Goal: Task Accomplishment & Management: Use online tool/utility

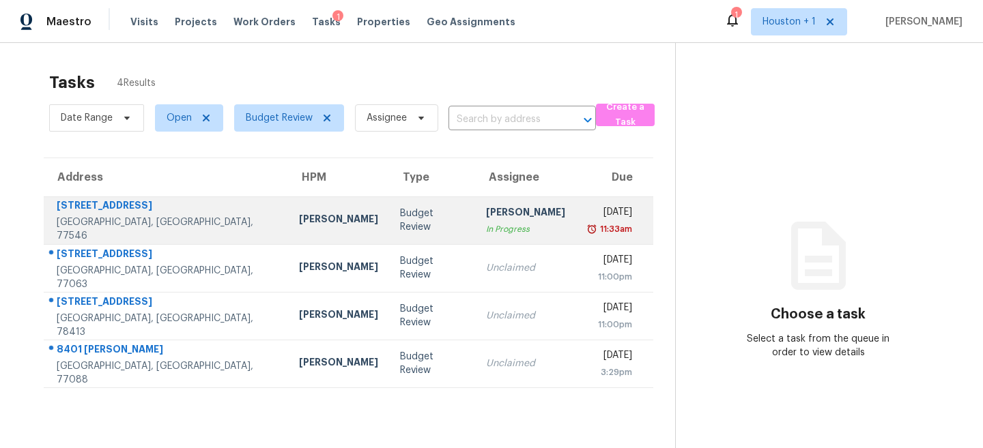
click at [486, 233] on div "In Progress" at bounding box center [525, 229] width 79 height 14
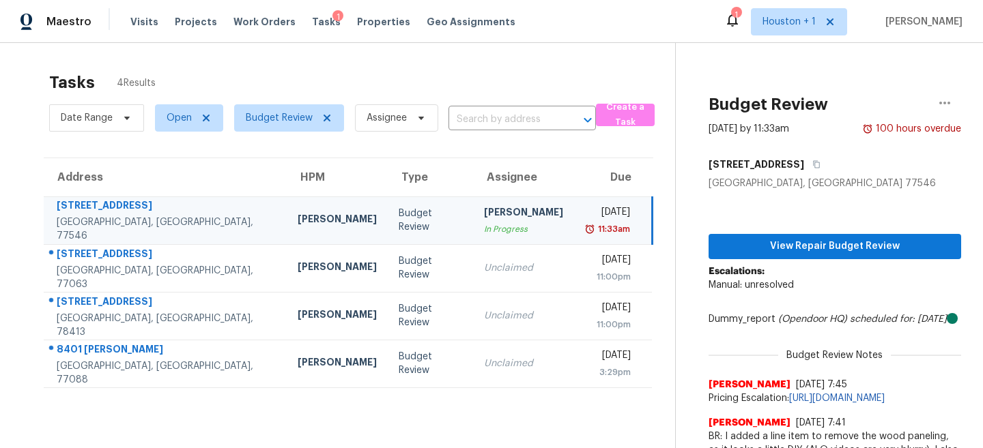
click at [499, 236] on td "Steven Rosas In Progress" at bounding box center [523, 221] width 101 height 48
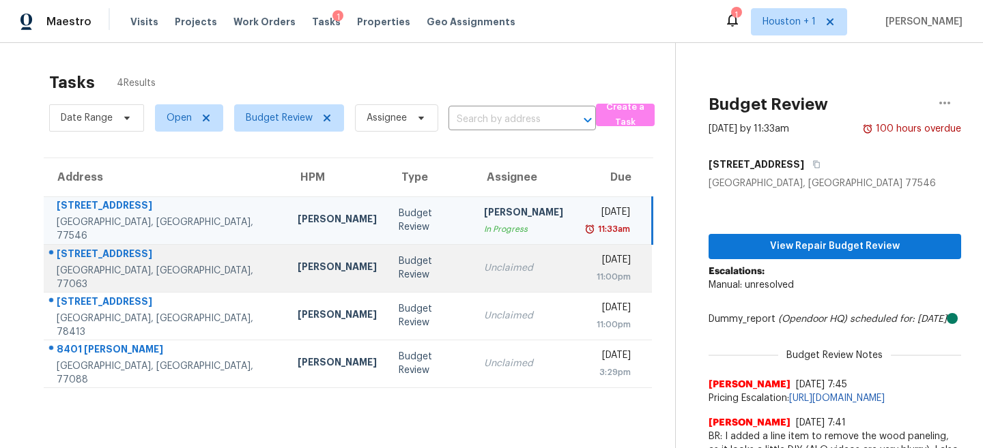
click at [493, 264] on div "Unclaimed" at bounding box center [523, 268] width 79 height 14
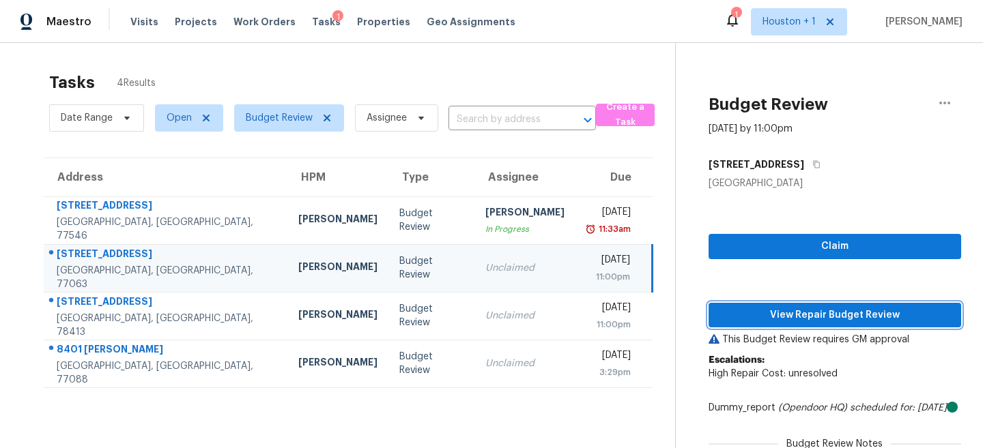
click at [832, 303] on button "View Repair Budget Review" at bounding box center [834, 315] width 252 height 25
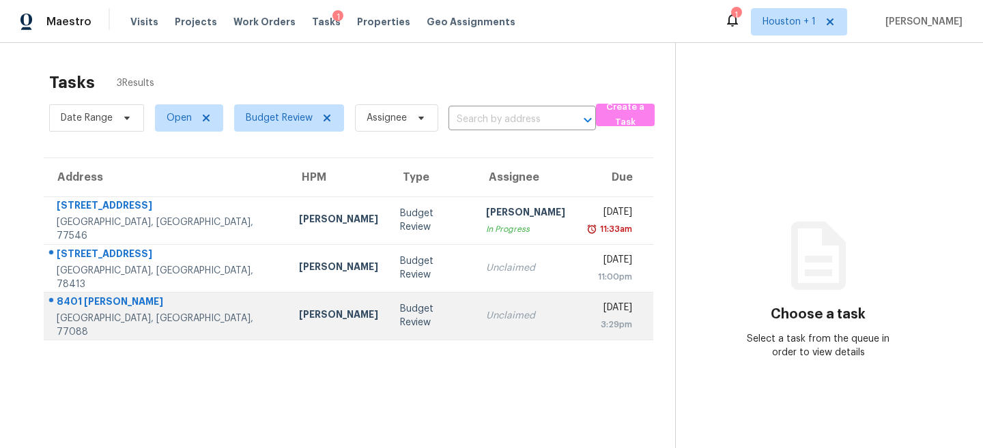
click at [389, 323] on td "Budget Review" at bounding box center [432, 316] width 86 height 48
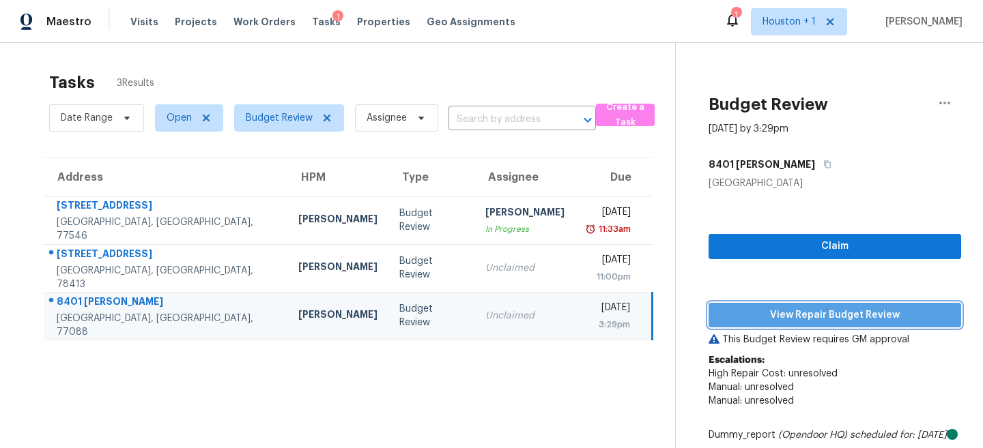
click at [797, 317] on span "View Repair Budget Review" at bounding box center [834, 315] width 231 height 17
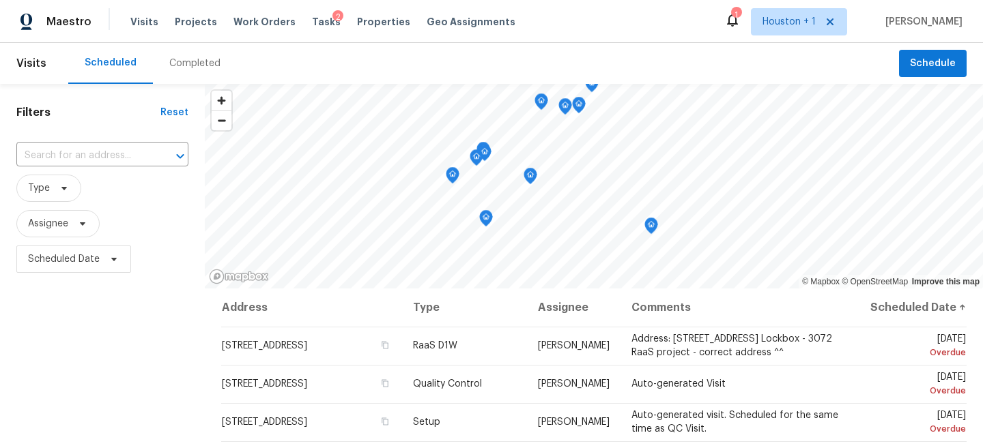
click at [183, 76] on div "Completed" at bounding box center [195, 63] width 84 height 41
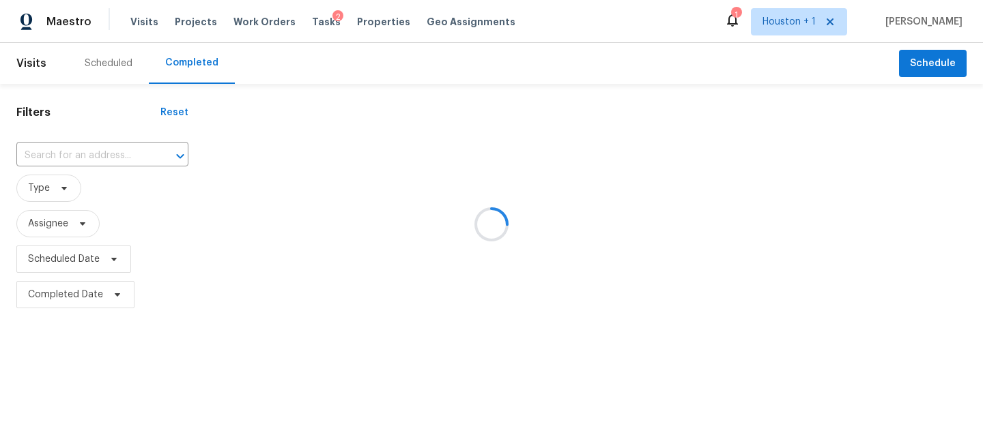
click at [36, 172] on div at bounding box center [491, 224] width 983 height 448
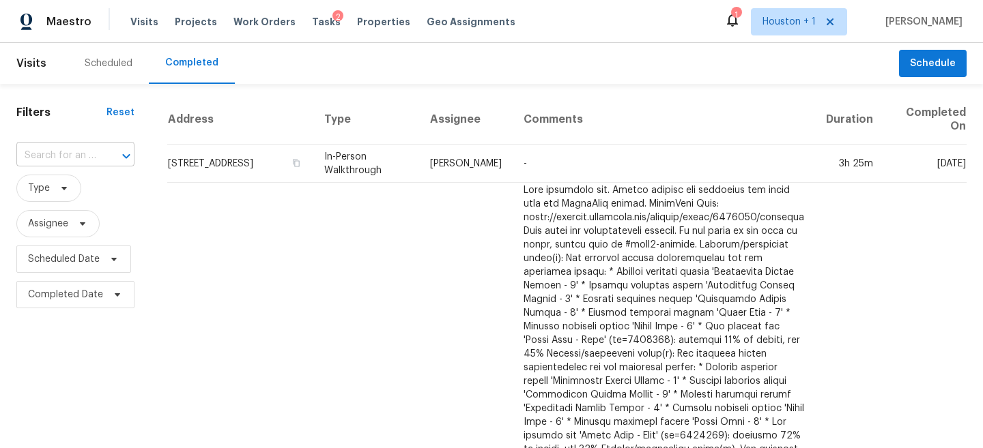
click at [33, 156] on input "text" at bounding box center [56, 155] width 80 height 21
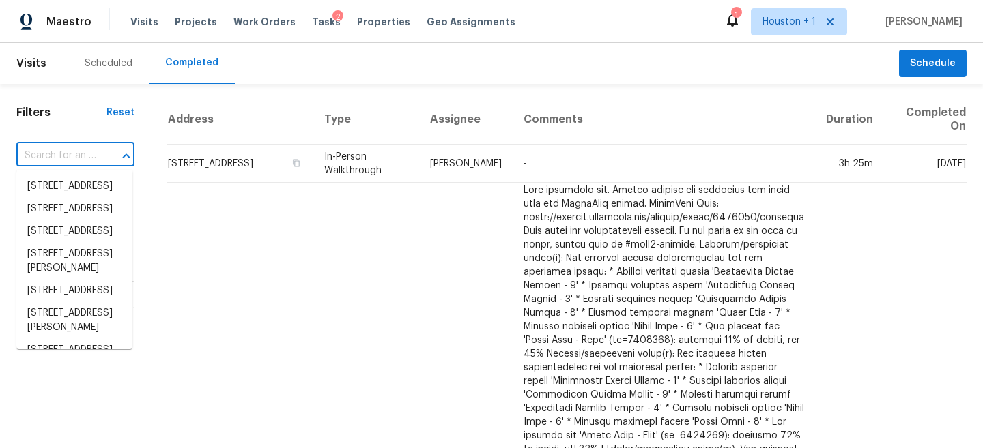
paste input "8401 Hanfro Ln, Houston, TX 77088"
type input "8401 Hanfro Ln, Houston, TX 77088"
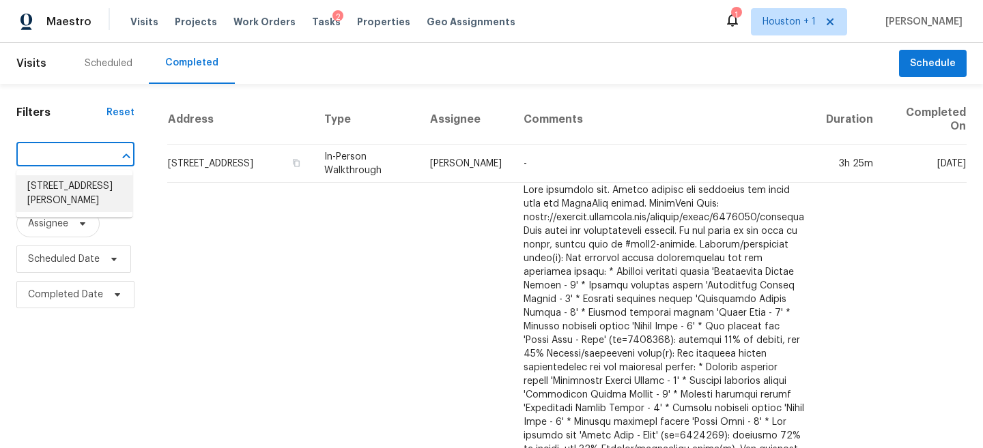
click at [45, 192] on li "8401 Hanfro Ln, Houston, TX 77088" at bounding box center [74, 193] width 116 height 37
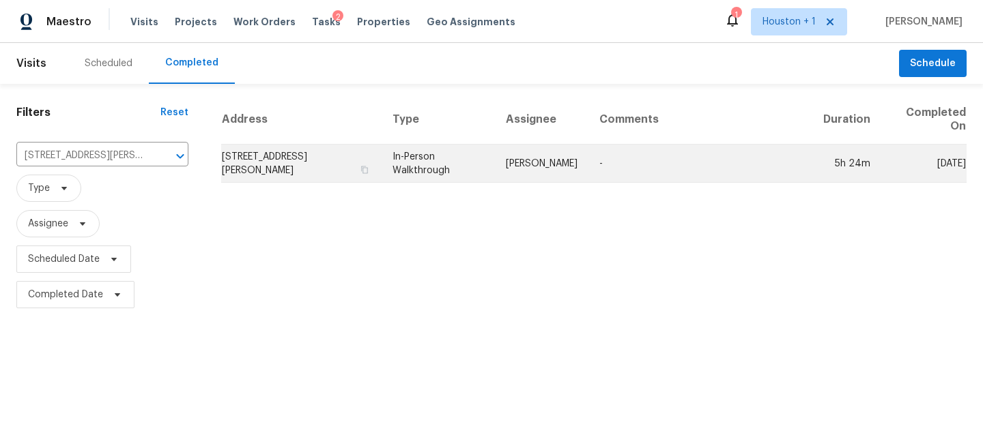
click at [463, 156] on td "In-Person Walkthrough" at bounding box center [437, 164] width 113 height 38
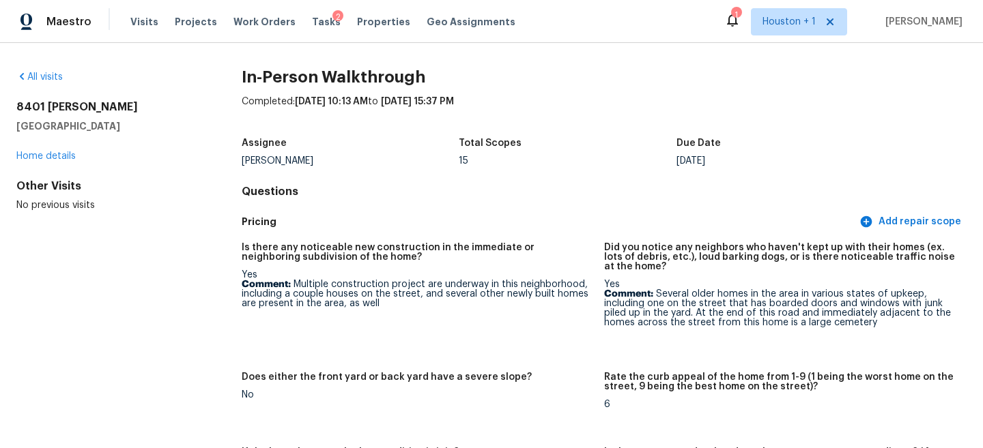
scroll to position [25, 0]
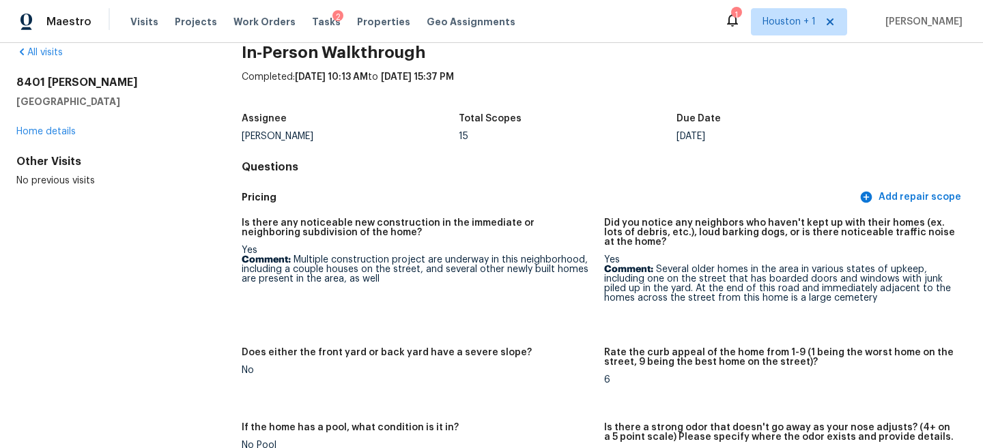
click at [412, 263] on p "Comment: Multiple construction project are underway in this neighborhood, inclu…" at bounding box center [417, 269] width 351 height 29
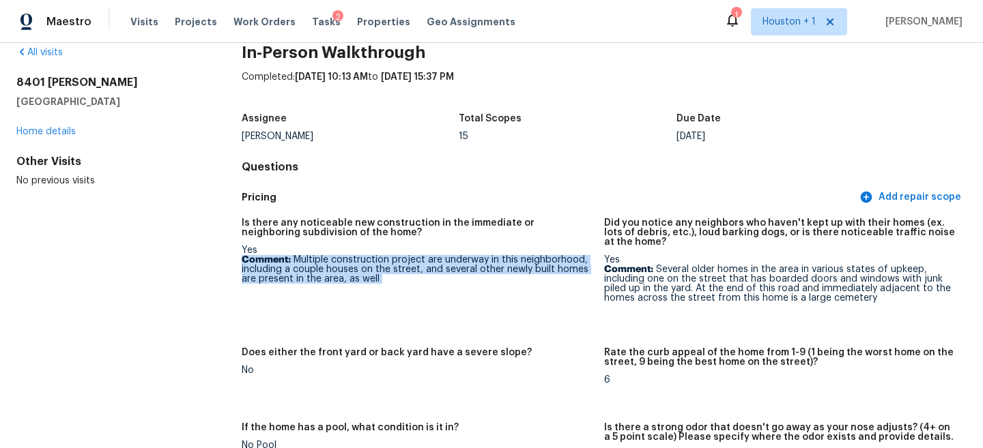
click at [412, 263] on p "Comment: Multiple construction project are underway in this neighborhood, inclu…" at bounding box center [417, 269] width 351 height 29
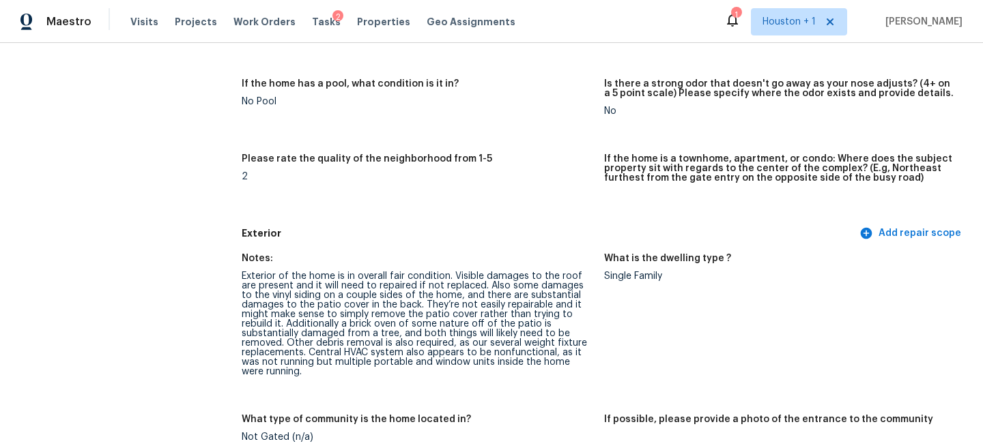
scroll to position [390, 0]
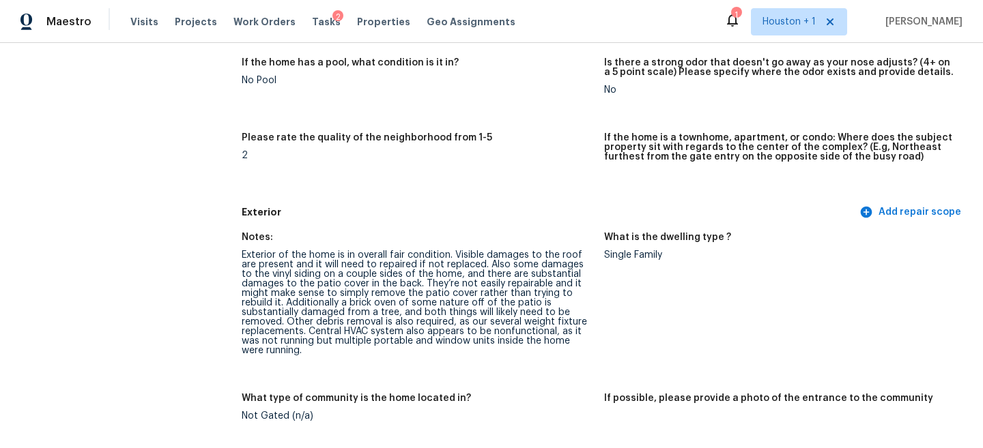
click at [285, 281] on div "Exterior of the home is in overall fair condition. Visible damages to the roof …" at bounding box center [417, 302] width 351 height 105
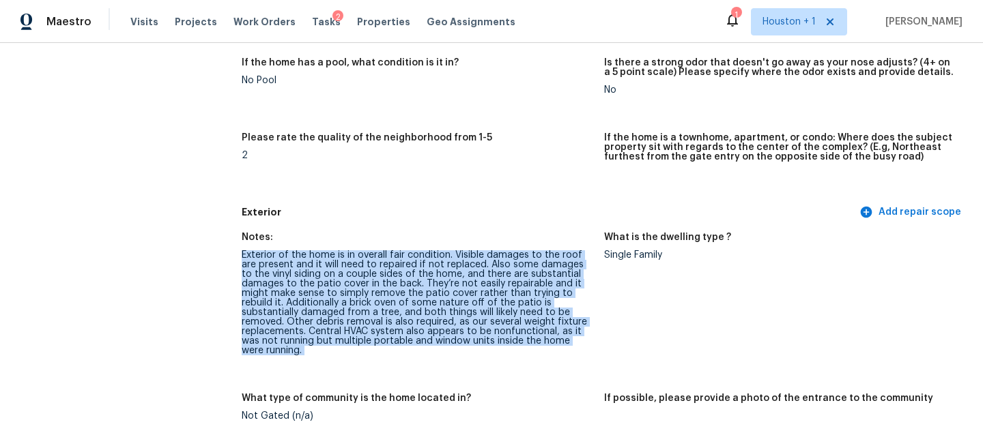
click at [285, 281] on div "Exterior of the home is in overall fair condition. Visible damages to the roof …" at bounding box center [417, 302] width 351 height 105
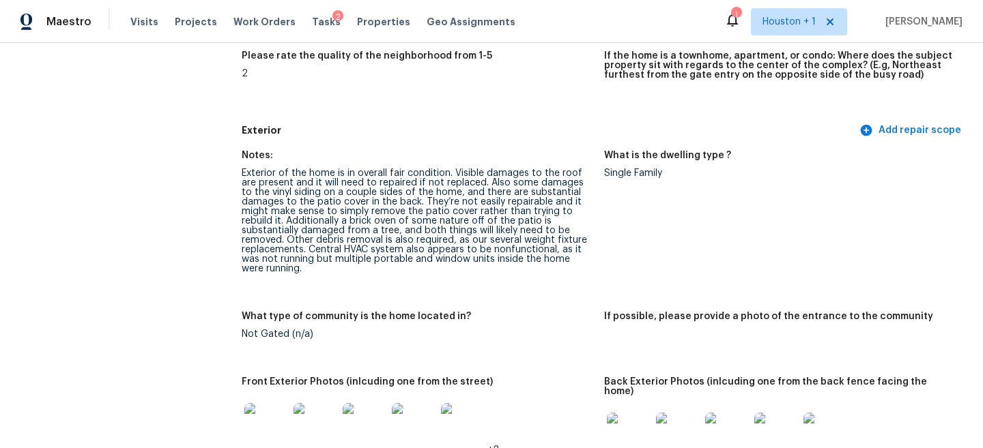
scroll to position [474, 0]
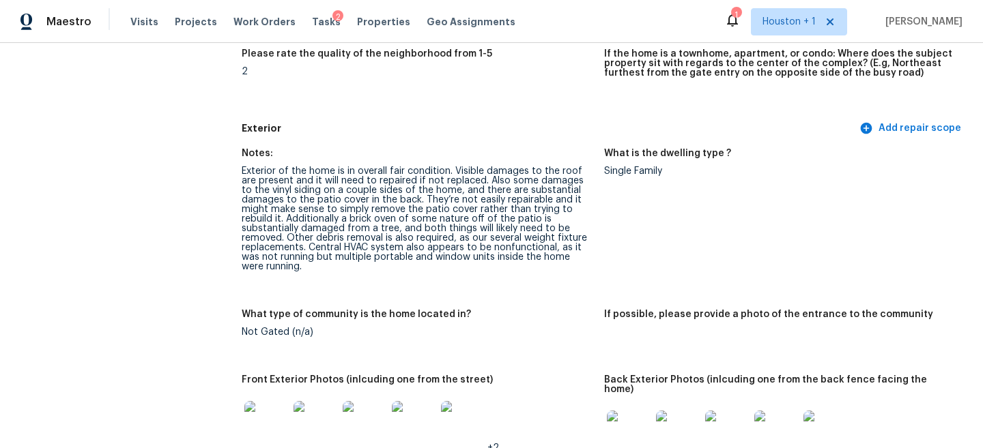
click at [267, 410] on img at bounding box center [266, 423] width 44 height 44
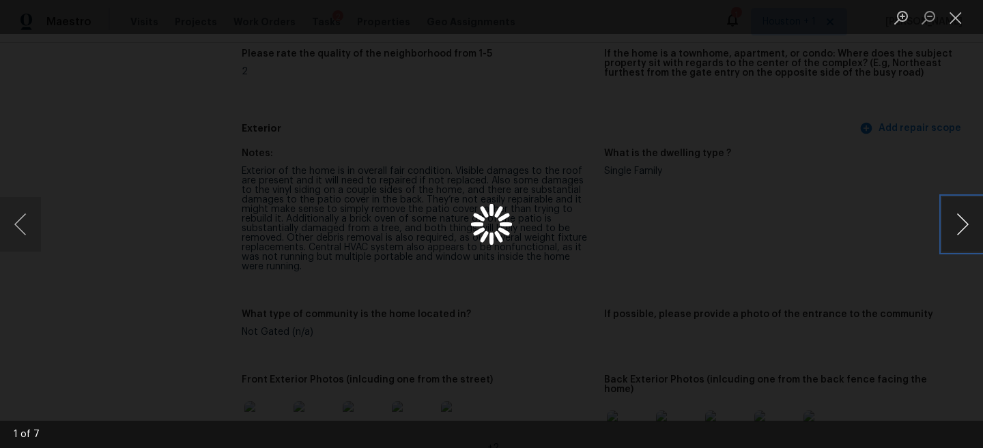
click at [963, 221] on button "Next image" at bounding box center [962, 224] width 41 height 55
click at [839, 148] on div "Lightbox" at bounding box center [491, 224] width 983 height 448
click at [962, 18] on button "Close lightbox" at bounding box center [955, 17] width 27 height 24
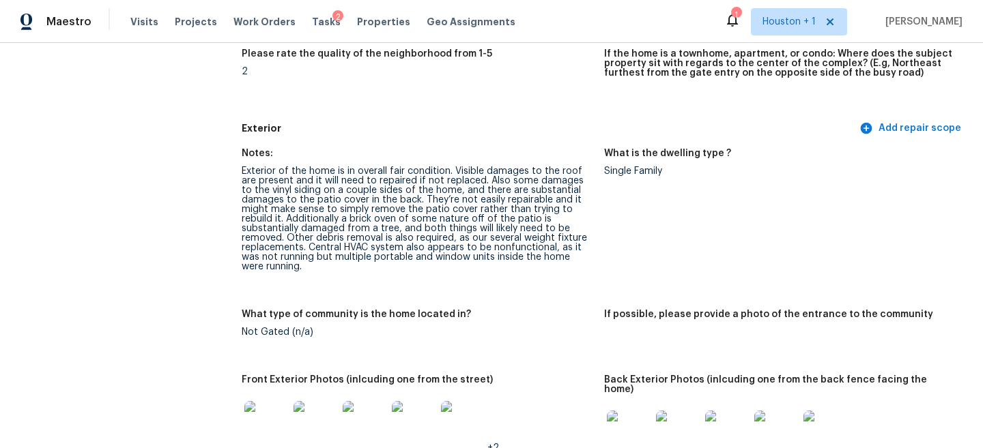
click at [456, 216] on div "Exterior of the home is in overall fair condition. Visible damages to the roof …" at bounding box center [417, 218] width 351 height 105
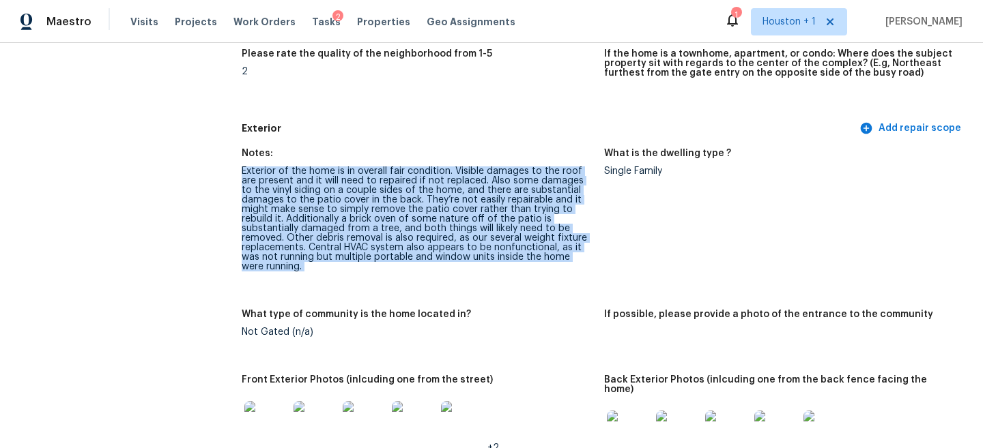
click at [456, 216] on div "Exterior of the home is in overall fair condition. Visible damages to the roof …" at bounding box center [417, 218] width 351 height 105
click at [411, 207] on div "Exterior of the home is in overall fair condition. Visible damages to the roof …" at bounding box center [417, 218] width 351 height 105
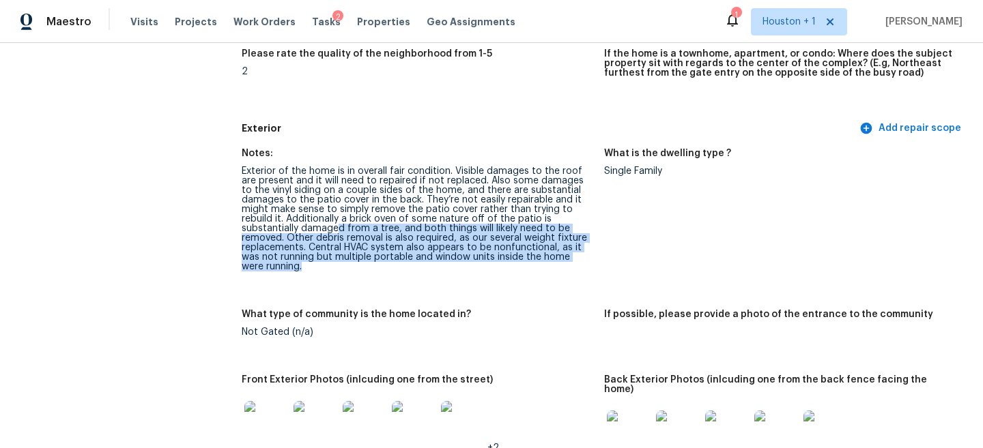
drag, startPoint x: 276, startPoint y: 227, endPoint x: 344, endPoint y: 269, distance: 79.3
click at [344, 269] on figure "Notes: Exterior of the home is in overall fair condition. Visible damages to th…" at bounding box center [423, 221] width 362 height 145
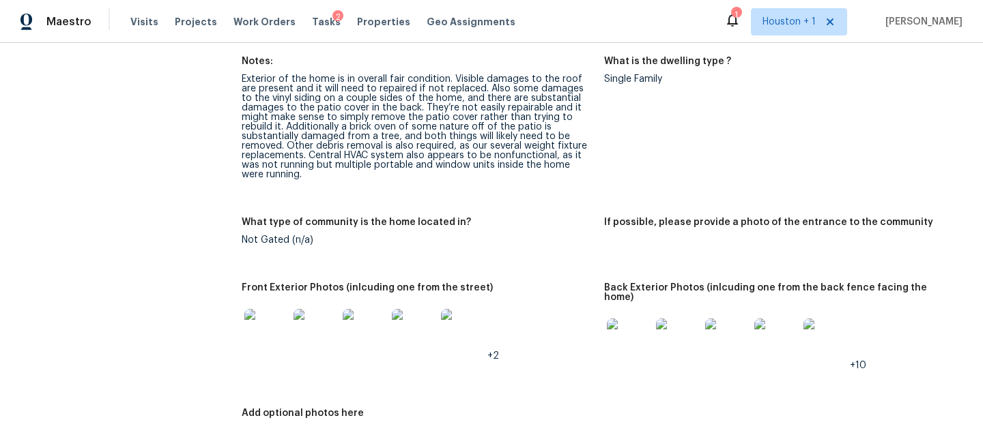
scroll to position [588, 0]
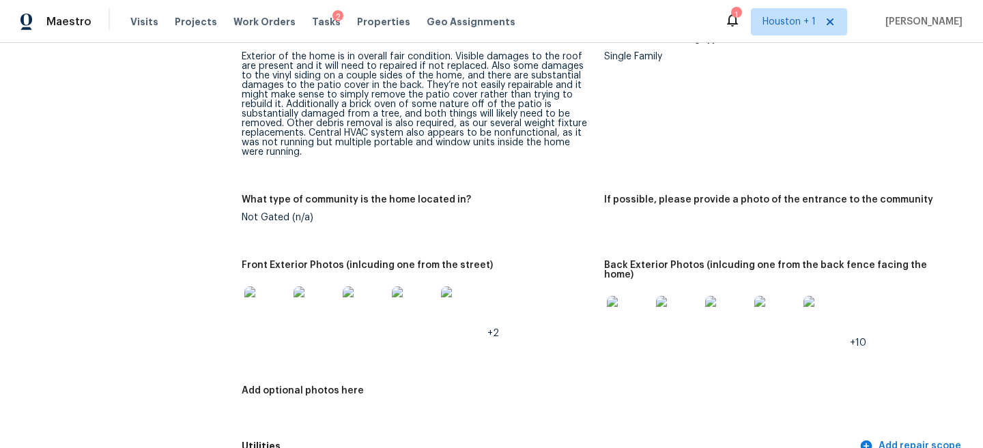
click at [242, 312] on div at bounding box center [266, 308] width 49 height 60
click at [255, 302] on img at bounding box center [266, 309] width 44 height 44
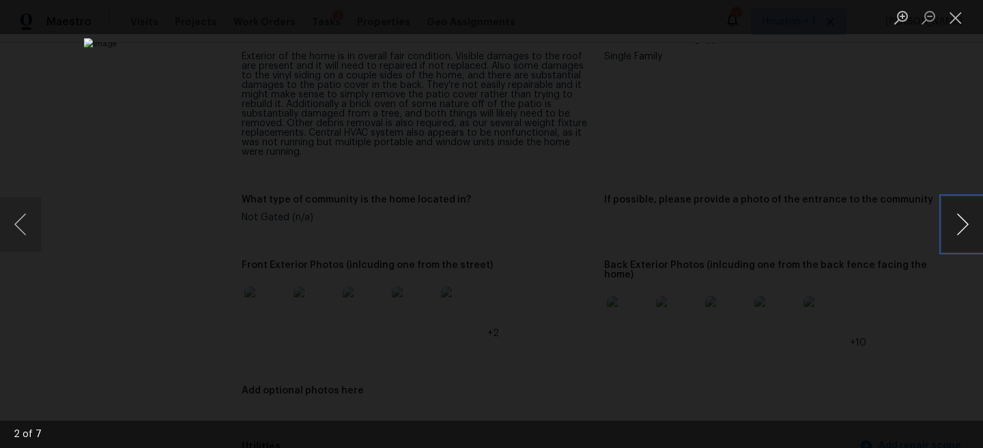
click at [958, 227] on button "Next image" at bounding box center [962, 224] width 41 height 55
click at [24, 229] on button "Previous image" at bounding box center [20, 224] width 41 height 55
click at [951, 234] on button "Next image" at bounding box center [962, 224] width 41 height 55
click at [867, 162] on div "Lightbox" at bounding box center [491, 224] width 983 height 448
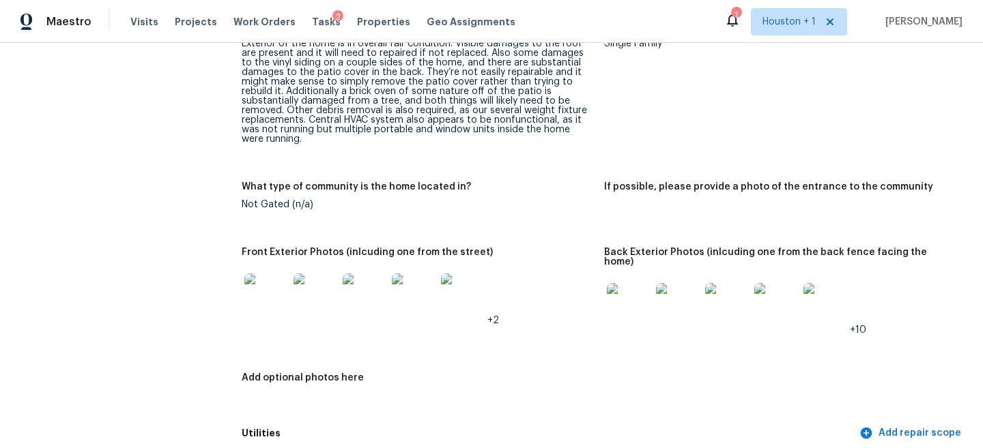
scroll to position [603, 0]
click at [630, 282] on img at bounding box center [629, 304] width 44 height 44
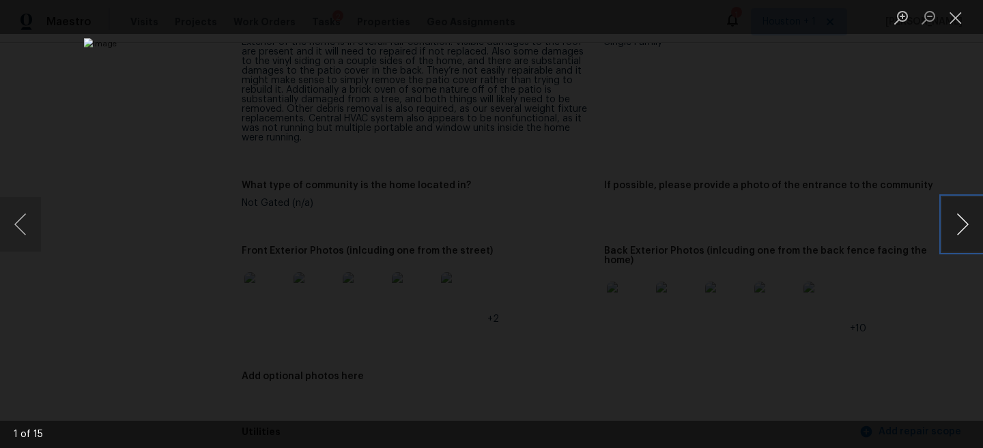
click at [964, 223] on button "Next image" at bounding box center [962, 224] width 41 height 55
click at [964, 224] on button "Next image" at bounding box center [962, 224] width 41 height 55
click at [873, 164] on div "Lightbox" at bounding box center [491, 224] width 983 height 448
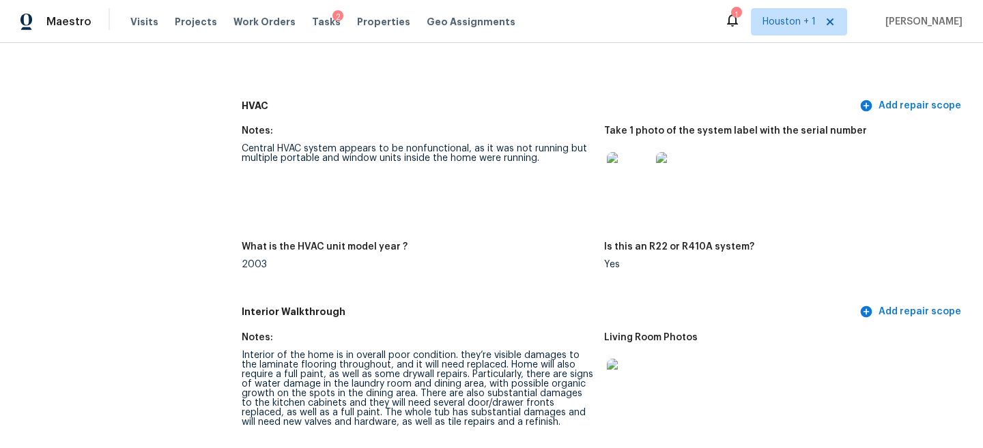
scroll to position [1324, 0]
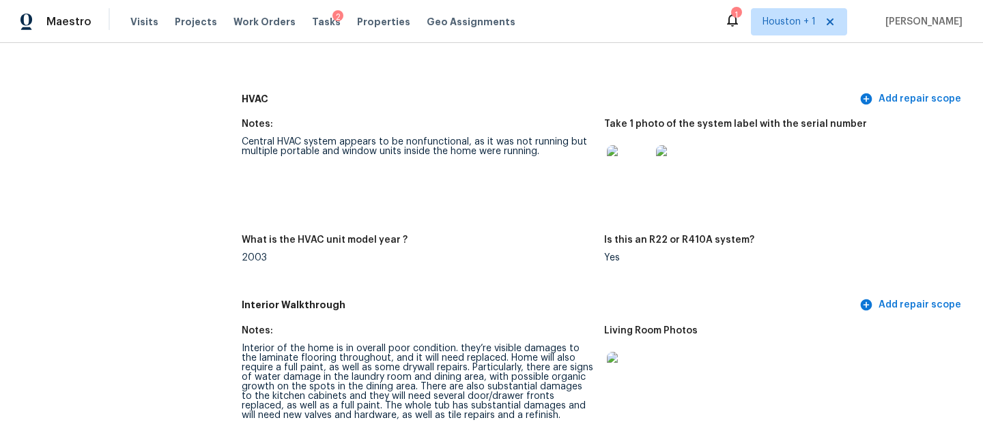
click at [306, 137] on div "Central HVAC system appears to be nonfunctional, as it was not running but mult…" at bounding box center [417, 146] width 351 height 19
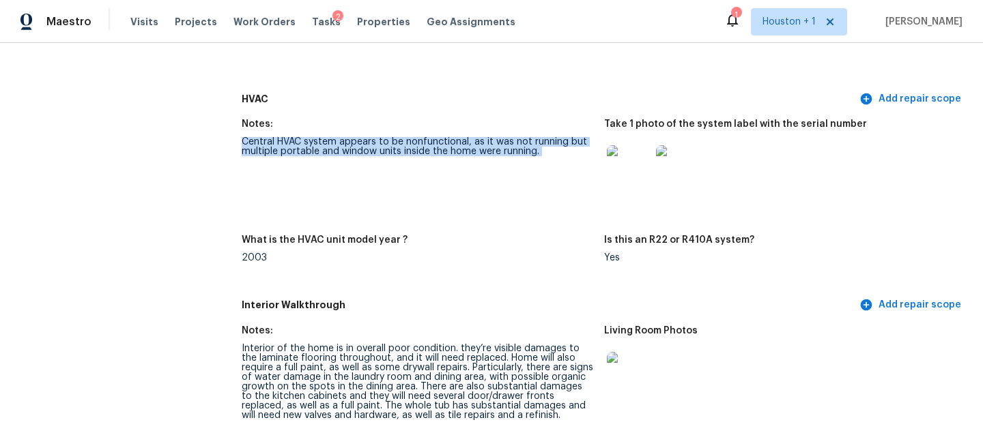
click at [306, 137] on div "Central HVAC system appears to be nonfunctional, as it was not running but mult…" at bounding box center [417, 146] width 351 height 19
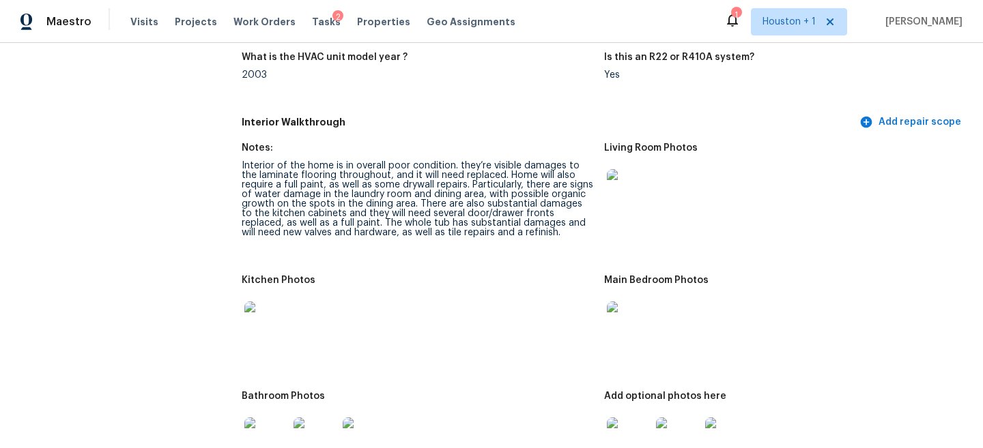
scroll to position [1537, 0]
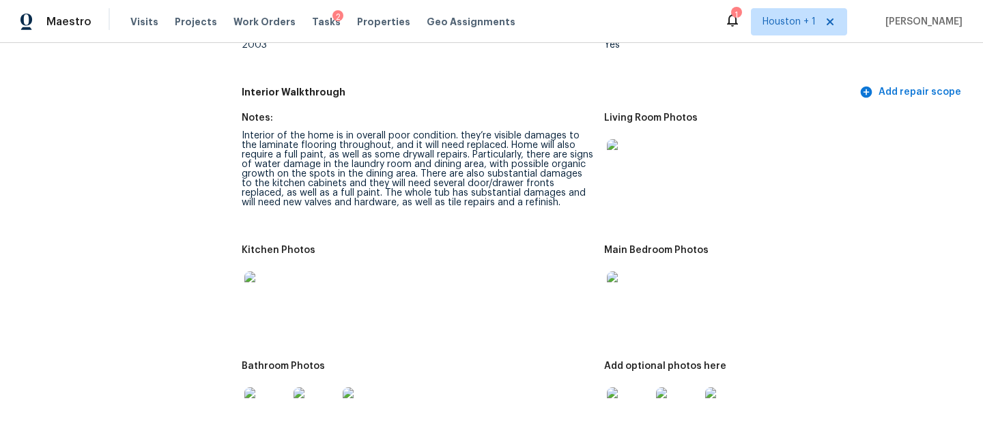
click at [624, 157] on img at bounding box center [629, 161] width 44 height 44
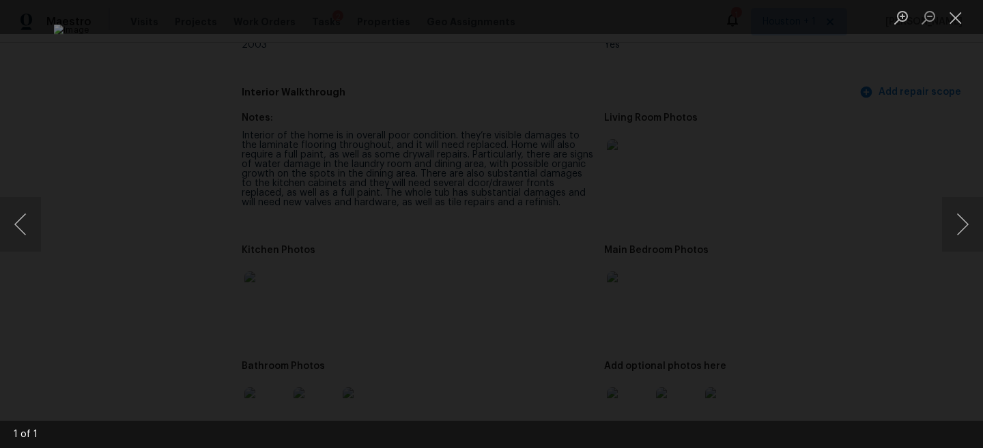
click at [871, 122] on div "Lightbox" at bounding box center [491, 224] width 983 height 448
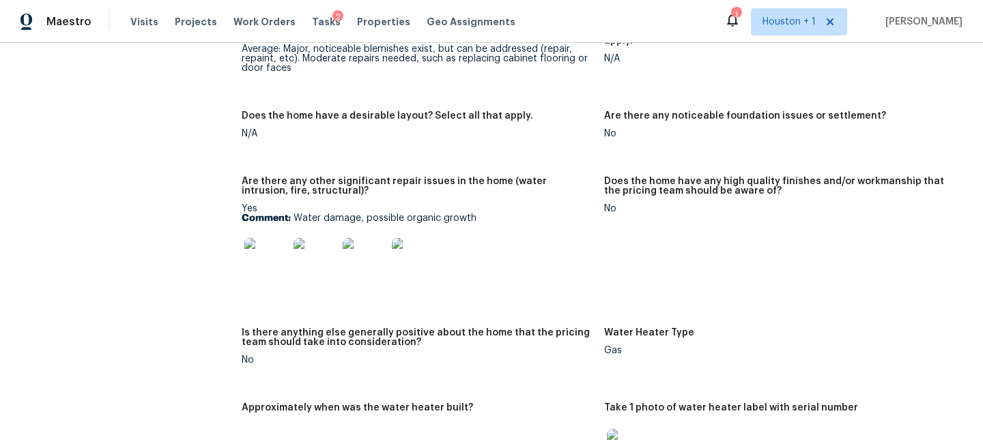
scroll to position [2297, 0]
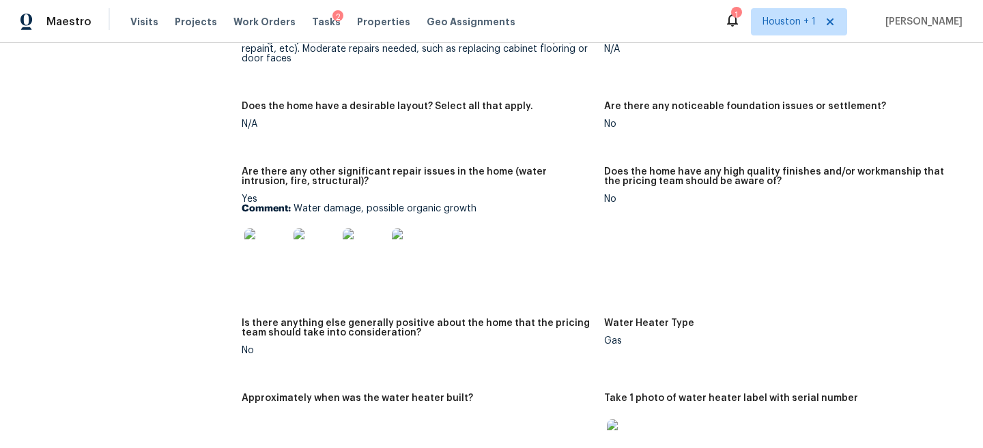
click at [266, 229] on img at bounding box center [266, 251] width 44 height 44
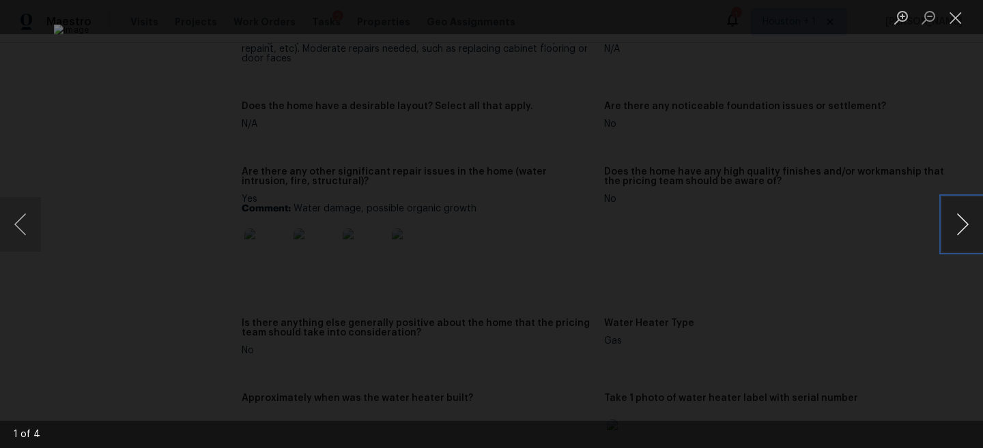
click at [952, 237] on button "Next image" at bounding box center [962, 224] width 41 height 55
click at [942, 231] on button "Next image" at bounding box center [962, 224] width 41 height 55
click at [875, 117] on div "Lightbox" at bounding box center [491, 224] width 983 height 448
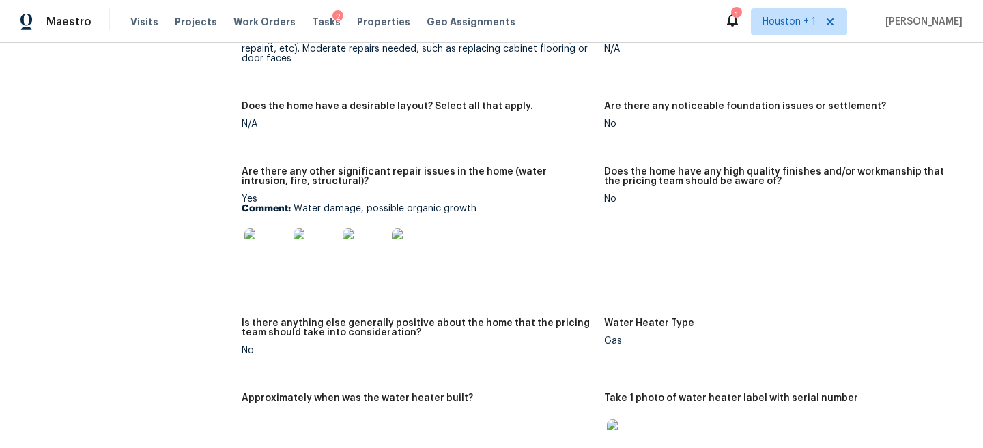
click at [265, 229] on img at bounding box center [266, 251] width 44 height 44
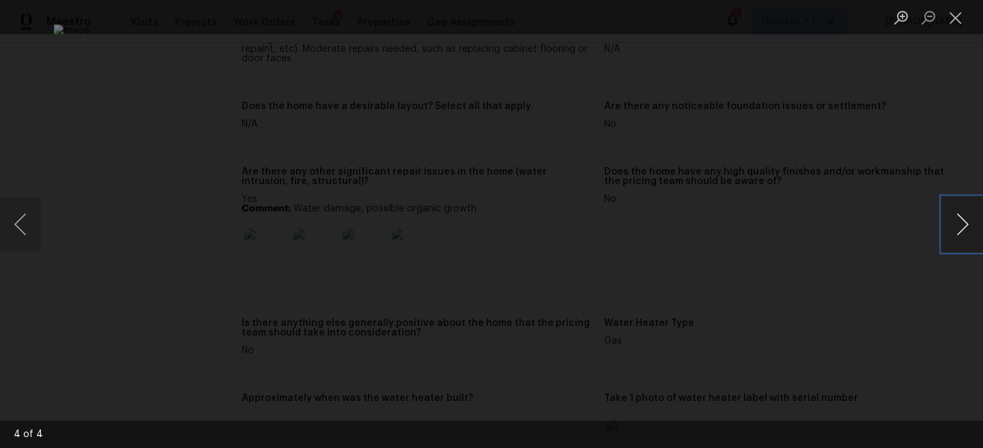
click at [955, 231] on button "Next image" at bounding box center [962, 224] width 41 height 55
click at [868, 147] on div "Lightbox" at bounding box center [491, 224] width 983 height 448
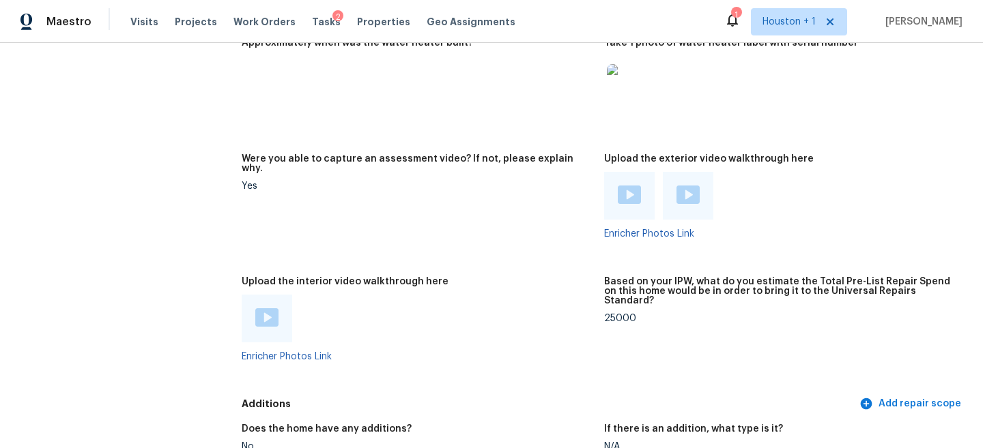
scroll to position [2525, 0]
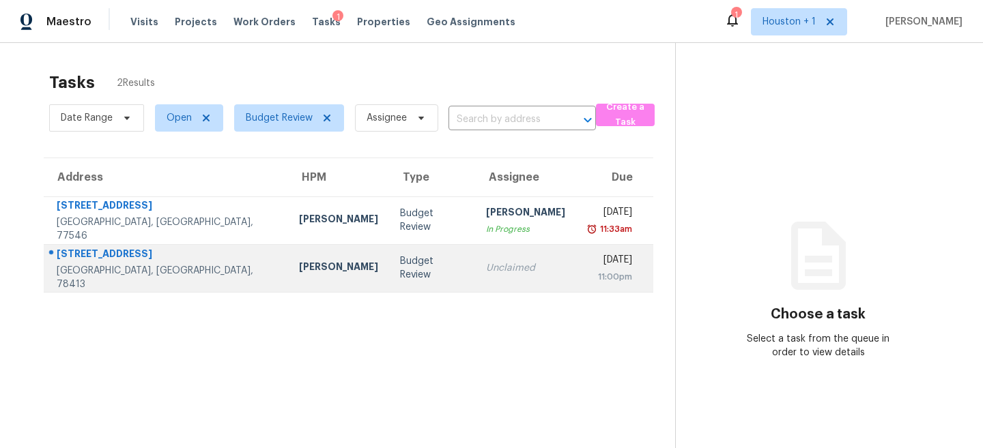
click at [389, 252] on td "Budget Review" at bounding box center [432, 268] width 86 height 48
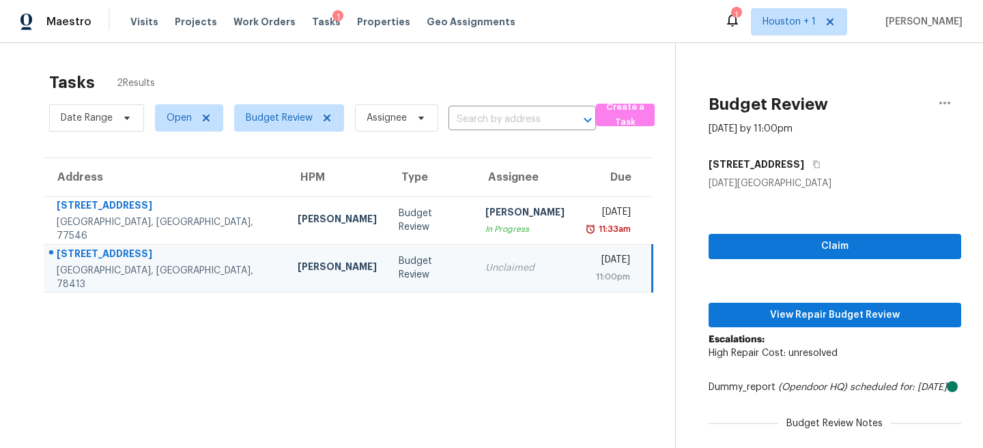
click at [877, 299] on div "Claim View Repair Budget Review Escalations: High Repair Cost: unresolved Dummy…" at bounding box center [834, 355] width 252 height 331
click at [860, 315] on span "View Repair Budget Review" at bounding box center [834, 315] width 231 height 17
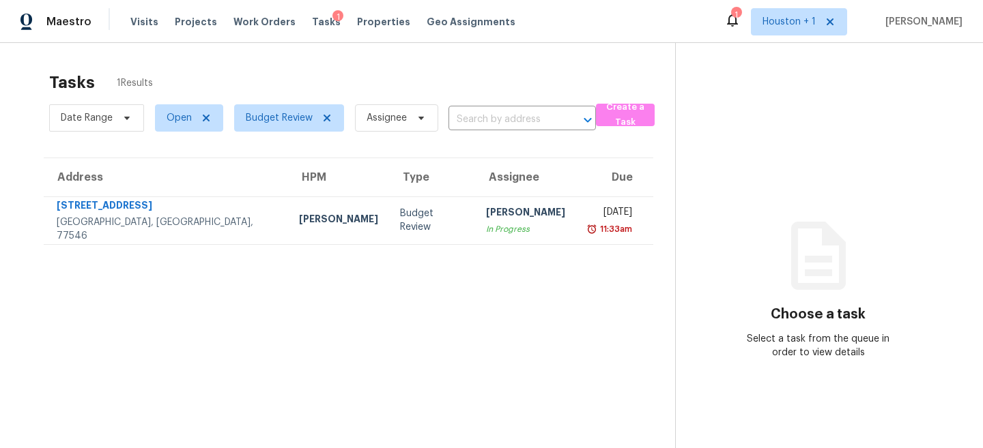
click at [540, 392] on section "Tasks 1 Results Date Range Open Budget Review Assignee ​ Create a Task Address …" at bounding box center [348, 278] width 653 height 426
click at [199, 33] on div "Visits Projects Work Orders Tasks 1 Properties Geo Assignments" at bounding box center [330, 21] width 401 height 27
click at [182, 19] on span "Projects" at bounding box center [196, 22] width 42 height 14
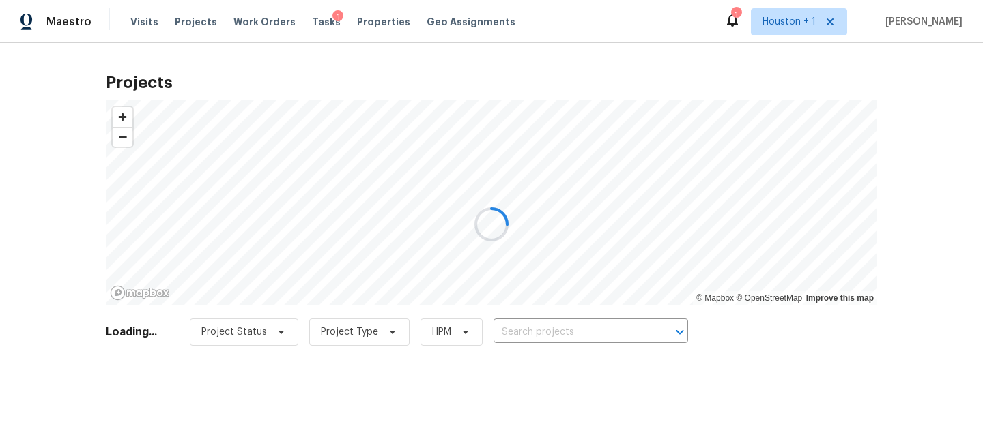
click at [592, 330] on div at bounding box center [491, 224] width 983 height 448
click at [547, 330] on div at bounding box center [491, 224] width 983 height 448
click at [521, 330] on div at bounding box center [491, 224] width 983 height 448
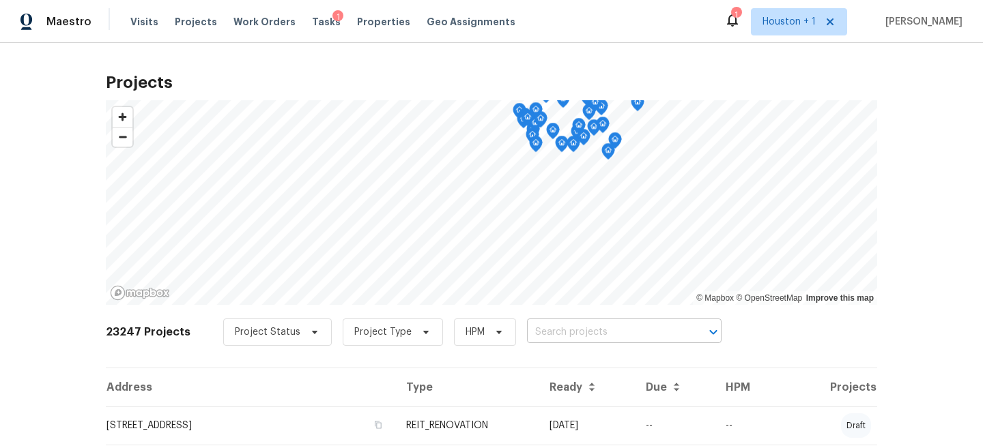
click at [538, 330] on input "text" at bounding box center [605, 332] width 156 height 21
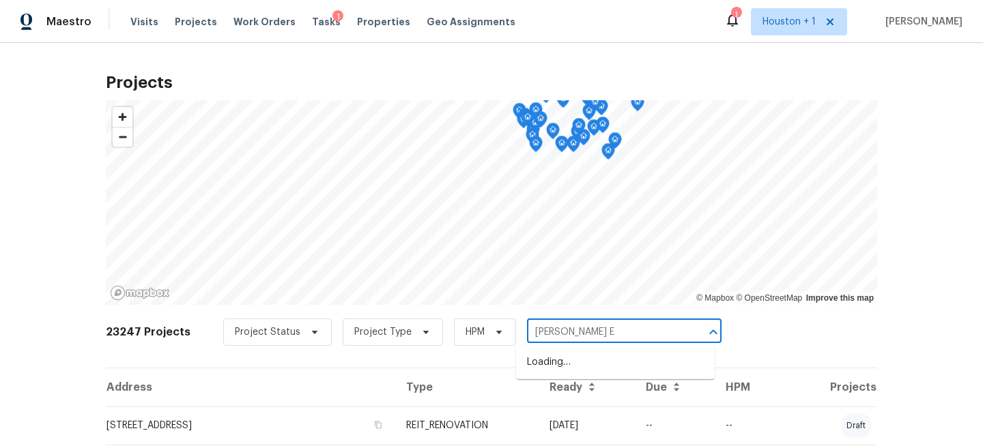
type input "[PERSON_NAME] El"
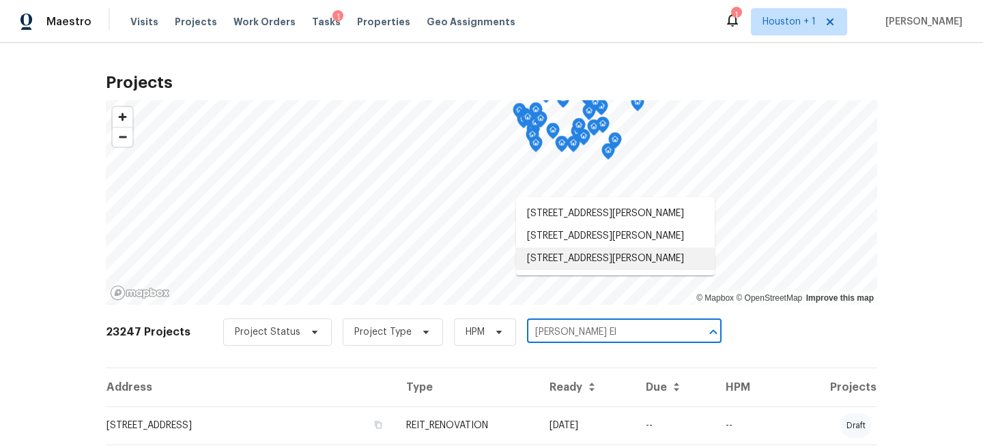
click at [634, 270] on li "[STREET_ADDRESS][PERSON_NAME]" at bounding box center [615, 259] width 199 height 23
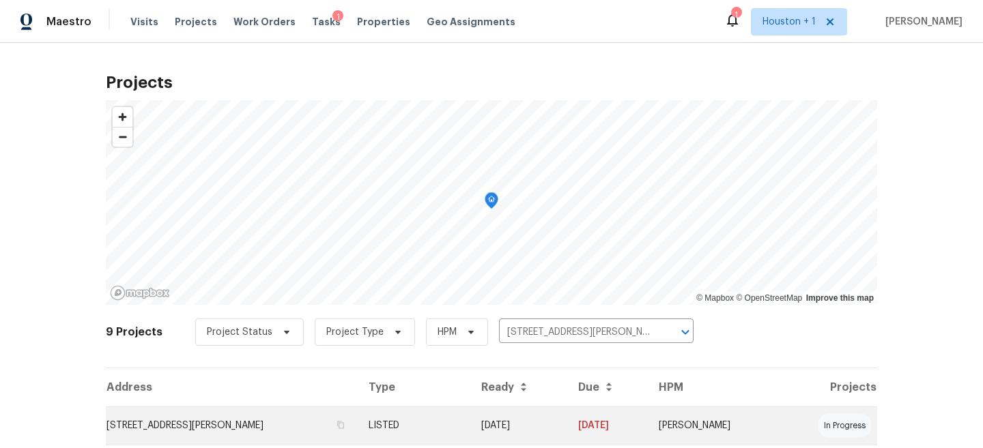
click at [436, 426] on td "LISTED" at bounding box center [414, 426] width 112 height 38
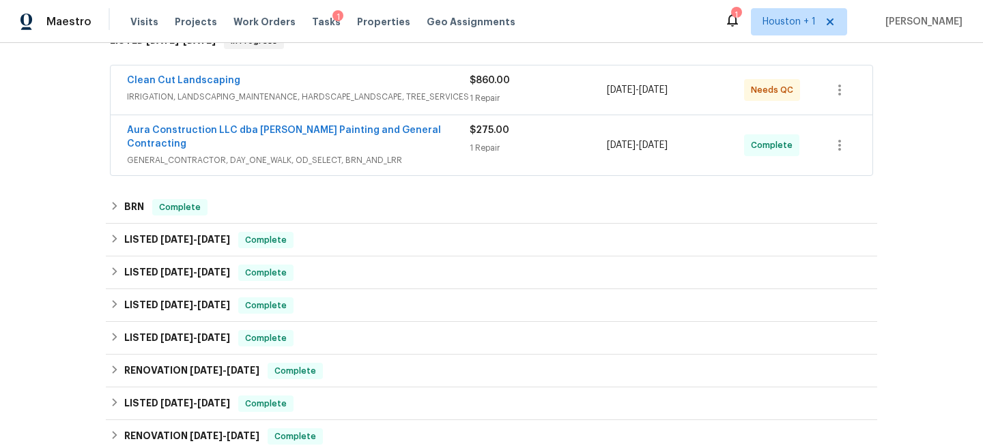
scroll to position [246, 0]
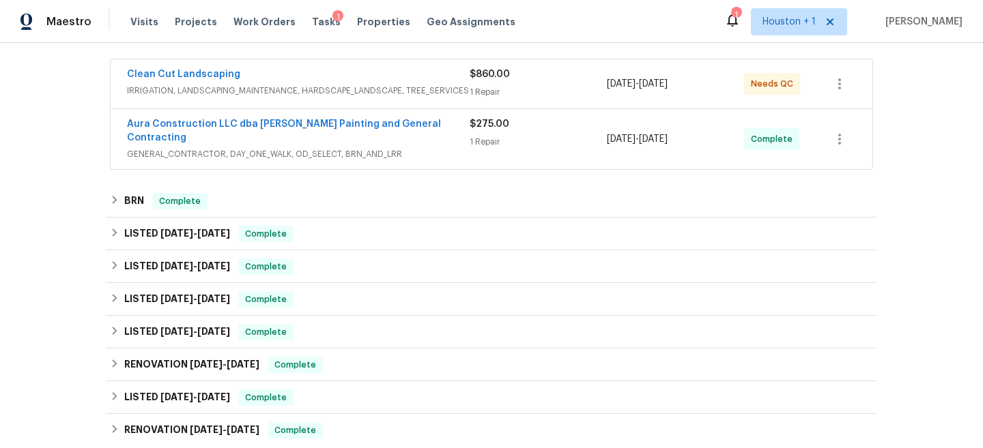
click at [564, 118] on div "$275.00" at bounding box center [537, 124] width 137 height 14
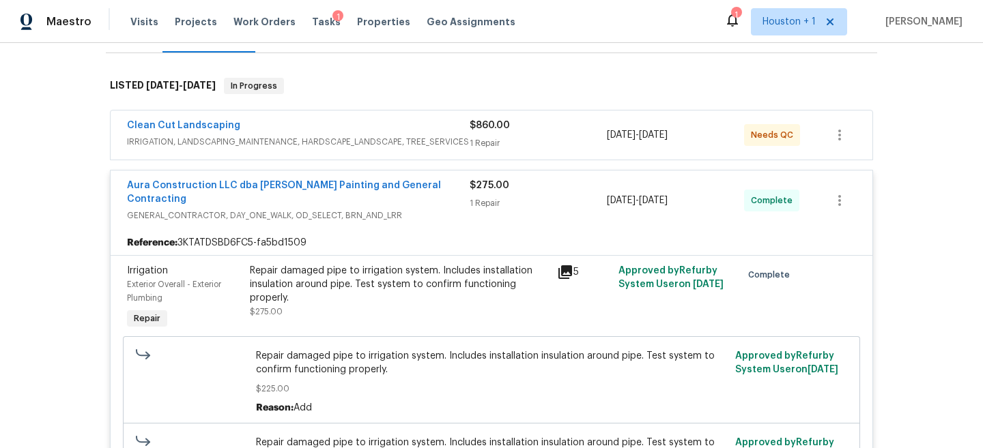
scroll to position [187, 0]
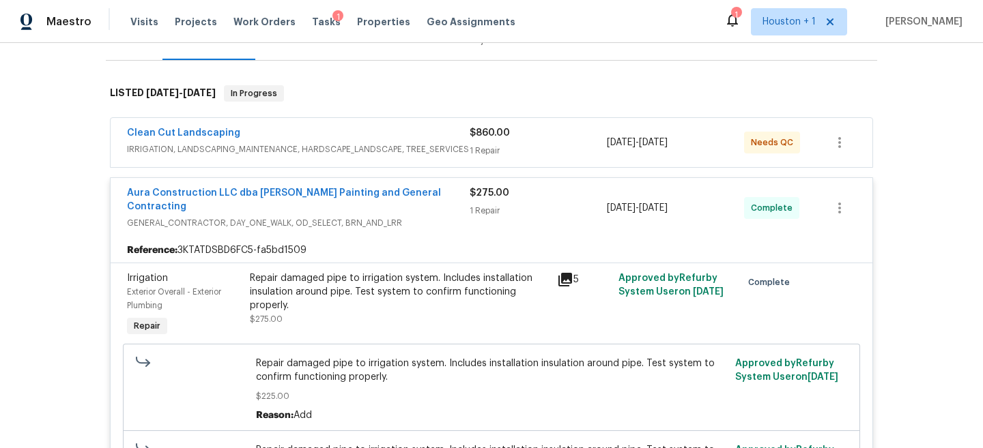
click at [523, 134] on div "$860.00" at bounding box center [537, 133] width 137 height 14
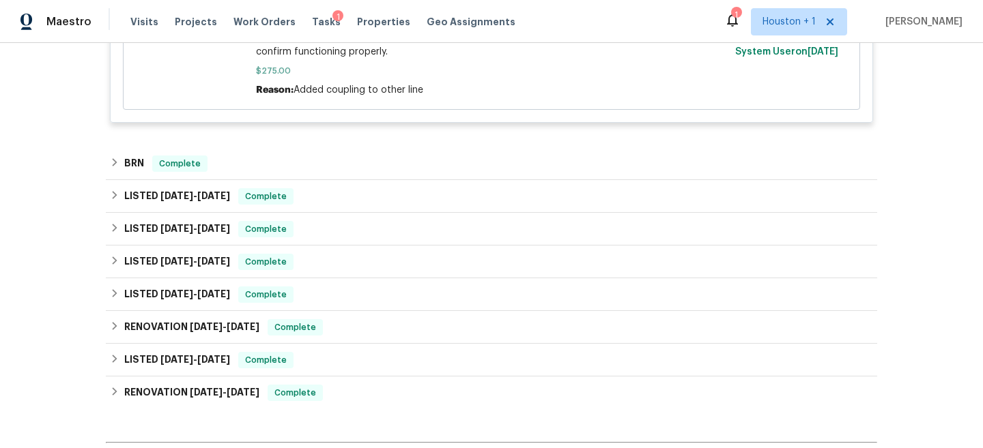
scroll to position [824, 0]
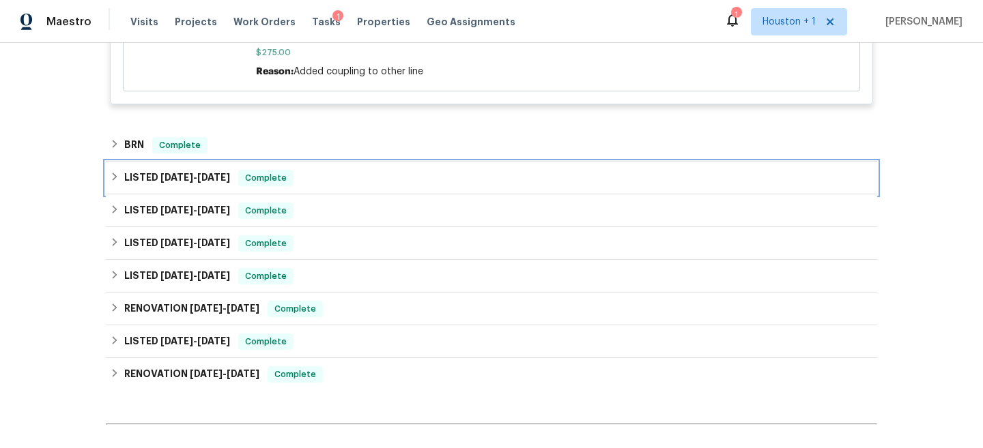
click at [306, 162] on div "LISTED [DATE] - [DATE] Complete" at bounding box center [491, 178] width 771 height 33
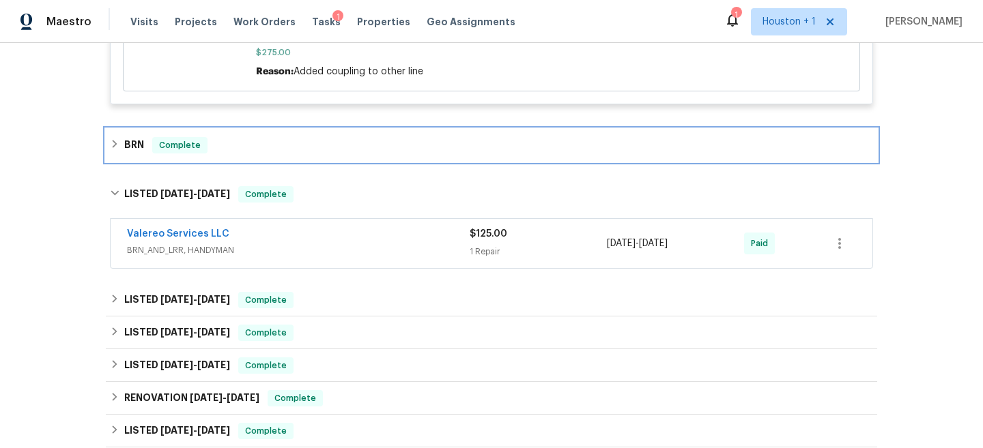
click at [298, 146] on div "BRN Complete" at bounding box center [491, 145] width 771 height 33
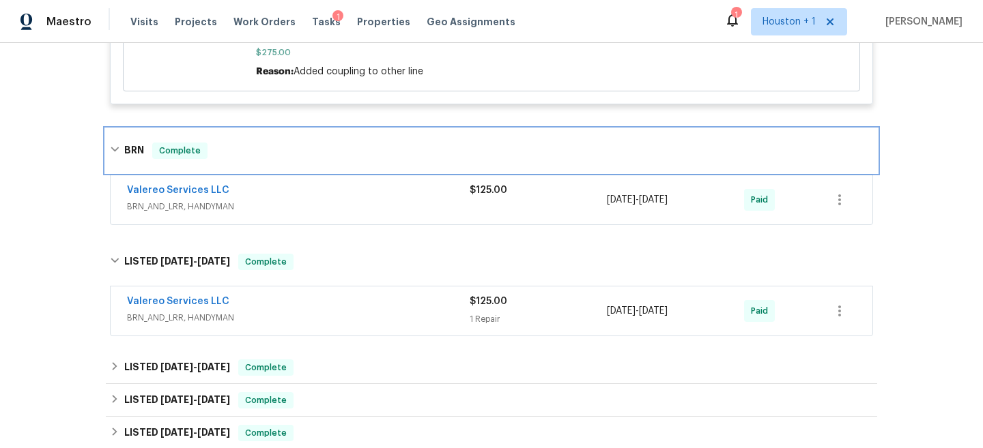
scroll to position [0, 0]
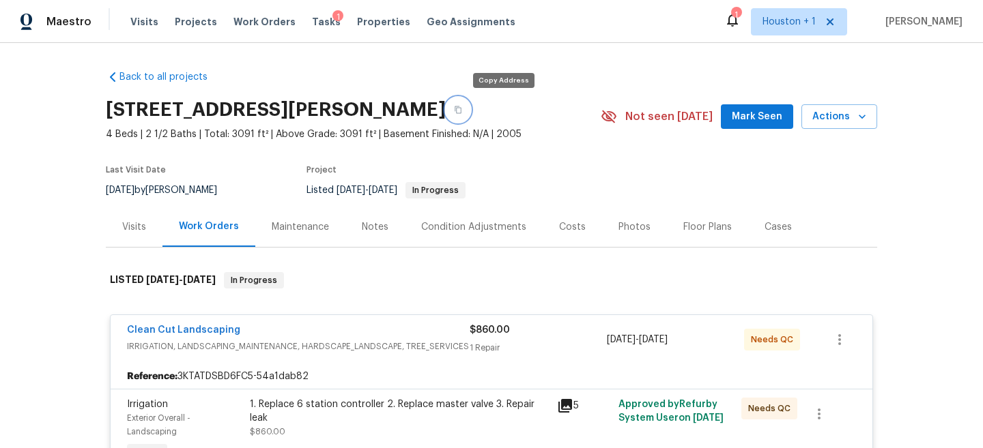
click at [470, 104] on button "button" at bounding box center [458, 110] width 25 height 25
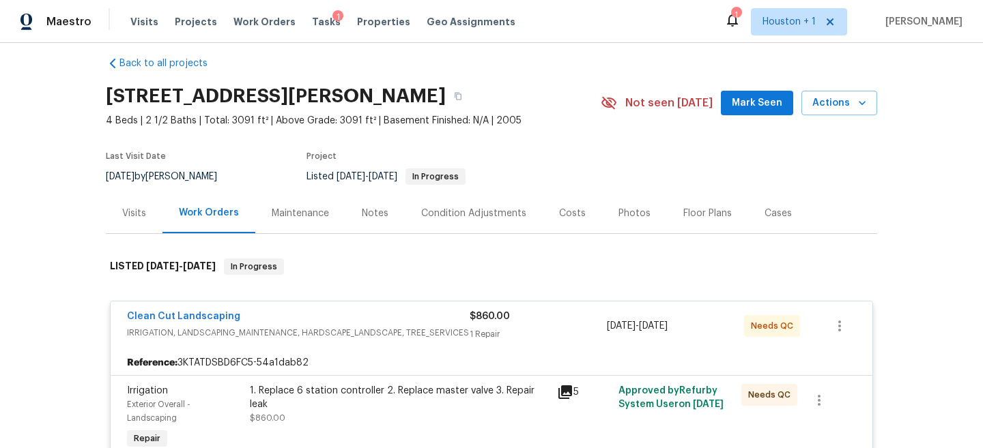
click at [99, 219] on div "Back to all projects [STREET_ADDRESS][PERSON_NAME] 4 Beds | 2 1/2 Baths | Total…" at bounding box center [491, 245] width 983 height 405
click at [122, 216] on div "Visits" at bounding box center [134, 214] width 24 height 14
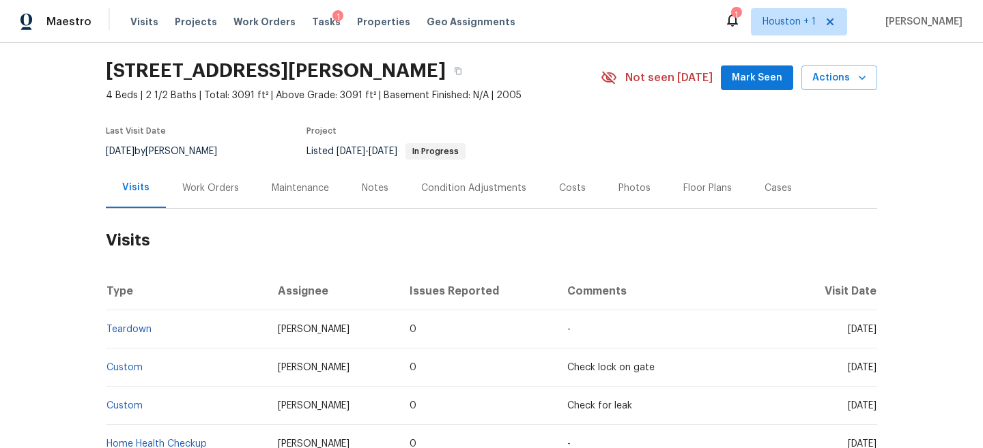
scroll to position [28, 0]
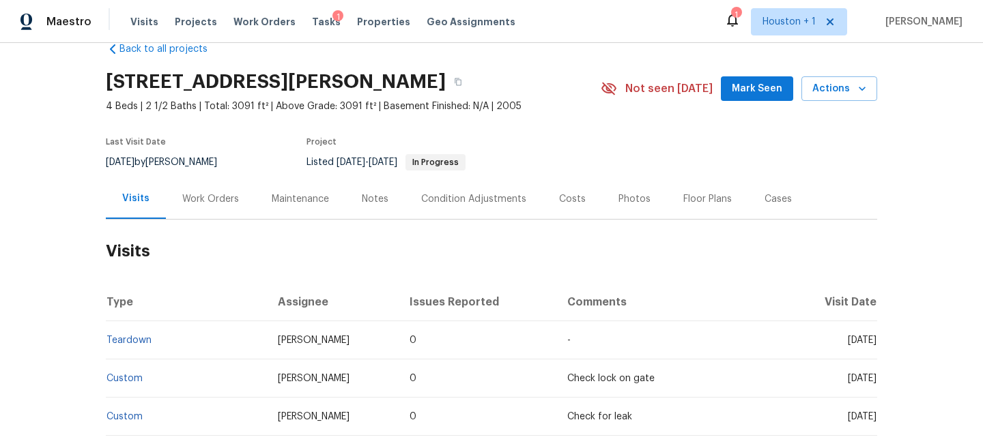
click at [391, 81] on h2 "[STREET_ADDRESS][PERSON_NAME]" at bounding box center [276, 82] width 340 height 14
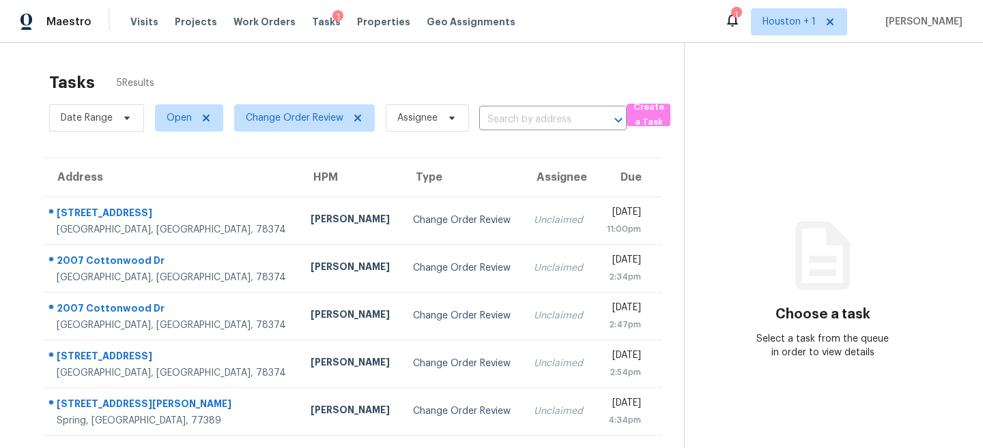
scroll to position [43, 0]
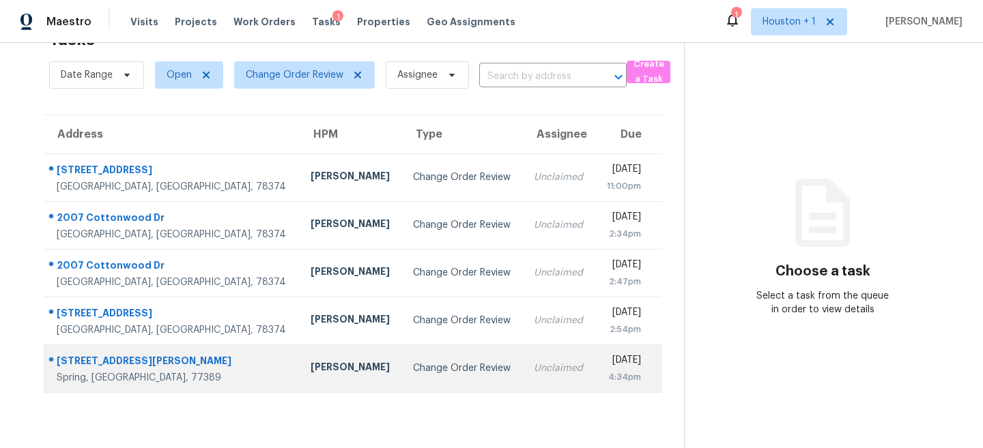
click at [402, 379] on td "Change Order Review" at bounding box center [462, 369] width 121 height 48
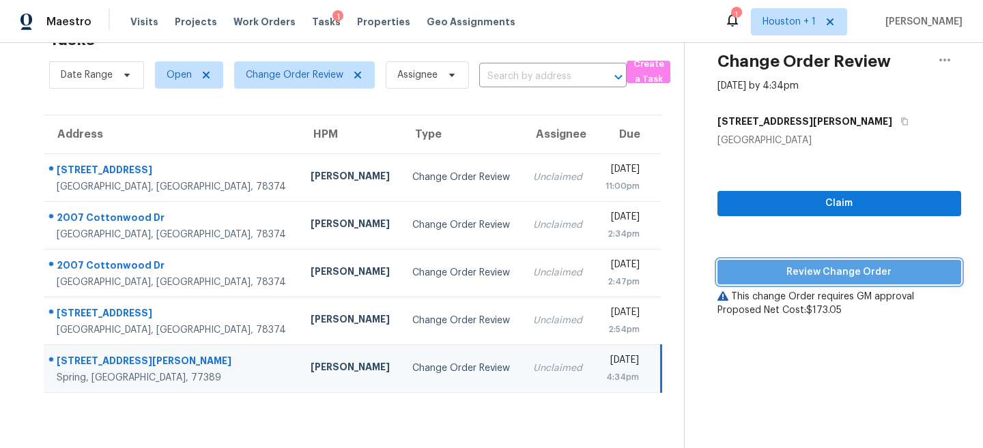
click at [816, 274] on span "Review Change Order" at bounding box center [839, 272] width 222 height 17
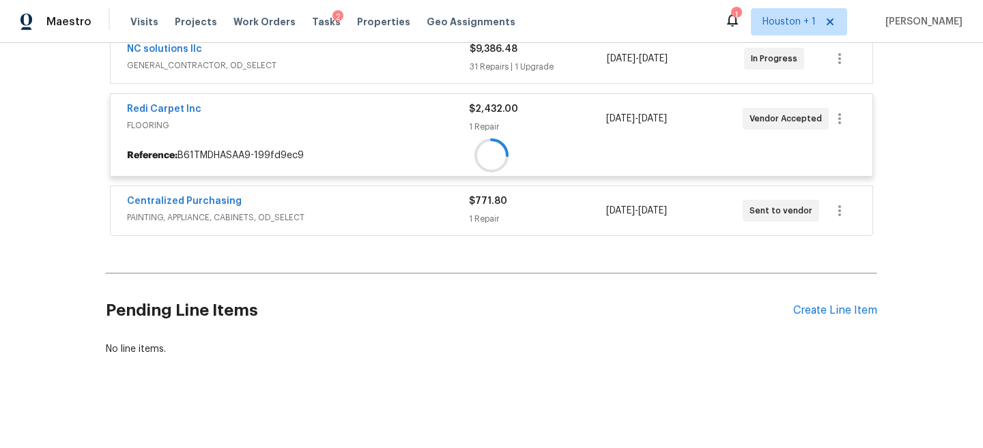
scroll to position [272, 0]
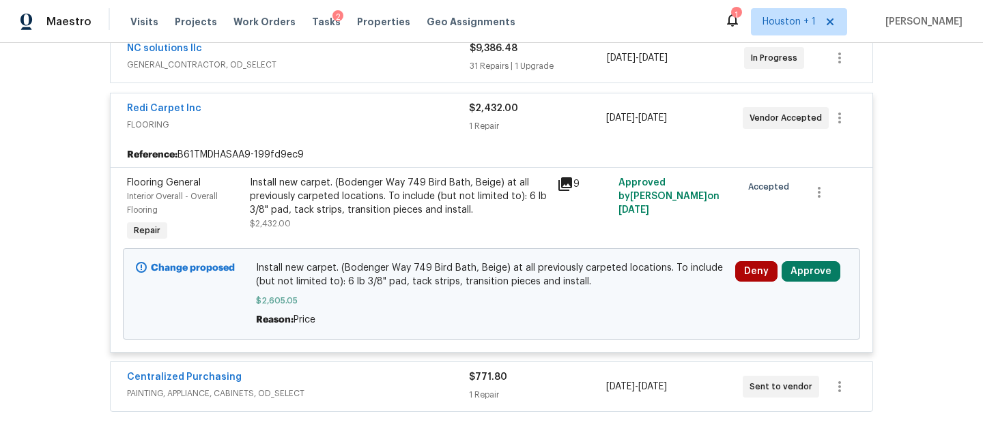
click at [319, 191] on div "Install new carpet. (Bodenger Way 749 Bird Bath, Beige) at all previously carpe…" at bounding box center [399, 196] width 299 height 41
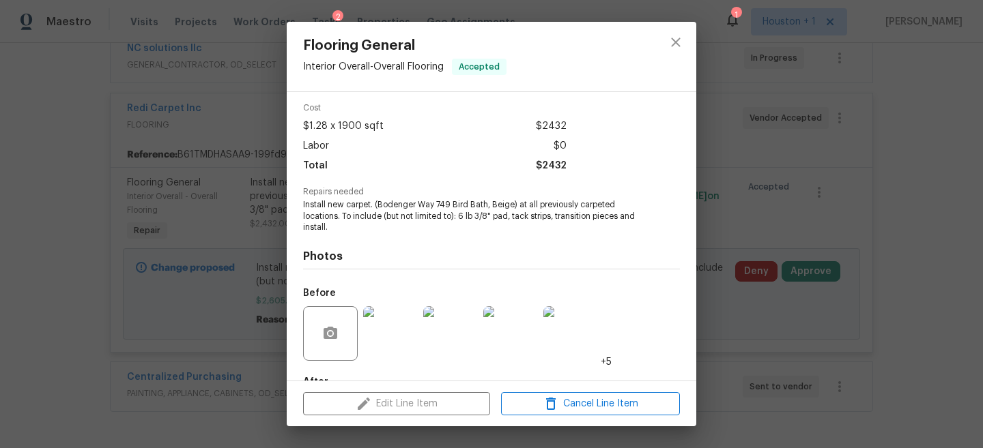
scroll to position [53, 0]
click at [383, 326] on img at bounding box center [390, 333] width 55 height 55
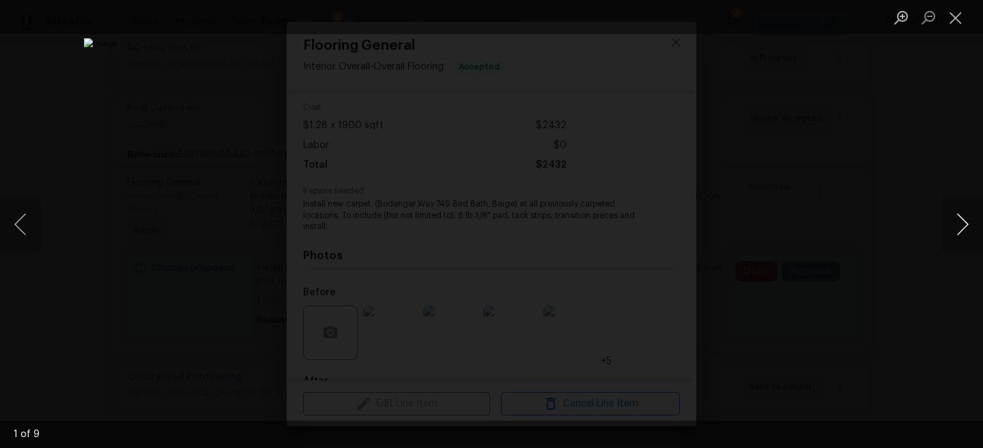
click at [957, 227] on button "Next image" at bounding box center [962, 224] width 41 height 55
click at [957, 226] on button "Next image" at bounding box center [962, 224] width 41 height 55
click at [837, 180] on div "Lightbox" at bounding box center [491, 224] width 983 height 448
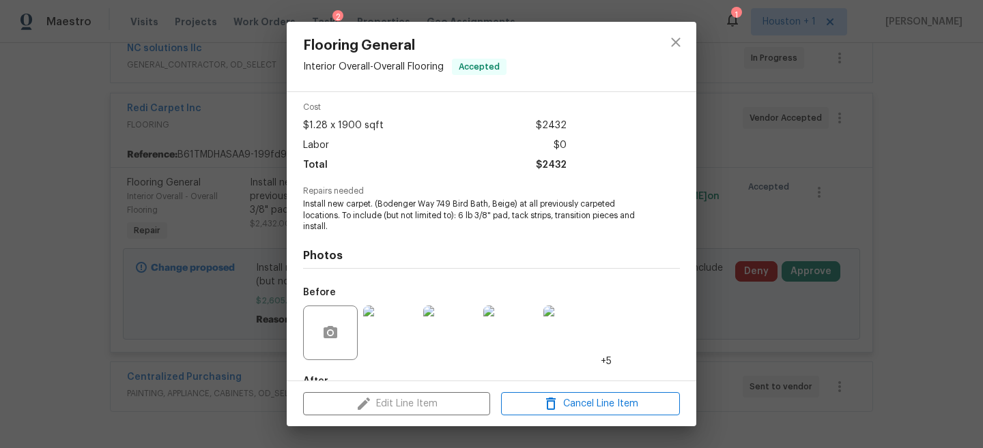
scroll to position [134, 0]
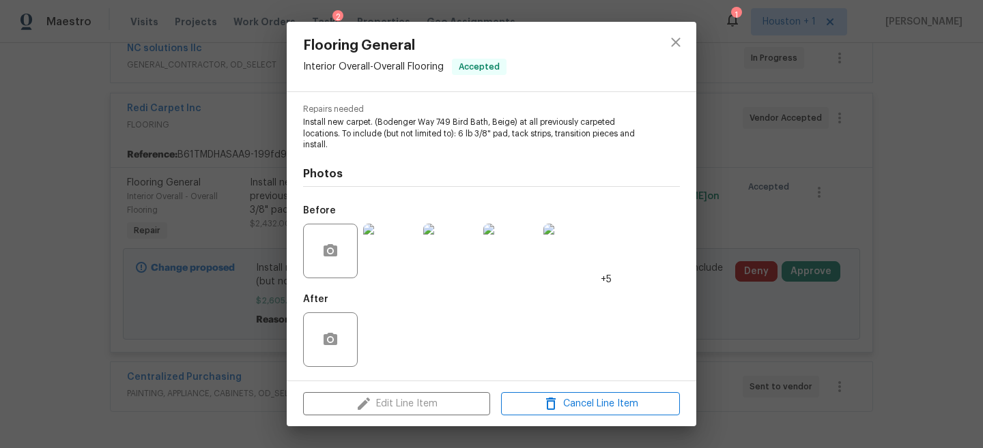
click at [764, 331] on div "Flooring General Interior Overall - Overall Flooring Accepted Vendor Redi Carpe…" at bounding box center [491, 224] width 983 height 448
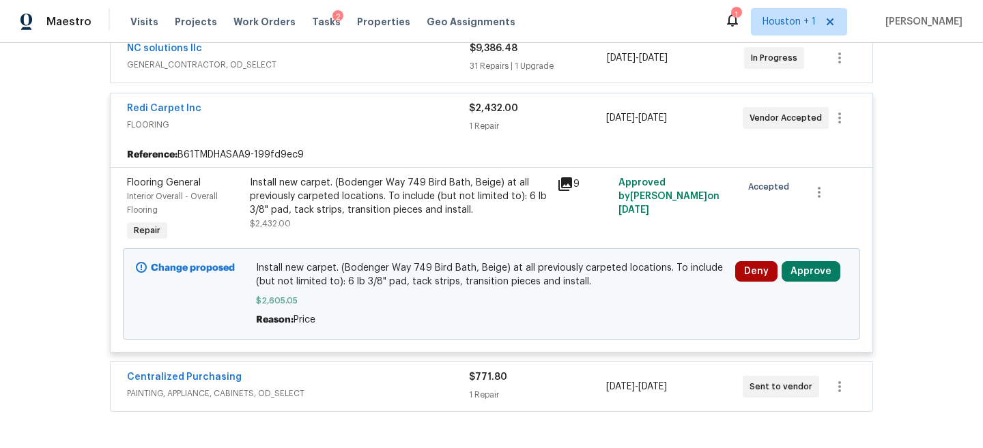
click at [820, 284] on div "Deny Approve" at bounding box center [791, 294] width 120 height 74
click at [817, 269] on button "Approve" at bounding box center [810, 271] width 59 height 20
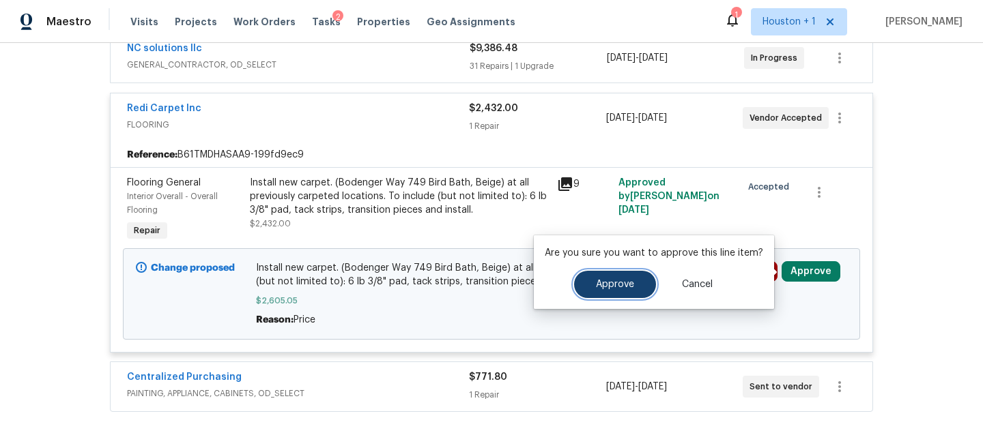
click at [611, 287] on span "Approve" at bounding box center [615, 285] width 38 height 10
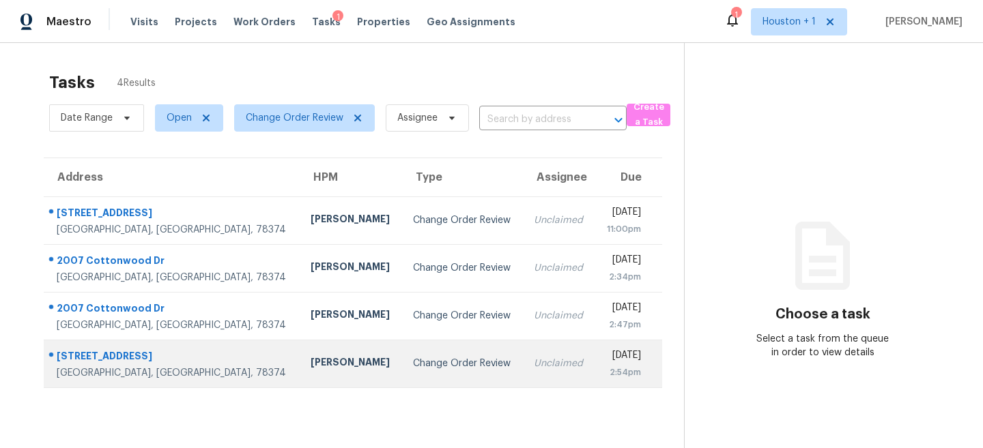
click at [413, 360] on div "Change Order Review" at bounding box center [462, 364] width 99 height 14
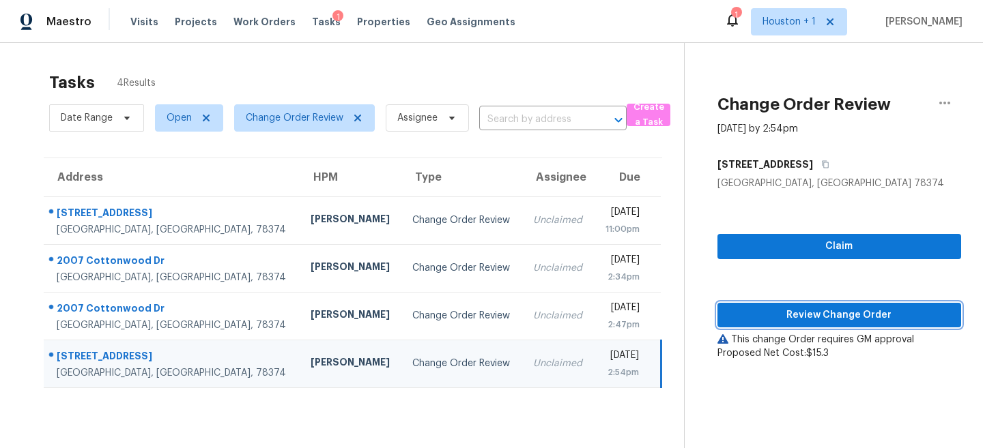
click at [768, 310] on span "Review Change Order" at bounding box center [839, 315] width 222 height 17
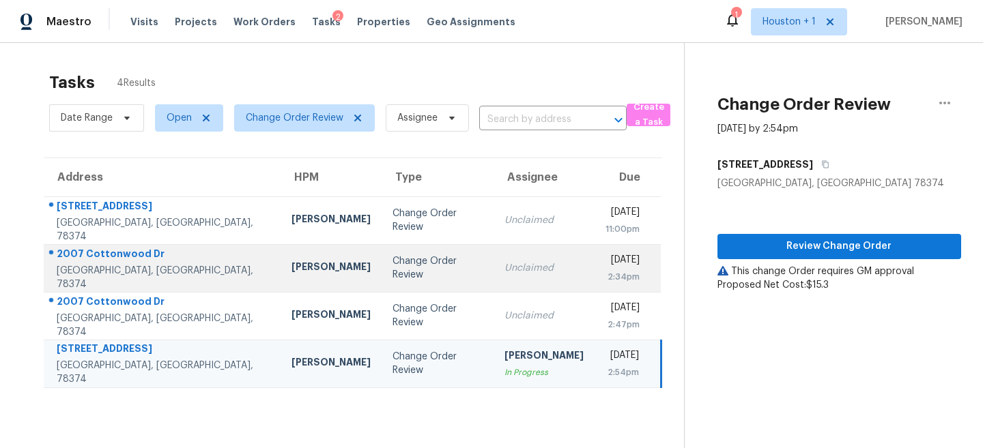
click at [381, 284] on td "Change Order Review" at bounding box center [437, 268] width 112 height 48
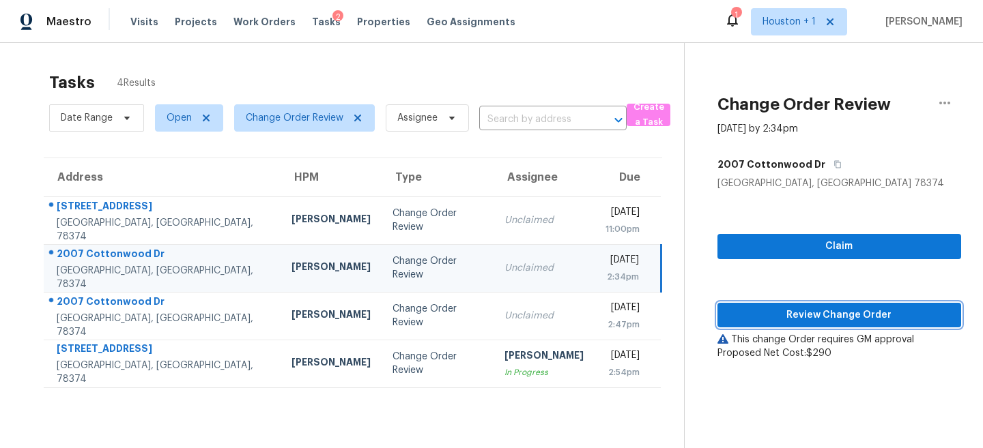
click at [777, 309] on span "Review Change Order" at bounding box center [839, 315] width 222 height 17
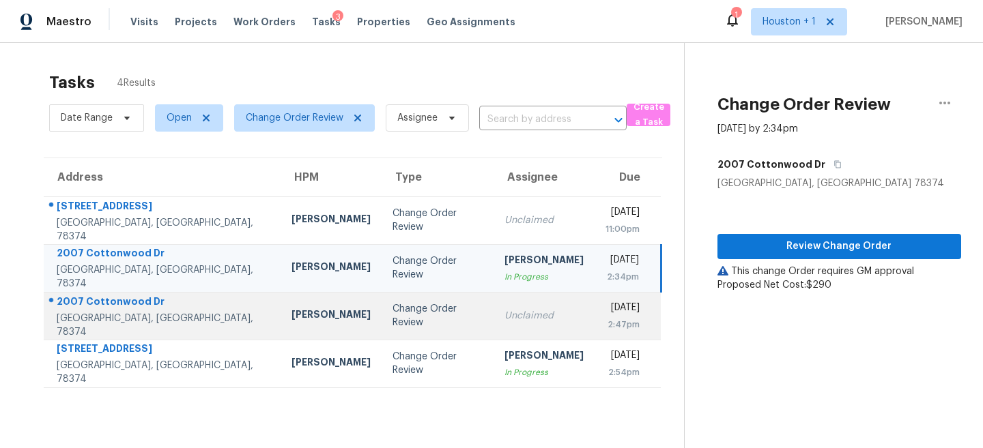
click at [392, 322] on div "Change Order Review" at bounding box center [437, 315] width 90 height 27
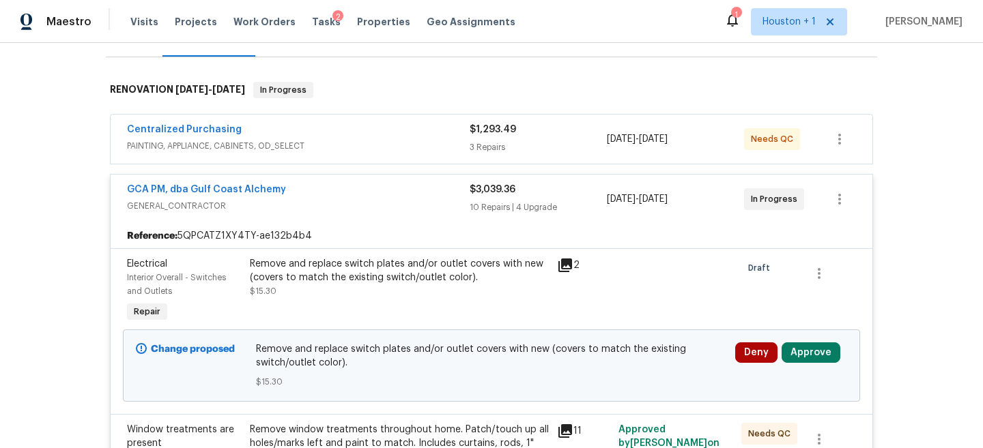
scroll to position [238, 0]
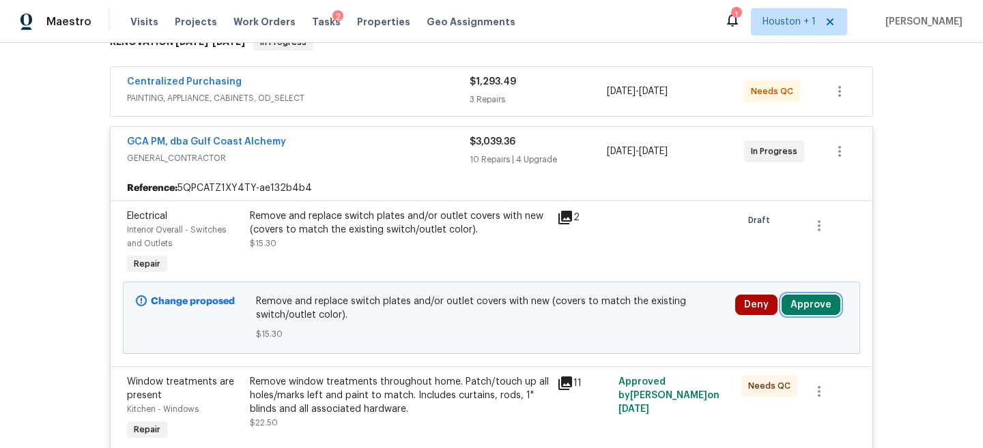
click at [807, 302] on button "Approve" at bounding box center [810, 305] width 59 height 20
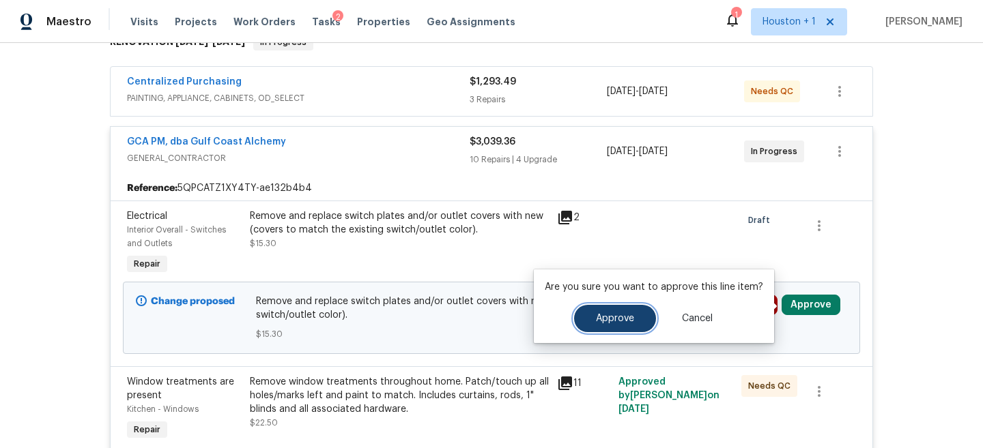
click at [596, 330] on button "Approve" at bounding box center [615, 318] width 82 height 27
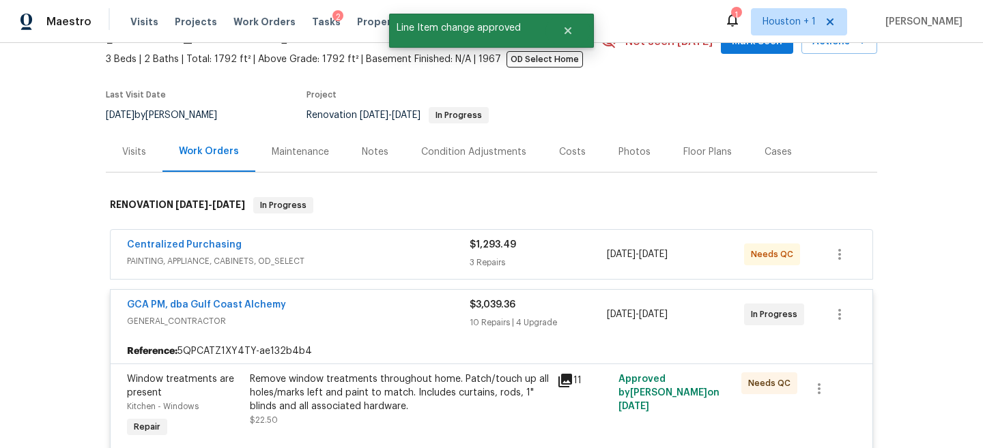
scroll to position [0, 0]
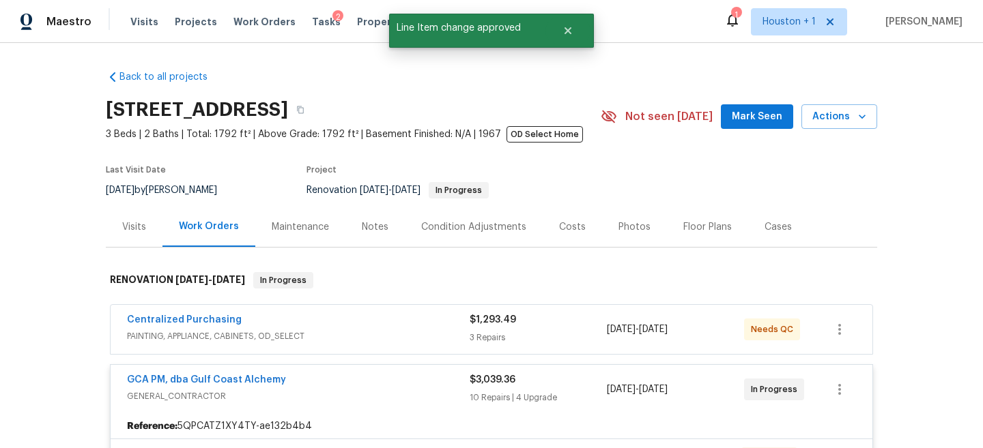
click at [422, 373] on div "GCA PM, dba Gulf Coast Alchemy GENERAL_CONTRACTOR $3,039.36 10 Repairs | 4 Upgr…" at bounding box center [491, 389] width 761 height 49
click at [424, 341] on span "PAINTING, APPLIANCE, CABINETS, OD_SELECT" at bounding box center [298, 337] width 343 height 14
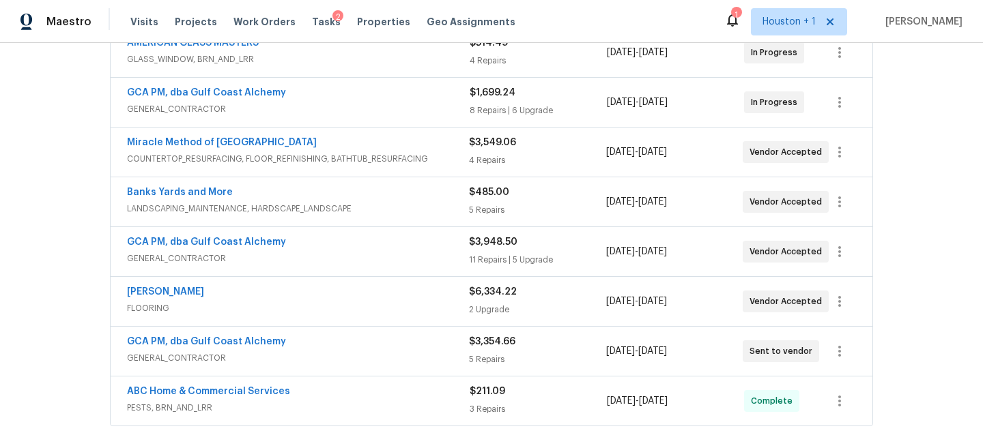
scroll to position [2291, 0]
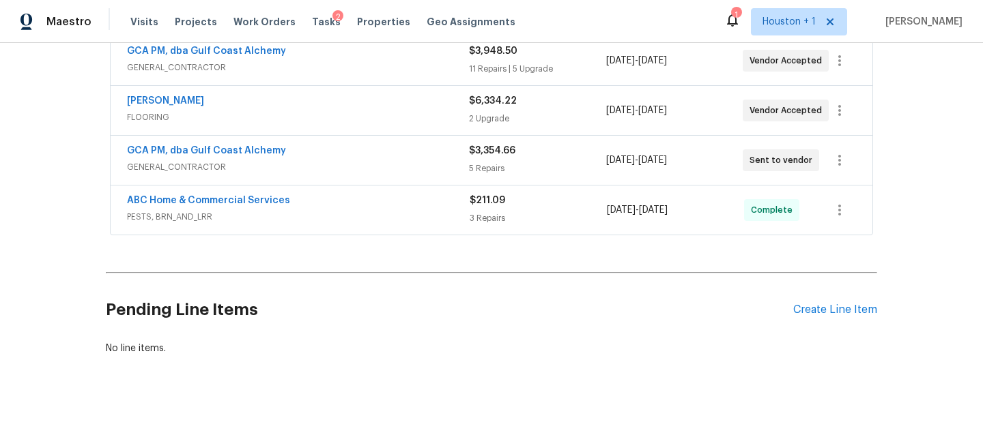
click at [397, 219] on span "PESTS, BRN_AND_LRR" at bounding box center [298, 217] width 343 height 14
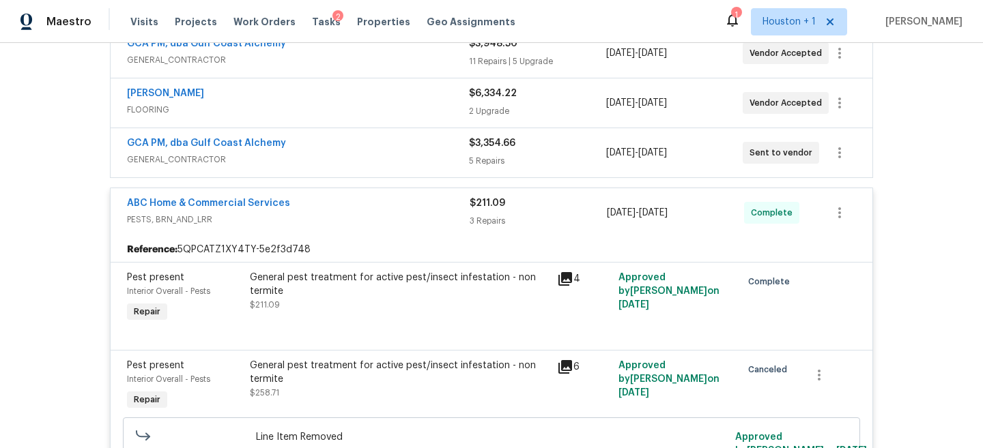
click at [407, 153] on div "GCA PM, dba Gulf Coast Alchemy" at bounding box center [298, 144] width 342 height 16
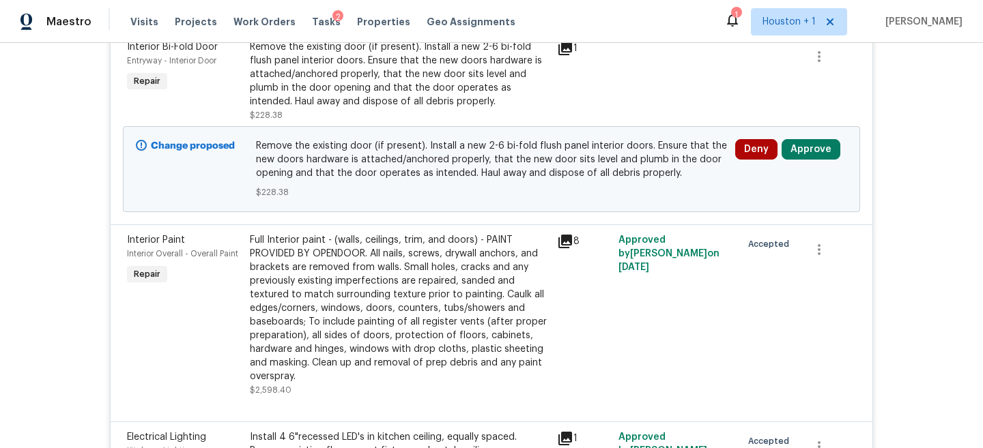
scroll to position [2425, 0]
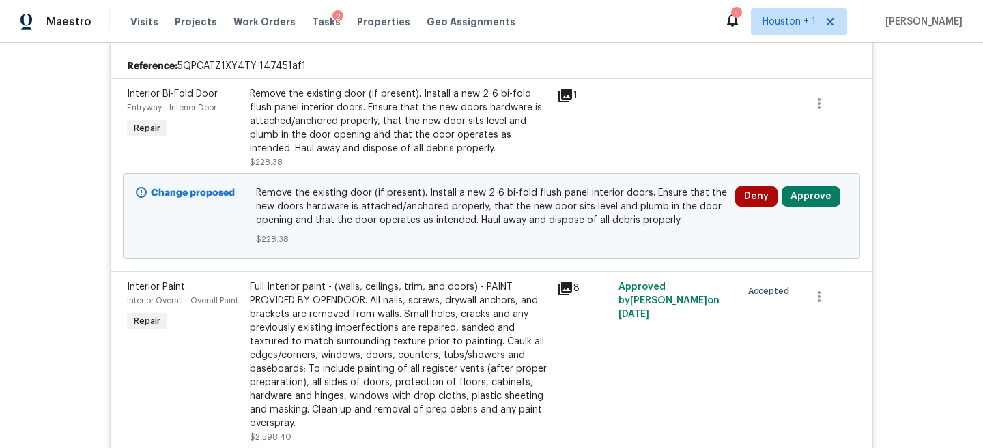
click at [369, 115] on div "Remove the existing door (if present). Install a new 2-6 bi-fold flush panel in…" at bounding box center [399, 121] width 299 height 68
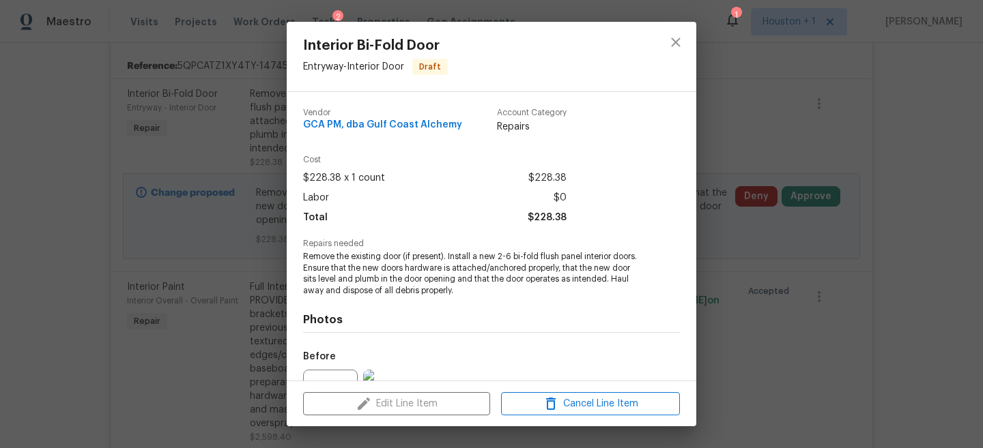
scroll to position [146, 0]
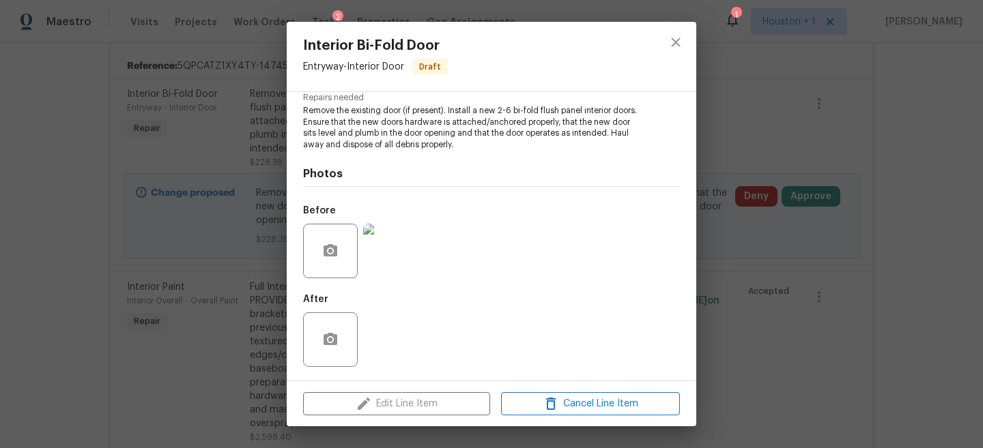
click at [398, 249] on img at bounding box center [390, 251] width 55 height 55
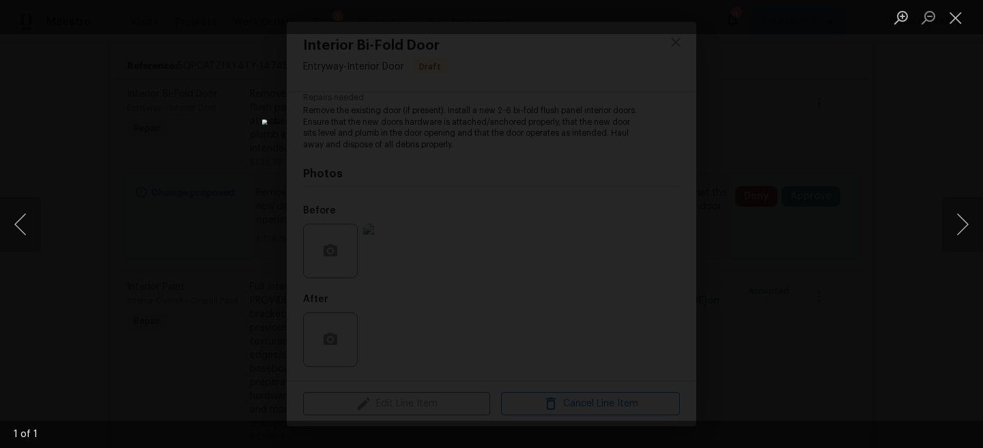
click at [821, 229] on div "Lightbox" at bounding box center [491, 224] width 983 height 448
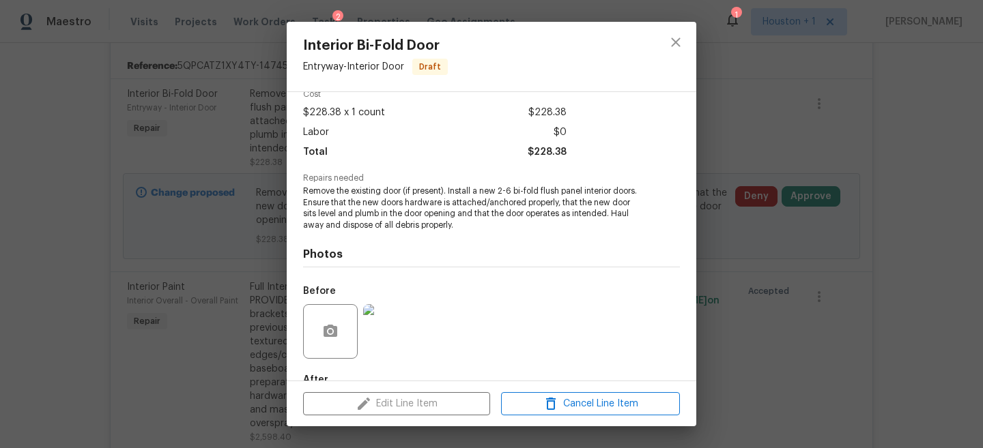
scroll to position [48, 0]
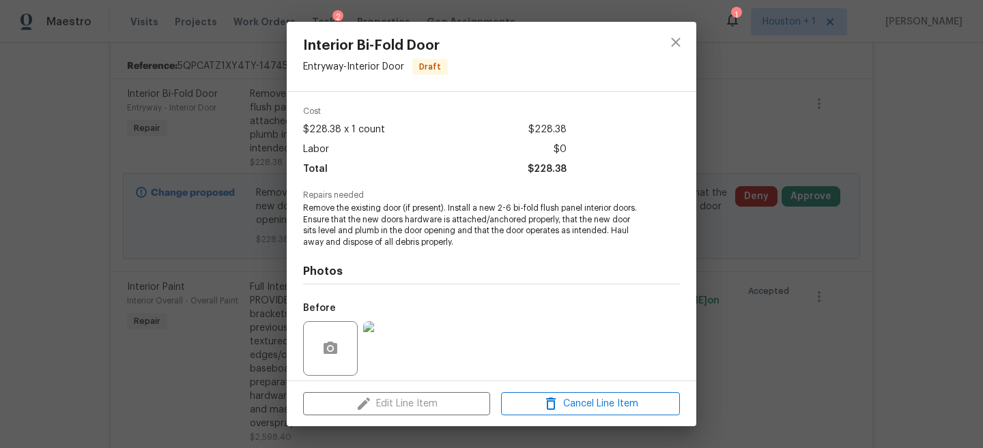
click at [596, 218] on span "Remove the existing door (if present). Install a new 2-6 bi-fold flush panel in…" at bounding box center [472, 226] width 339 height 46
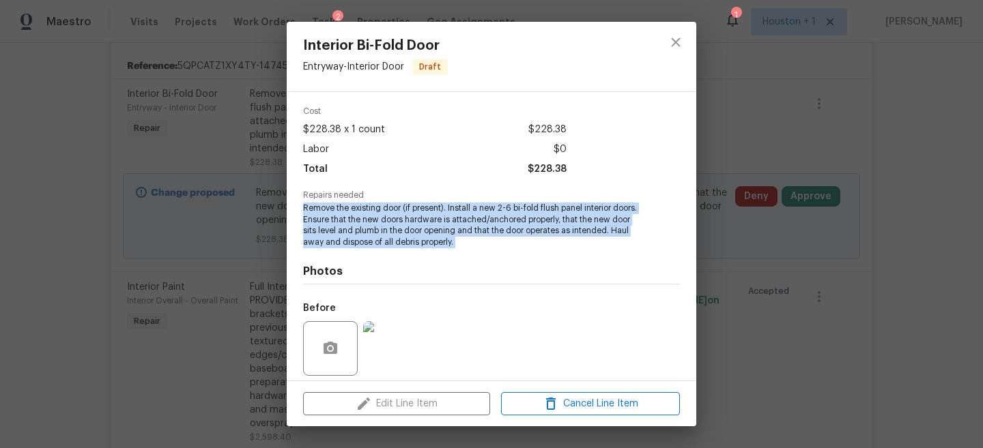
click at [596, 218] on span "Remove the existing door (if present). Install a new 2-6 bi-fold flush panel in…" at bounding box center [472, 226] width 339 height 46
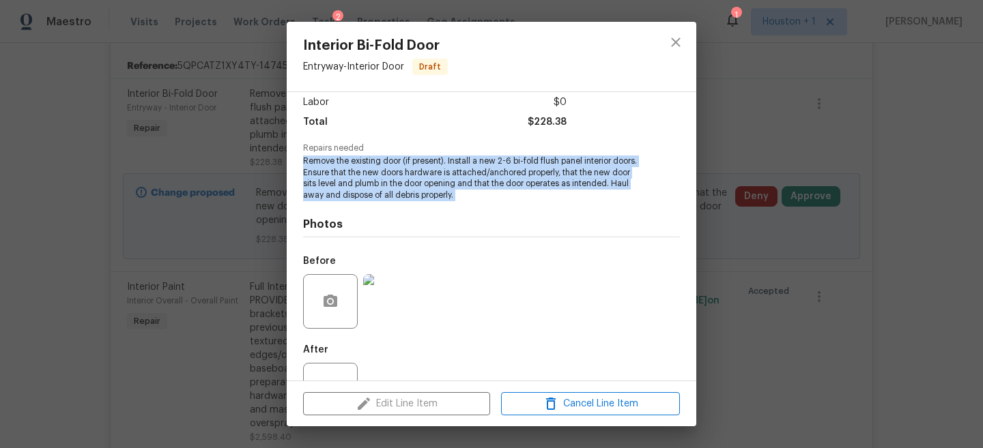
scroll to position [107, 0]
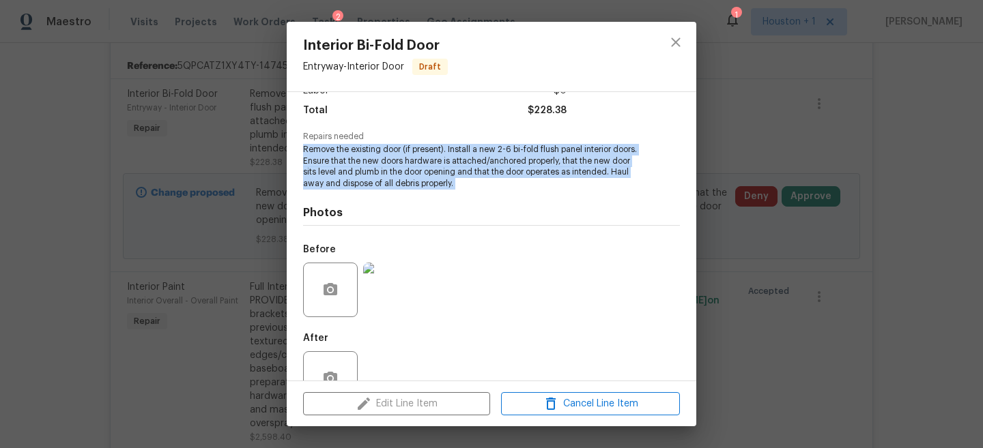
click at [397, 303] on img at bounding box center [390, 290] width 55 height 55
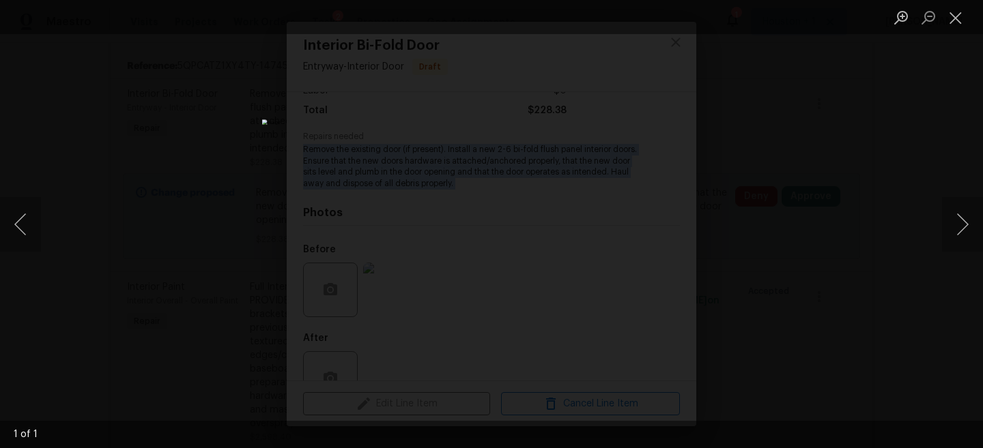
click at [778, 231] on div "Lightbox" at bounding box center [491, 224] width 983 height 448
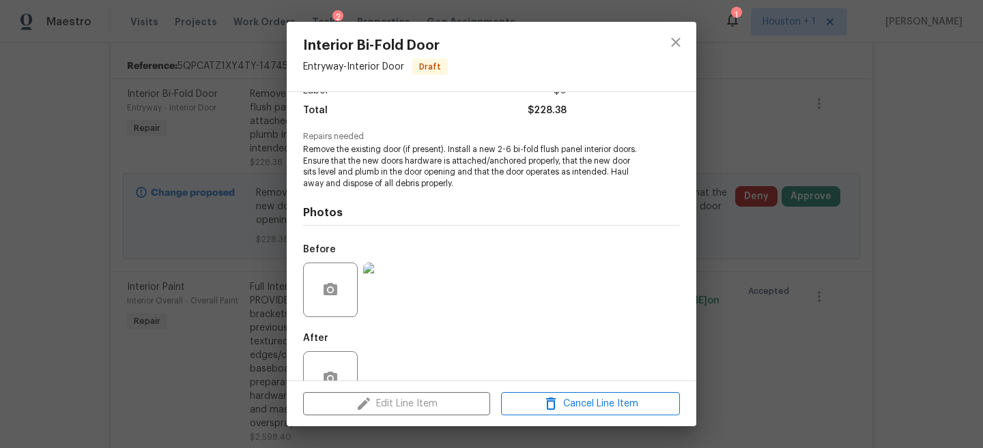
click at [738, 185] on div "Interior Bi-Fold Door Entryway - Interior Door Draft Vendor GCA PM, dba Gulf Co…" at bounding box center [491, 224] width 983 height 448
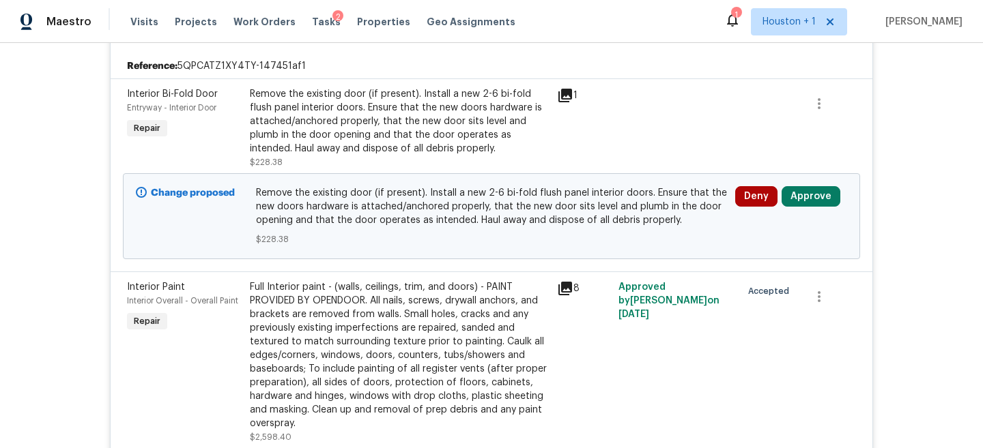
scroll to position [2394, 0]
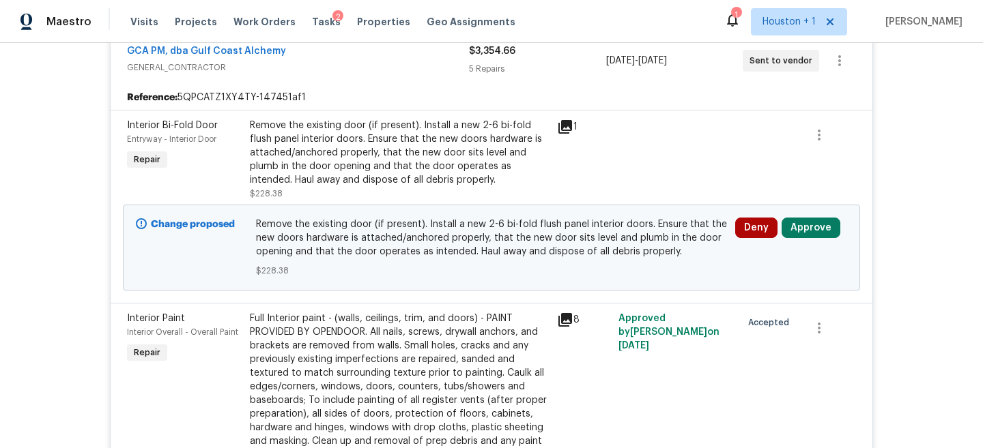
click at [264, 155] on div "Remove the existing door (if present). Install a new 2-6 bi-fold flush panel in…" at bounding box center [399, 153] width 299 height 68
click at [593, 258] on span "Remove the existing door (if present). Install a new 2-6 bi-fold flush panel in…" at bounding box center [492, 238] width 472 height 41
click at [429, 159] on div "Remove the existing door (if present). Install a new 2-6 bi-fold flush panel in…" at bounding box center [399, 153] width 299 height 68
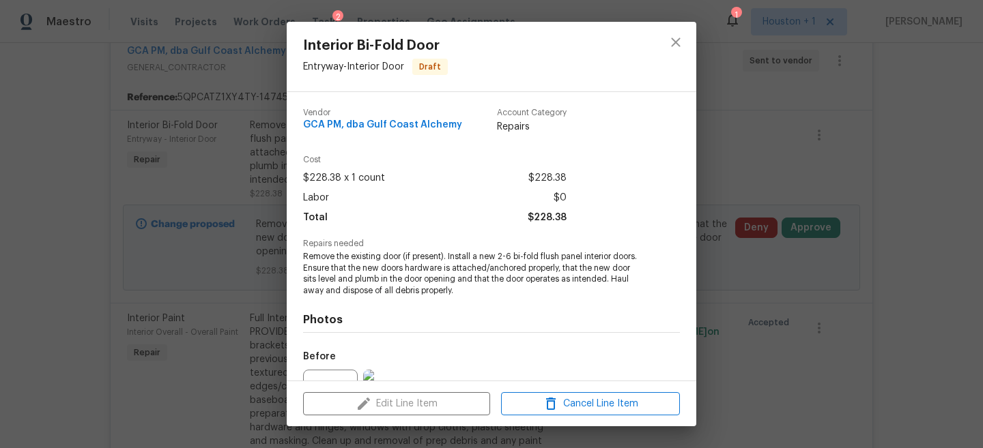
scroll to position [146, 0]
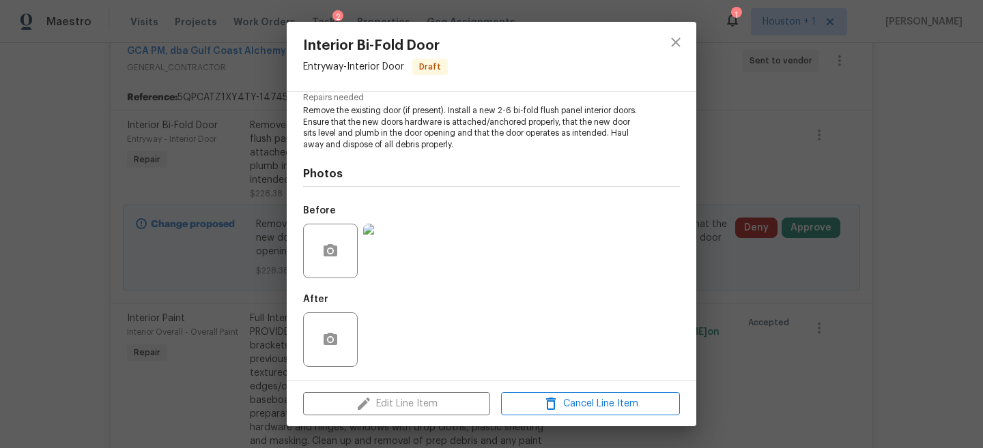
click at [398, 278] on div at bounding box center [390, 251] width 60 height 71
click at [397, 252] on img at bounding box center [390, 251] width 55 height 55
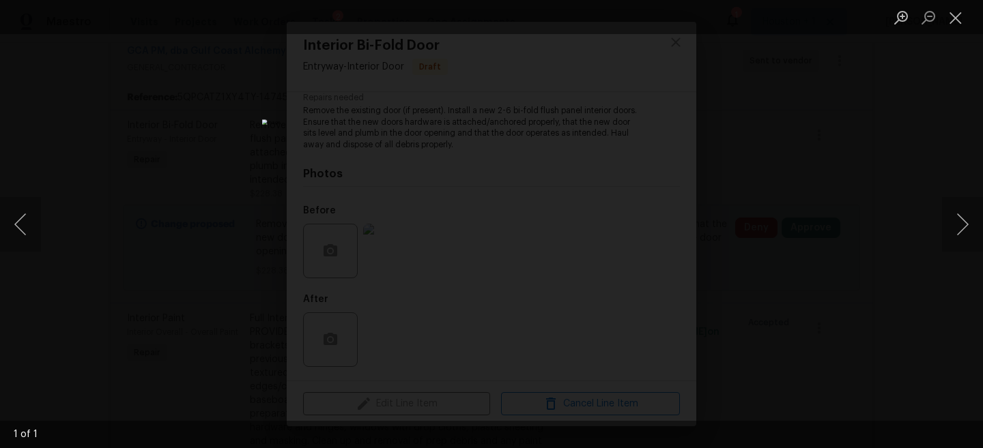
click at [847, 126] on div "Lightbox" at bounding box center [491, 224] width 983 height 448
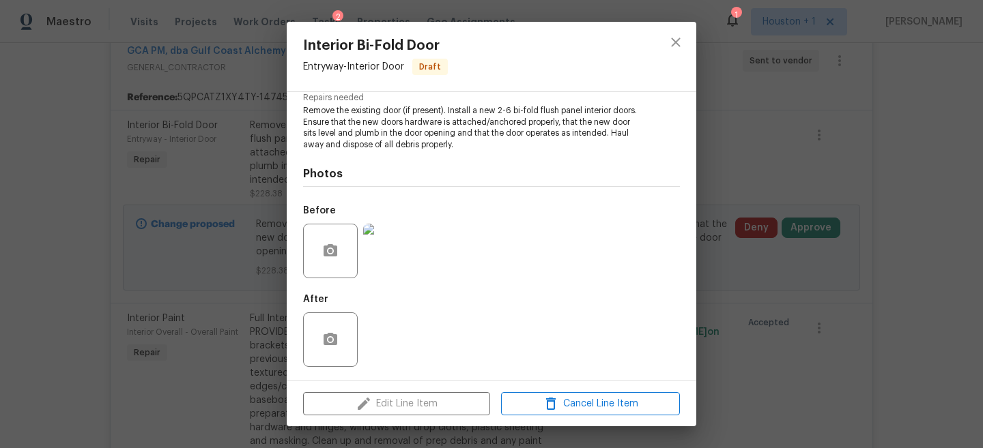
click at [796, 141] on div "Interior Bi-Fold Door Entryway - Interior Door Draft Vendor GCA PM, dba Gulf Co…" at bounding box center [491, 224] width 983 height 448
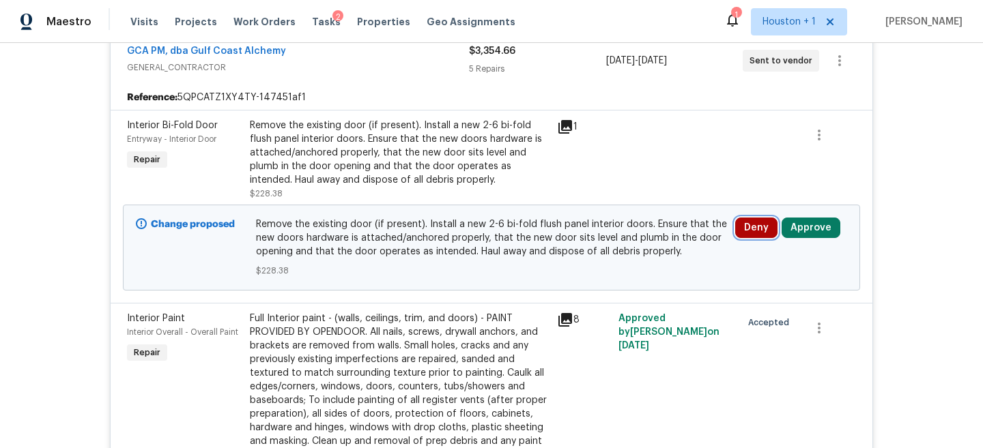
click at [751, 233] on button "Deny" at bounding box center [756, 228] width 42 height 20
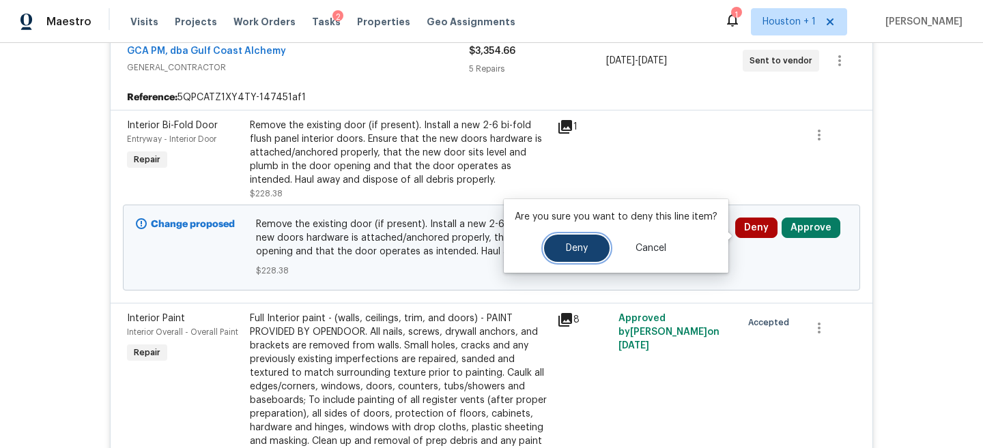
click at [595, 247] on button "Deny" at bounding box center [577, 248] width 66 height 27
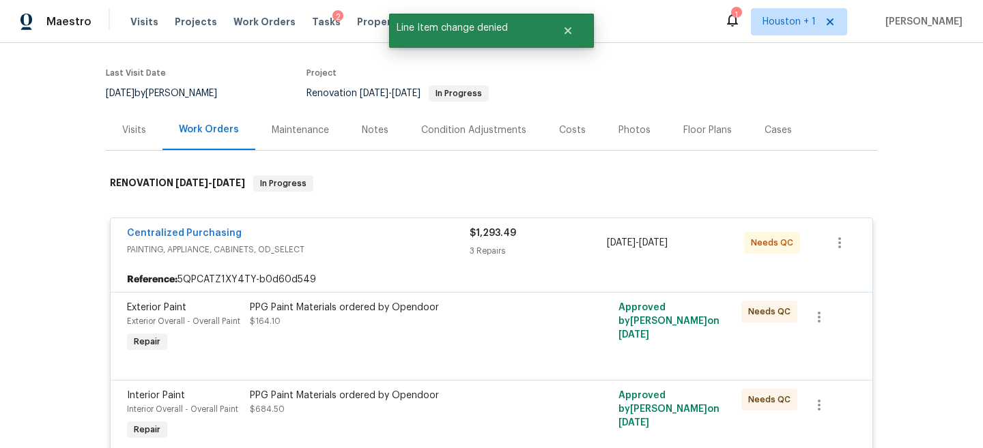
scroll to position [0, 0]
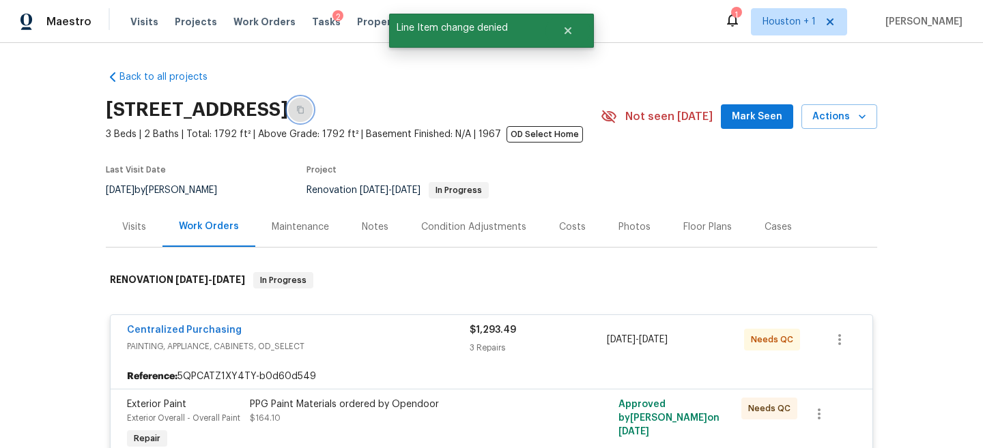
click at [304, 108] on icon "button" at bounding box center [300, 110] width 8 height 8
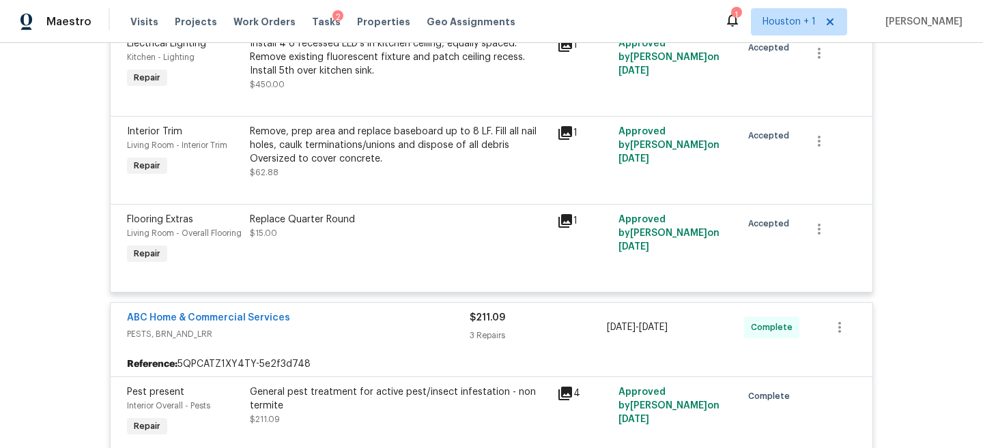
scroll to position [2976, 0]
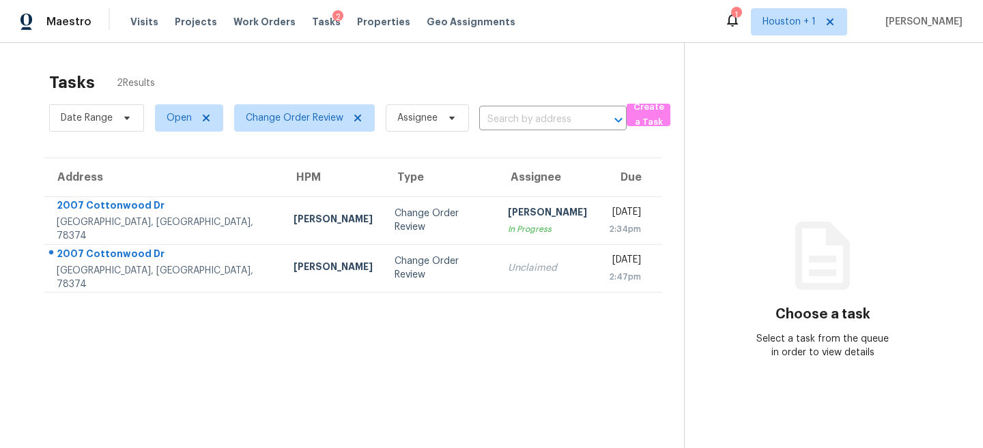
click at [339, 68] on div "Tasks 2 Results" at bounding box center [366, 82] width 635 height 35
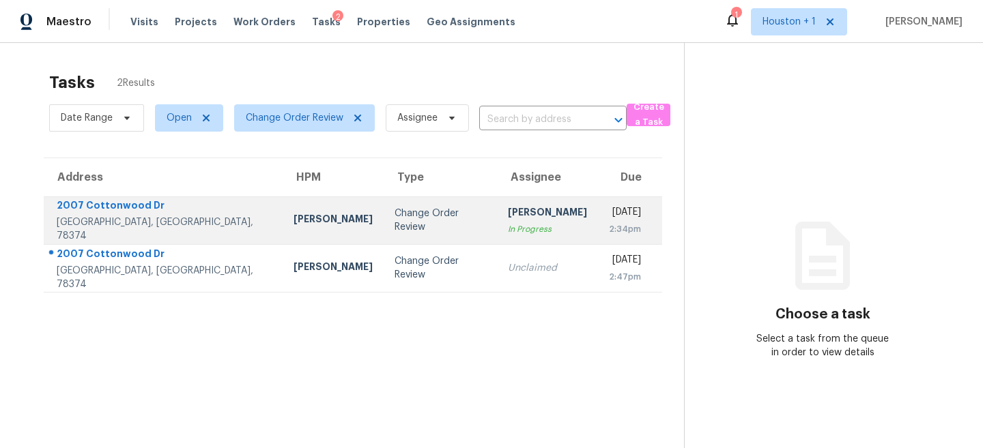
click at [406, 208] on td "Change Order Review" at bounding box center [439, 221] width 113 height 48
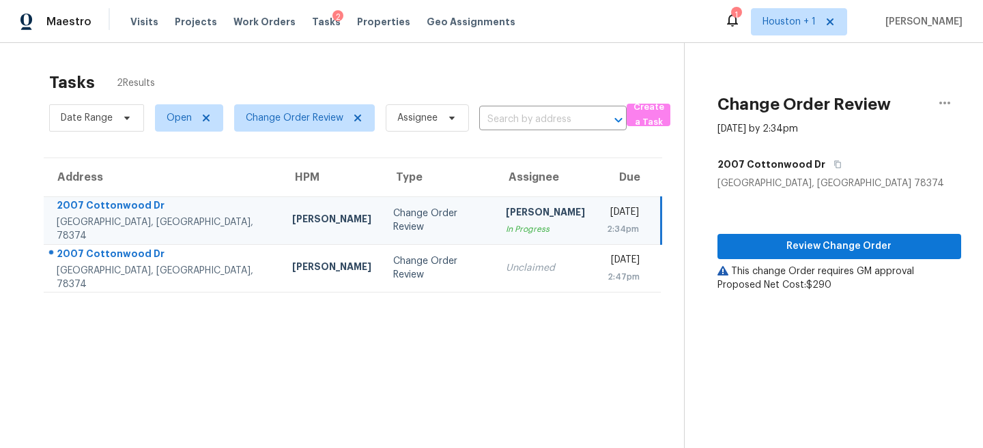
click at [619, 365] on section "Tasks 2 Results Date Range Open Change Order Review Assignee ​ Create a Task Ad…" at bounding box center [353, 278] width 662 height 426
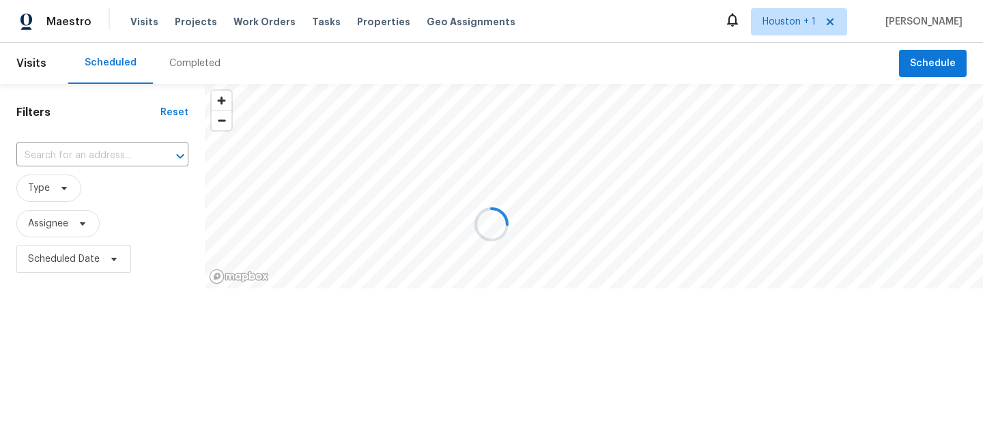
click at [49, 228] on div at bounding box center [491, 224] width 983 height 448
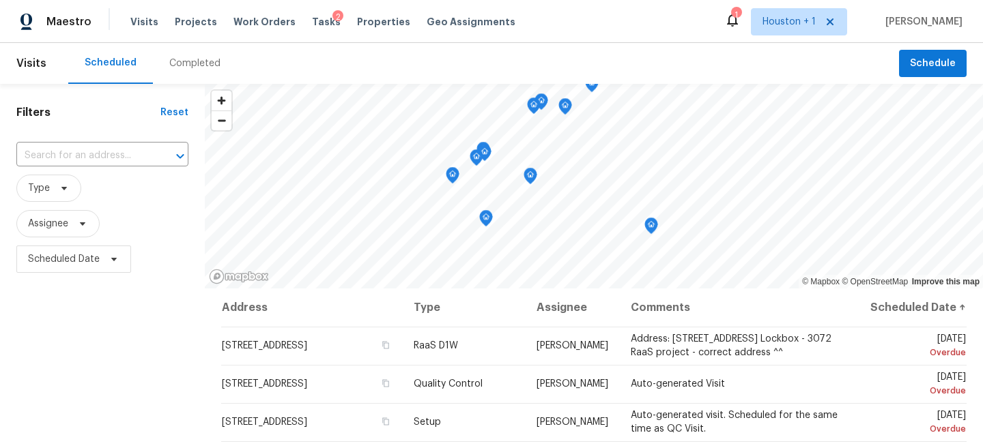
click at [49, 209] on span "Assignee" at bounding box center [102, 223] width 172 height 35
click at [50, 186] on span "Type" at bounding box center [48, 188] width 65 height 27
click at [70, 328] on div "Filters Reset ​ Type Assignee Scheduled Date" at bounding box center [102, 366] width 205 height 564
click at [60, 186] on icon at bounding box center [64, 188] width 11 height 11
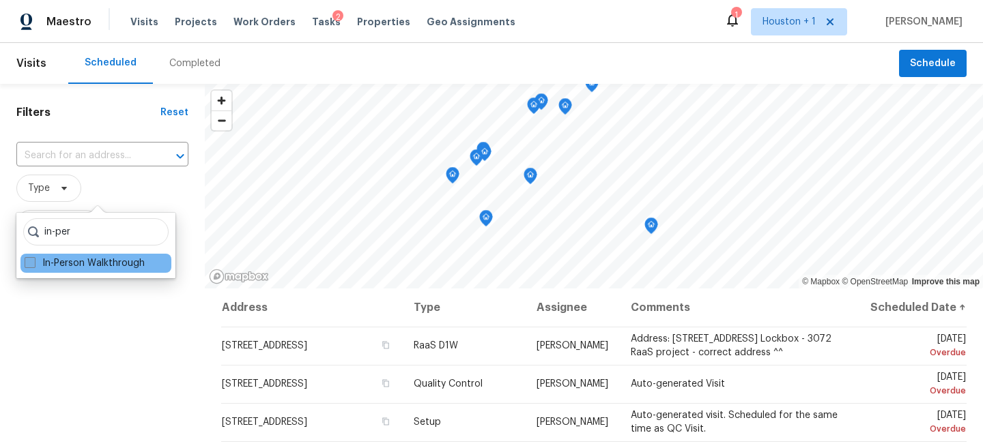
type input "in-per"
click at [42, 258] on label "In-Person Walkthrough" at bounding box center [85, 264] width 120 height 14
click at [33, 258] on input "In-Person Walkthrough" at bounding box center [29, 261] width 9 height 9
checkbox input "true"
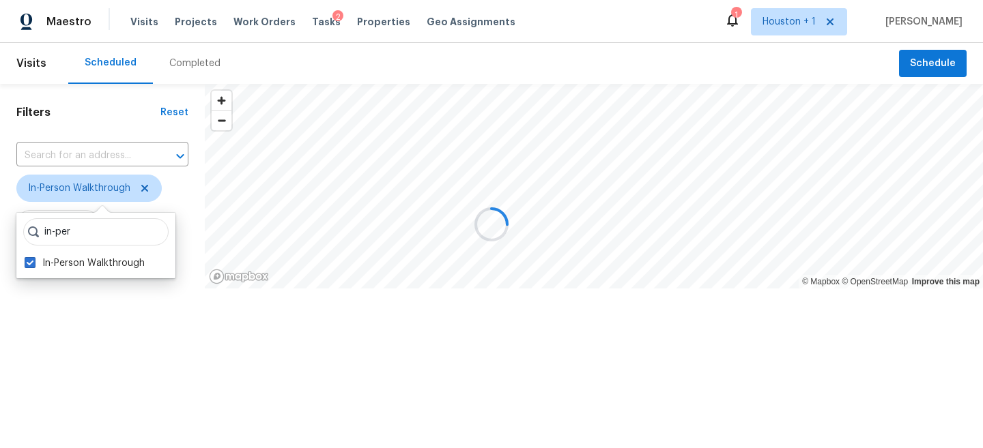
click at [45, 334] on div at bounding box center [491, 224] width 983 height 448
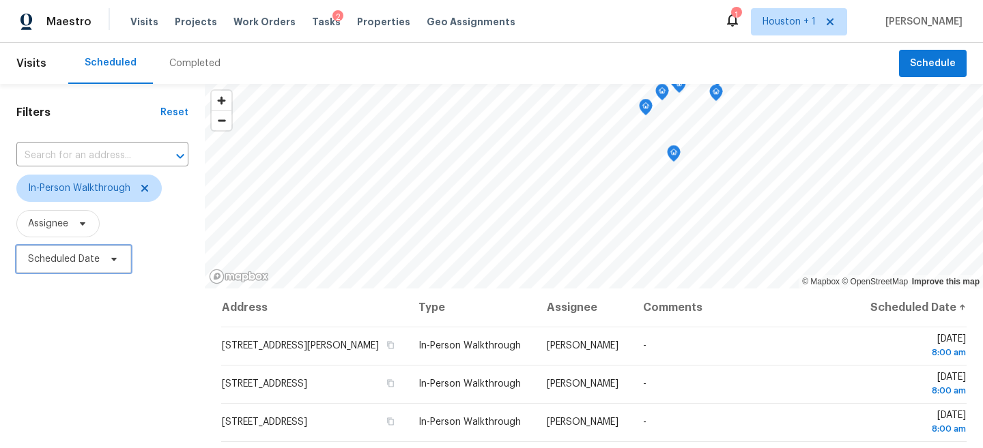
click at [59, 258] on span "Scheduled Date" at bounding box center [64, 259] width 72 height 14
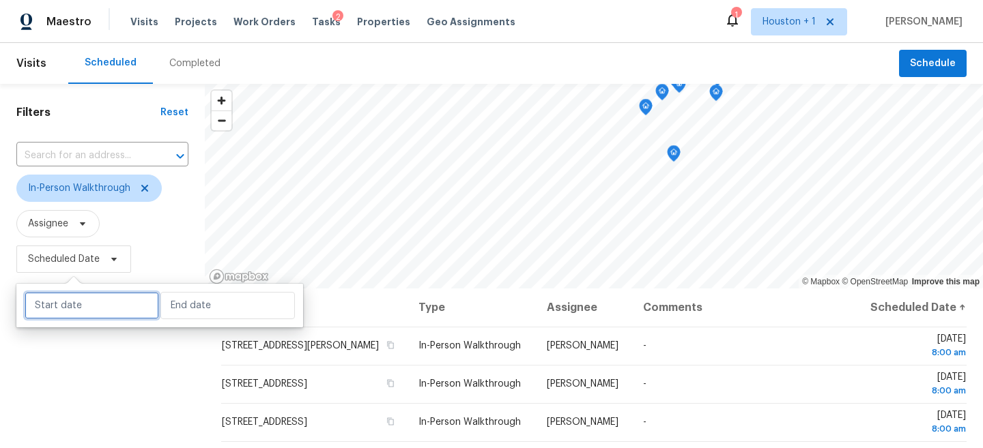
click at [59, 306] on input "text" at bounding box center [92, 305] width 134 height 27
select select "8"
select select "2025"
select select "9"
select select "2025"
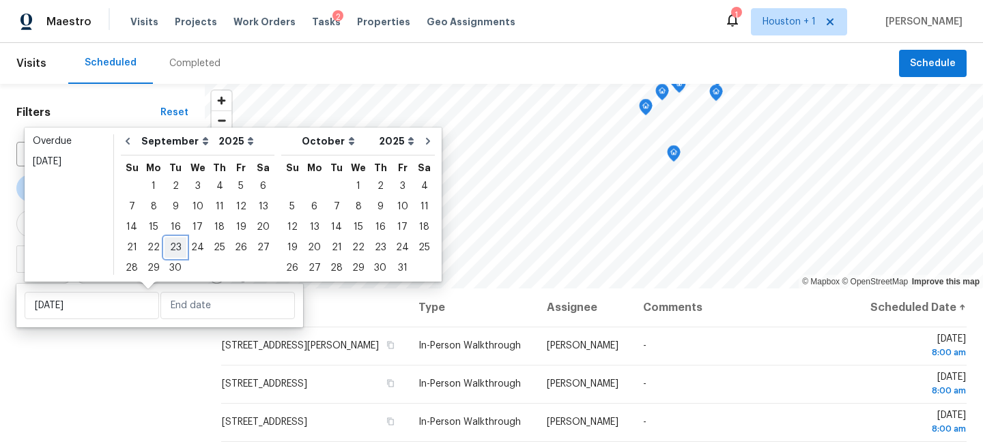
click at [175, 244] on div "23" at bounding box center [175, 247] width 22 height 19
type input "[DATE]"
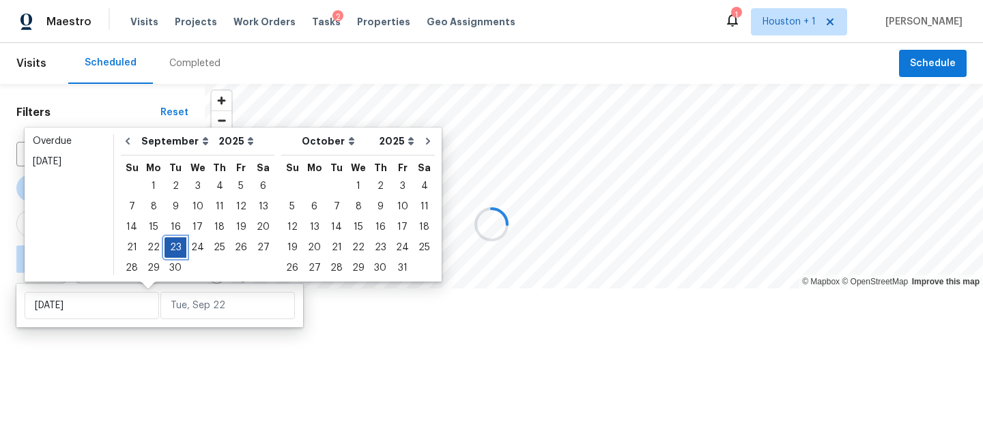
click at [175, 244] on div "23" at bounding box center [175, 247] width 22 height 19
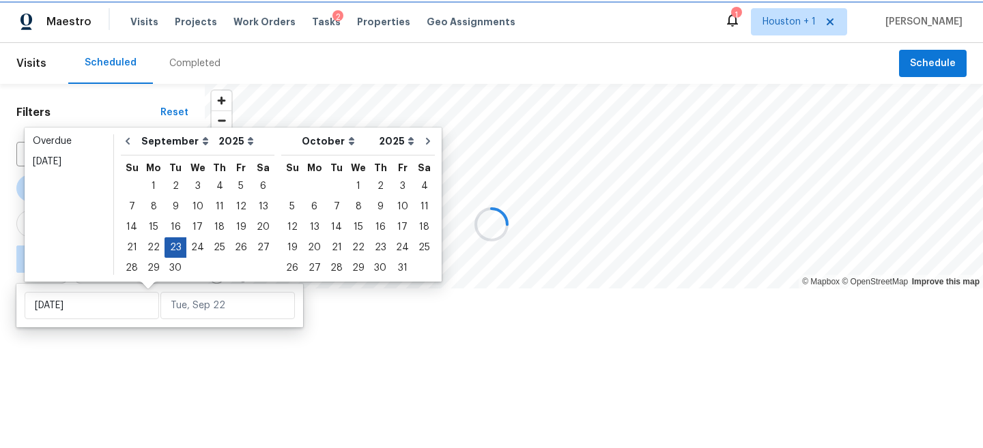
type input "[DATE]"
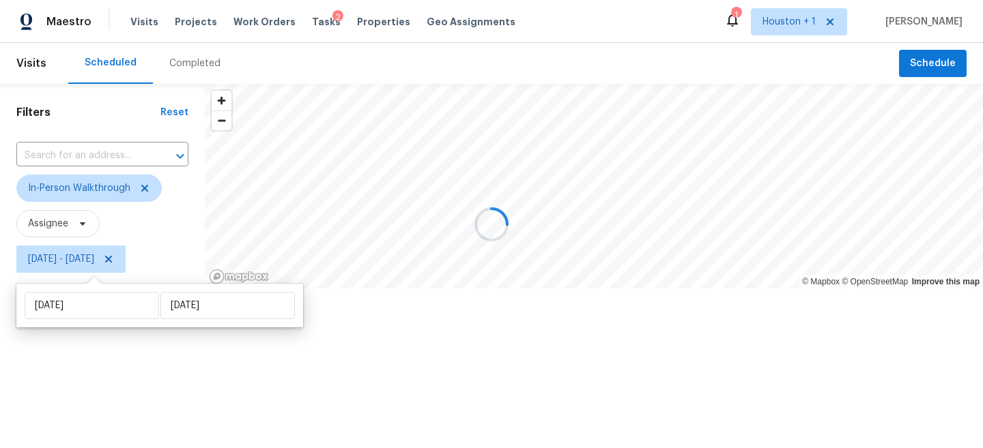
click at [143, 376] on div "Filters Reset ​ In-Person Walkthrough Assignee [DATE] - [DATE]" at bounding box center [102, 230] width 205 height 292
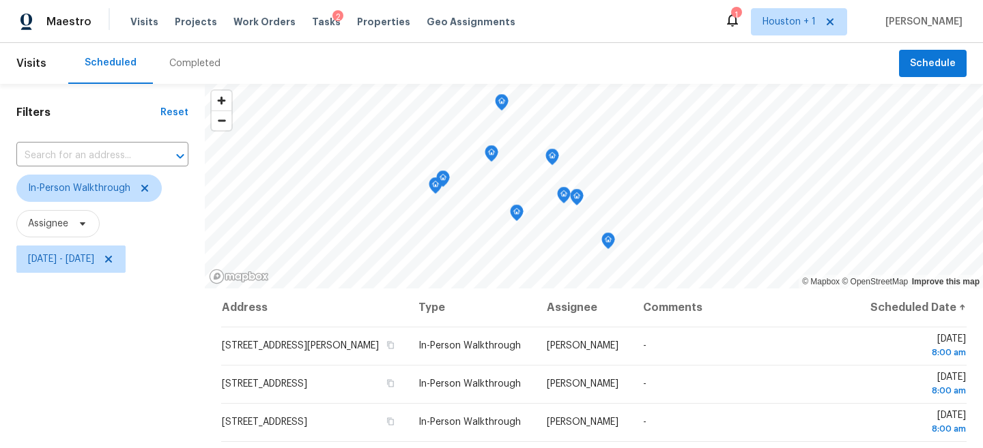
click at [501, 104] on icon "Map marker" at bounding box center [501, 103] width 12 height 16
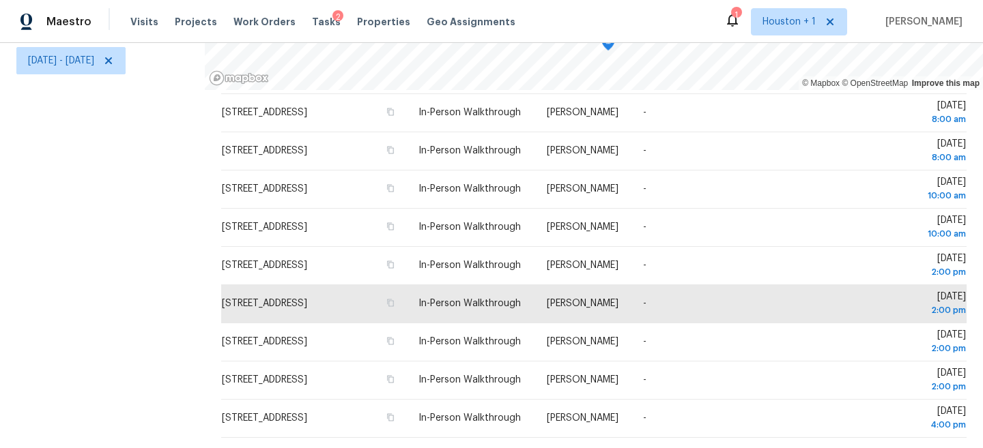
scroll to position [1, 0]
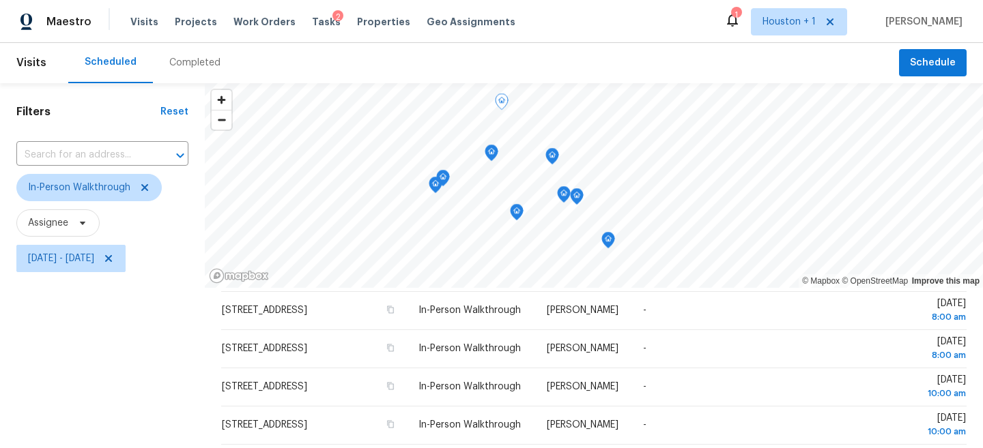
click at [490, 156] on icon "Map marker" at bounding box center [491, 153] width 12 height 16
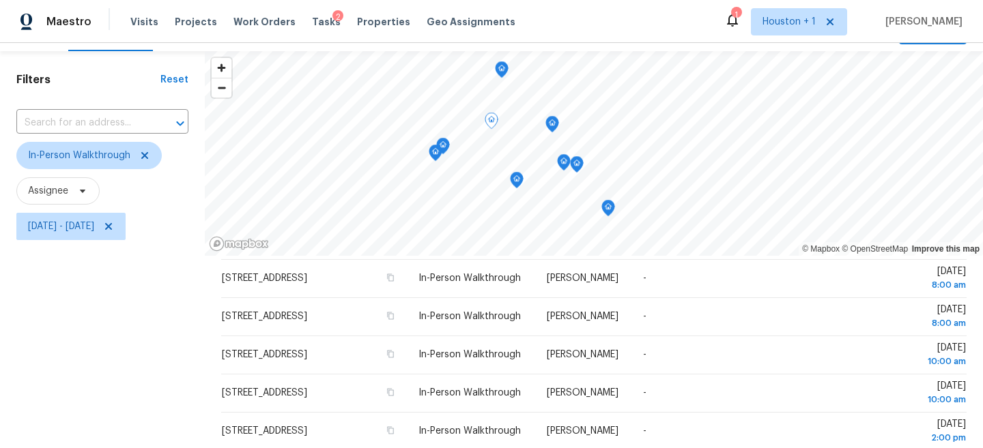
scroll to position [0, 0]
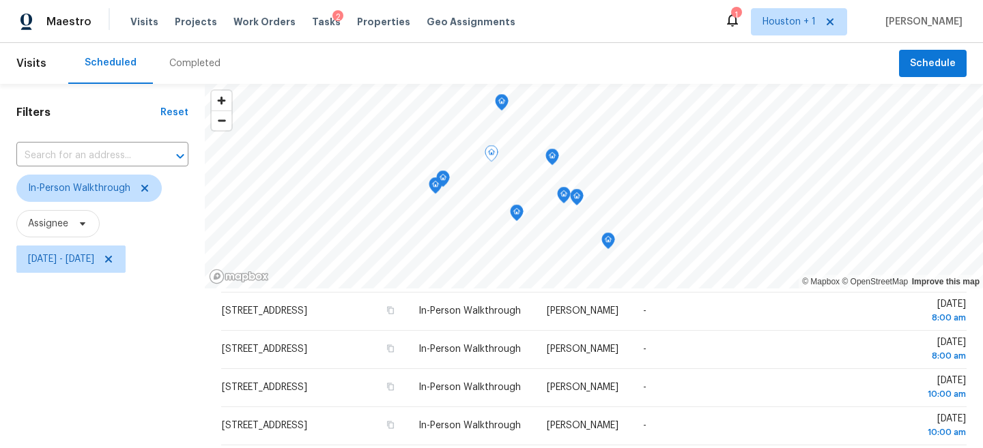
click at [551, 164] on icon "Map marker" at bounding box center [552, 157] width 12 height 16
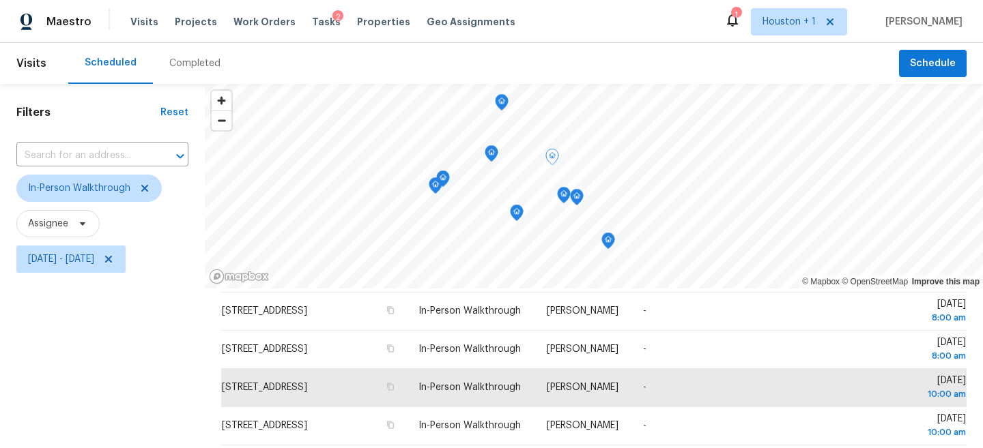
click at [520, 210] on icon "Map marker" at bounding box center [516, 213] width 12 height 16
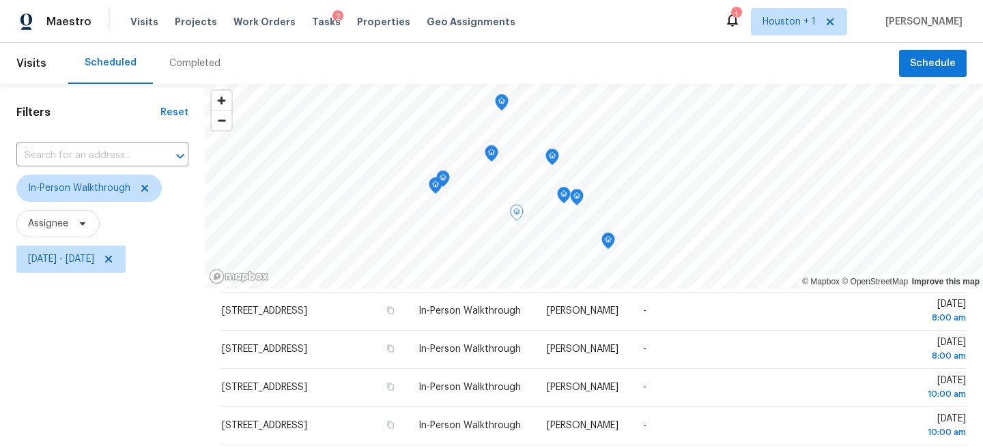
click at [435, 183] on icon "Map marker" at bounding box center [435, 186] width 12 height 16
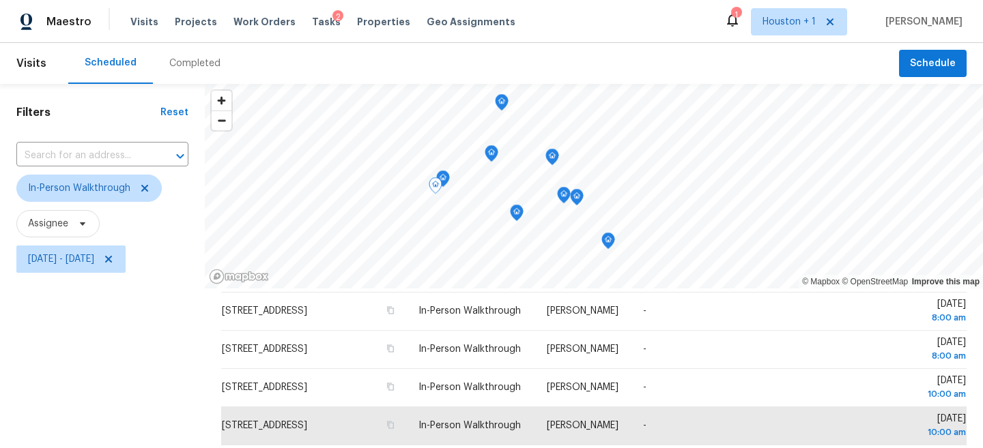
click at [446, 178] on icon "Map marker" at bounding box center [443, 179] width 12 height 16
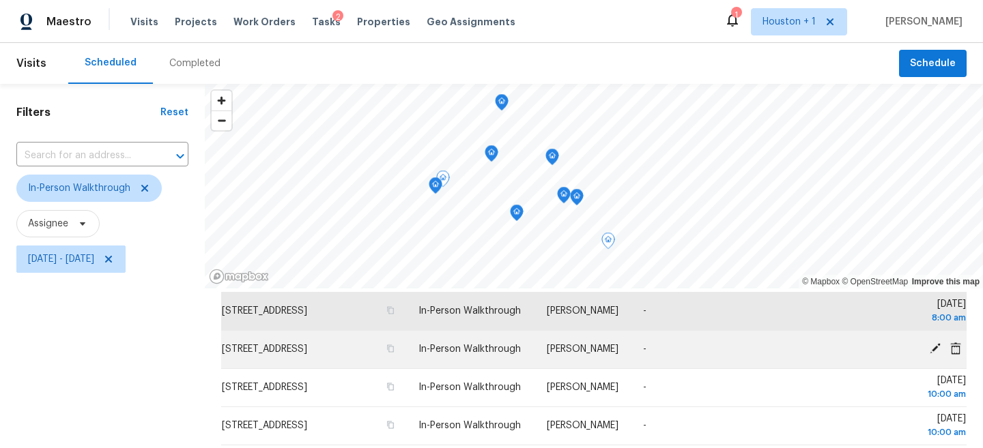
scroll to position [81, 0]
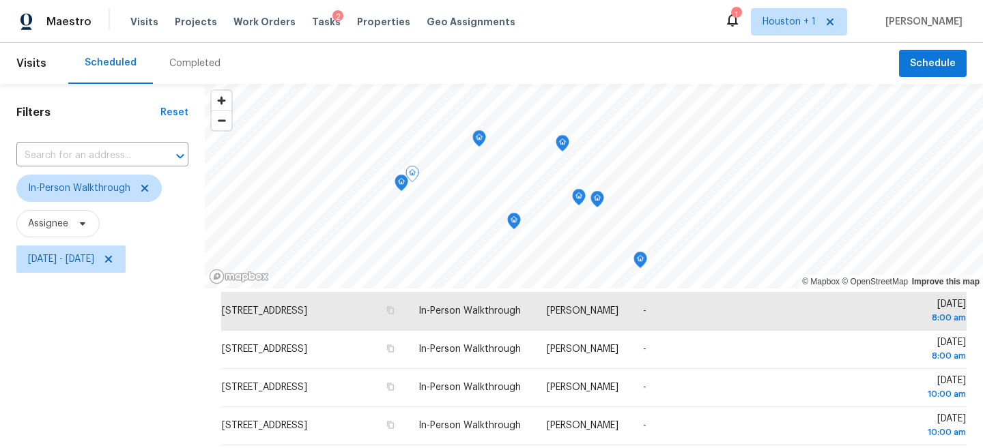
click at [512, 218] on icon "Map marker" at bounding box center [513, 218] width 7 height 3
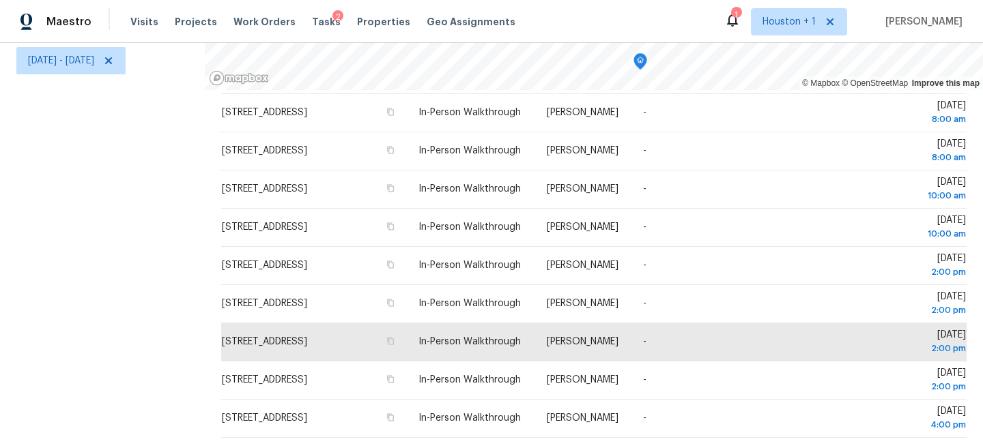
scroll to position [0, 0]
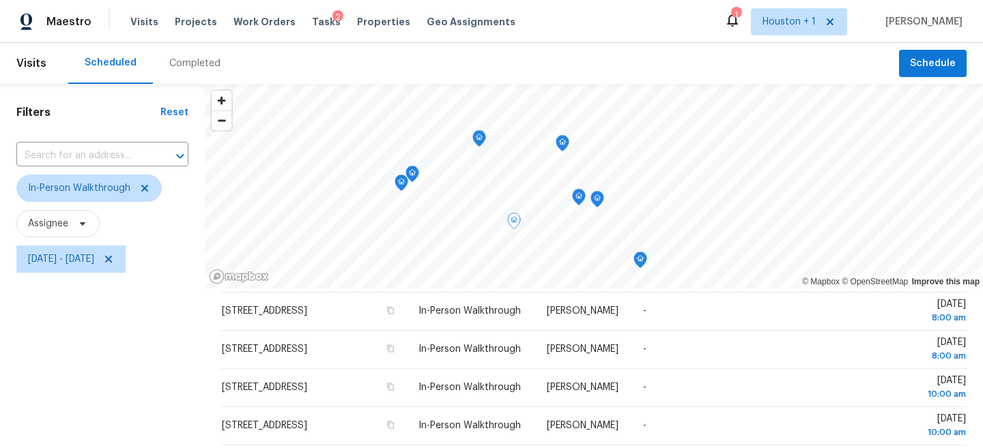
click at [578, 193] on icon "Map marker" at bounding box center [578, 194] width 7 height 3
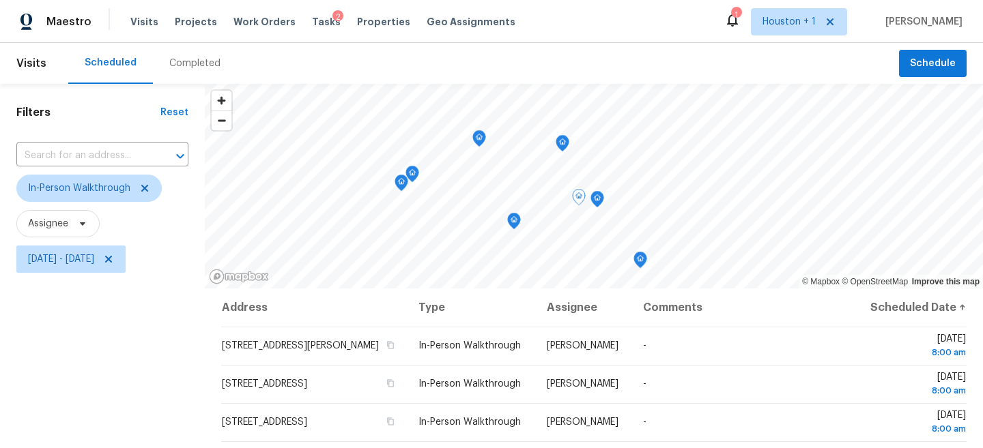
click at [596, 193] on icon "Map marker" at bounding box center [597, 200] width 12 height 16
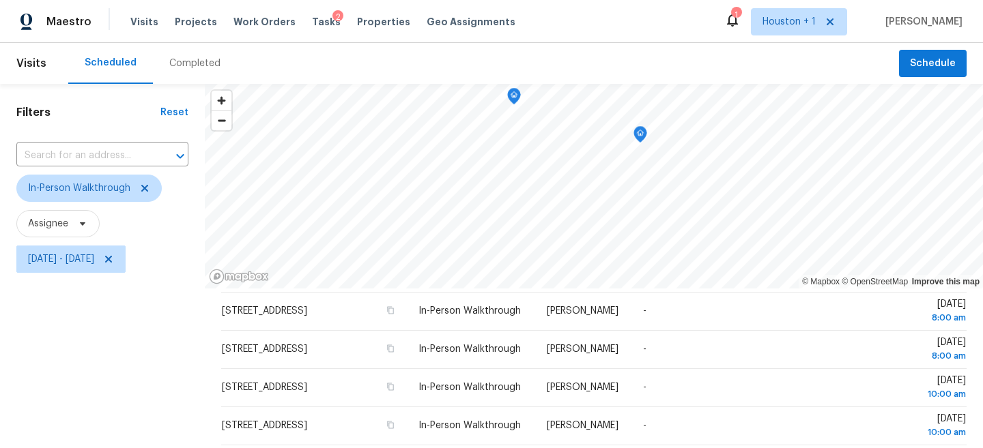
click at [643, 134] on icon "Map marker" at bounding box center [640, 135] width 12 height 16
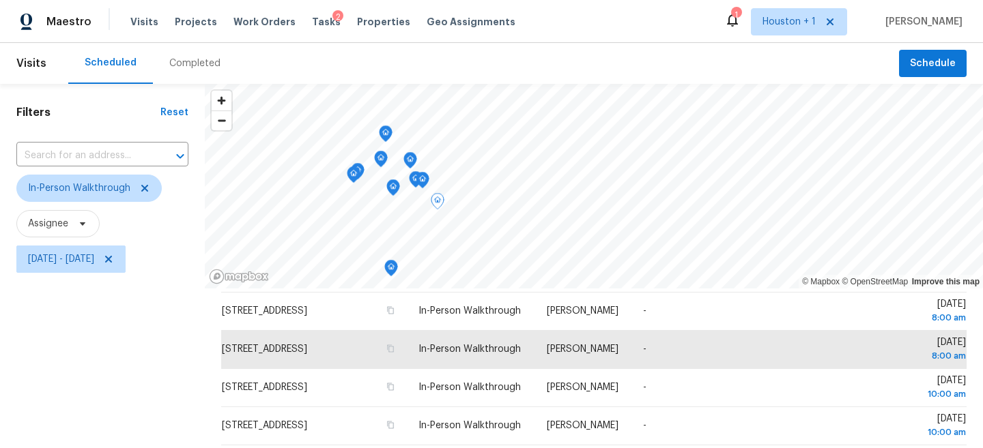
click at [389, 261] on icon "Map marker" at bounding box center [391, 269] width 12 height 16
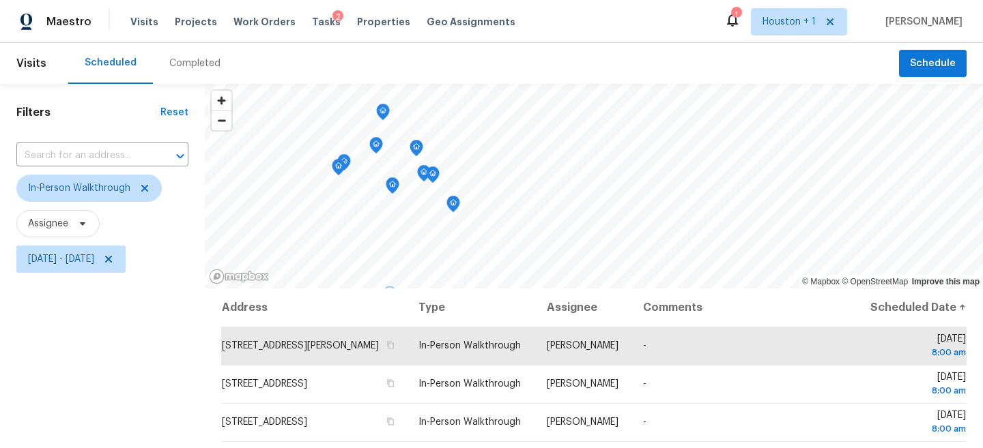
click at [390, 184] on icon "Map marker" at bounding box center [392, 185] width 4 height 3
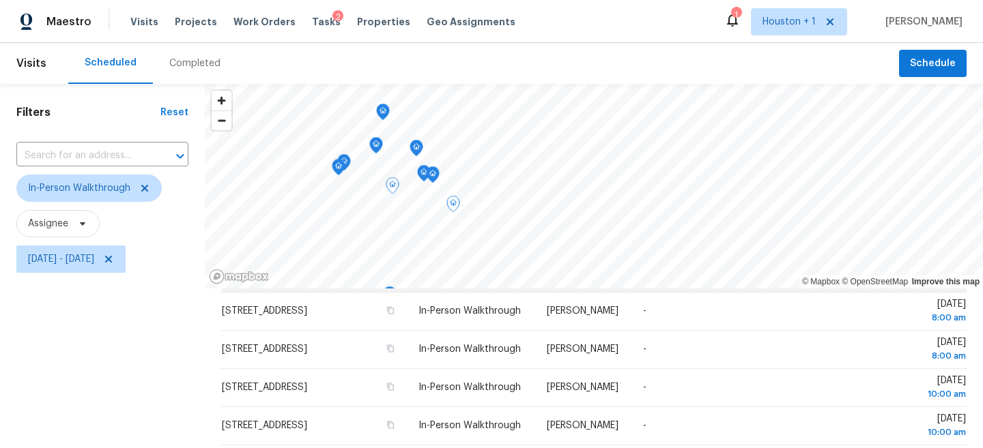
scroll to position [199, 0]
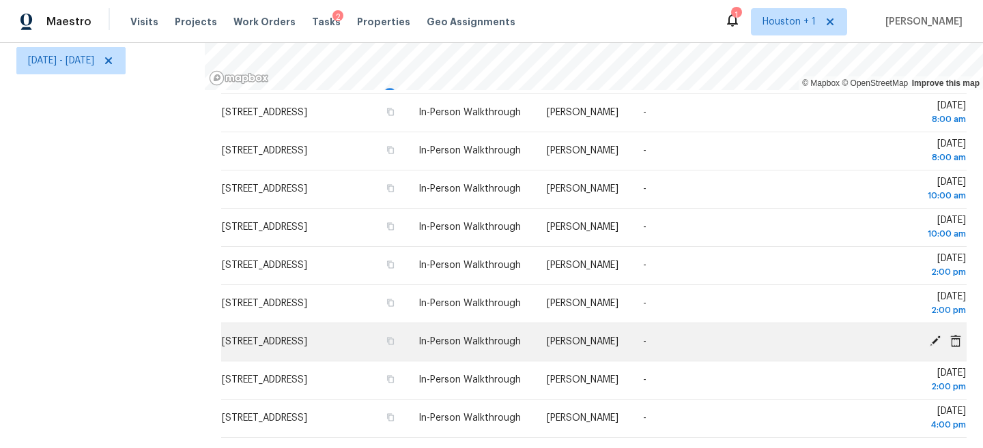
click at [933, 338] on icon at bounding box center [935, 341] width 12 height 12
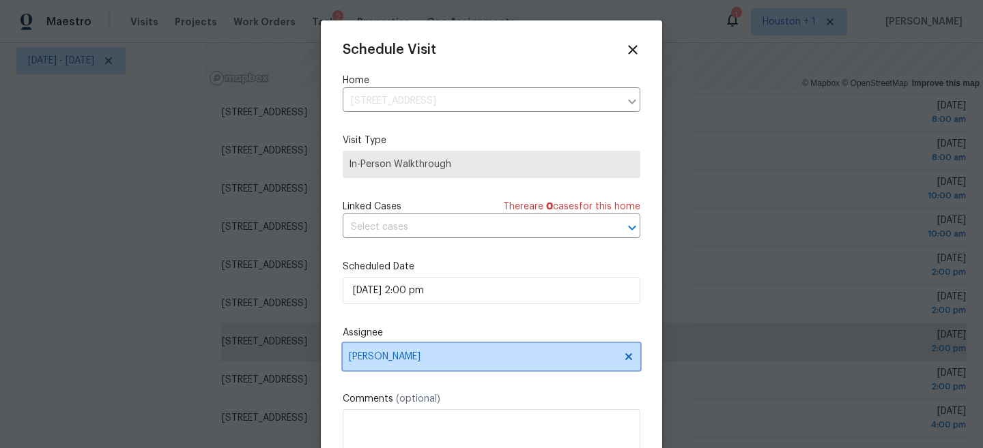
click at [478, 358] on span "[PERSON_NAME]" at bounding box center [482, 356] width 267 height 11
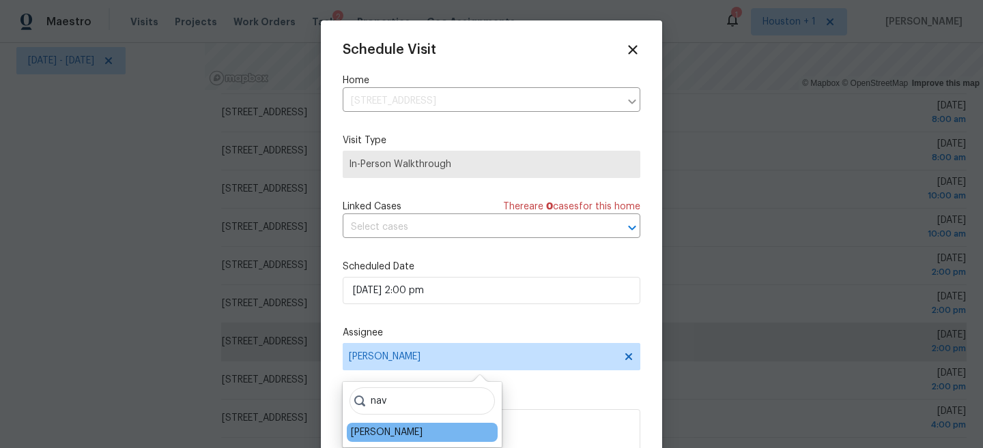
type input "nav"
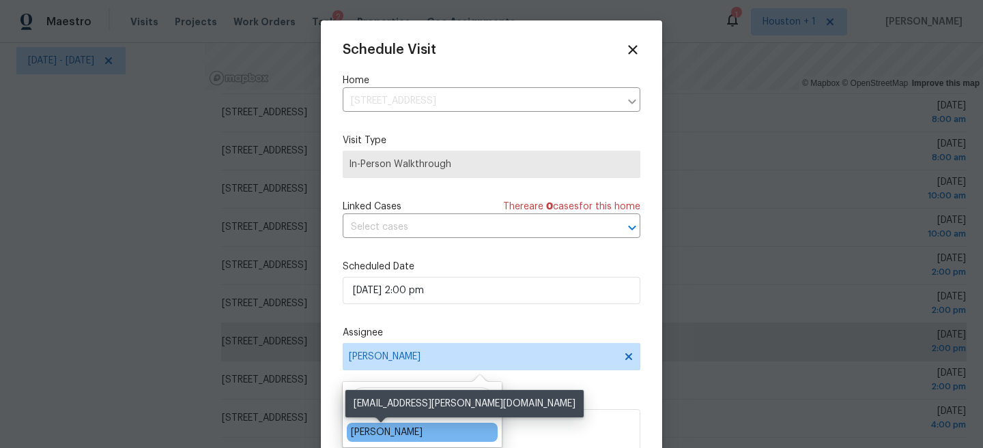
click at [379, 432] on div "[PERSON_NAME]" at bounding box center [387, 433] width 72 height 14
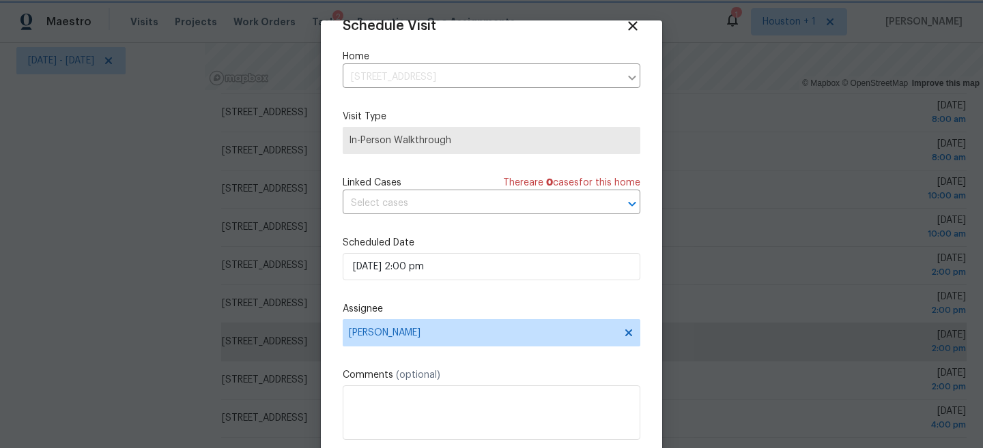
scroll to position [70, 0]
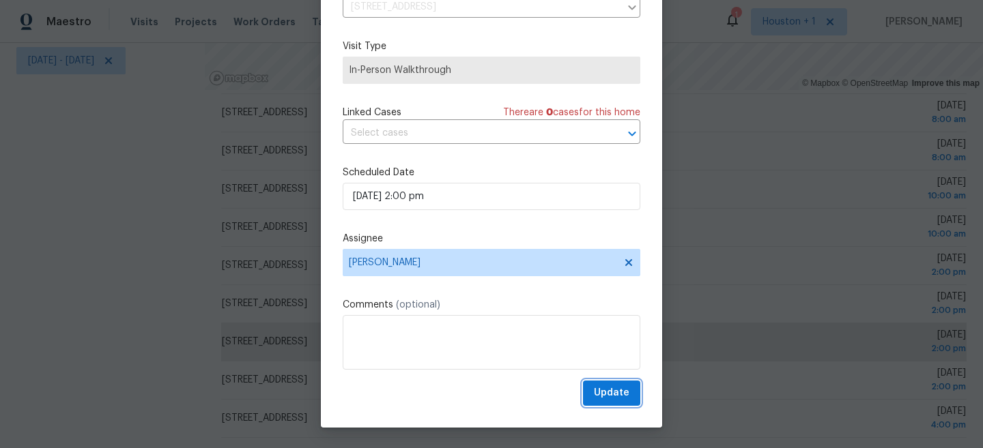
click at [620, 395] on span "Update" at bounding box center [611, 393] width 35 height 17
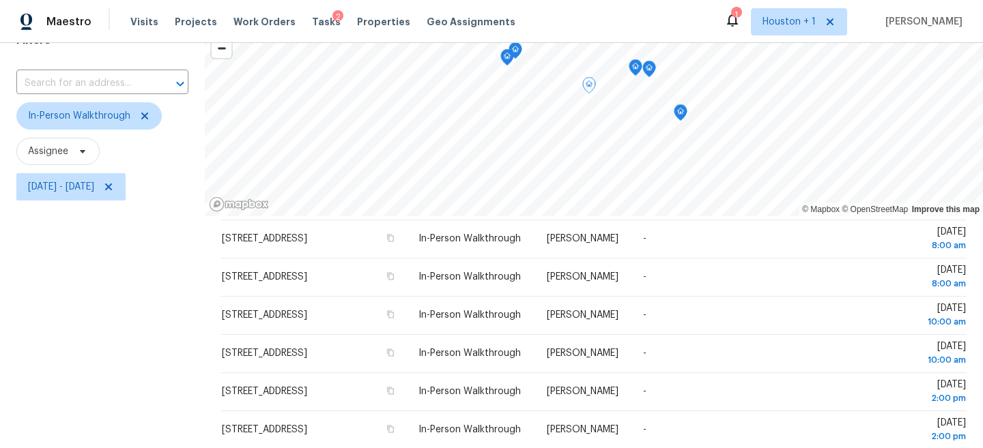
scroll to position [0, 0]
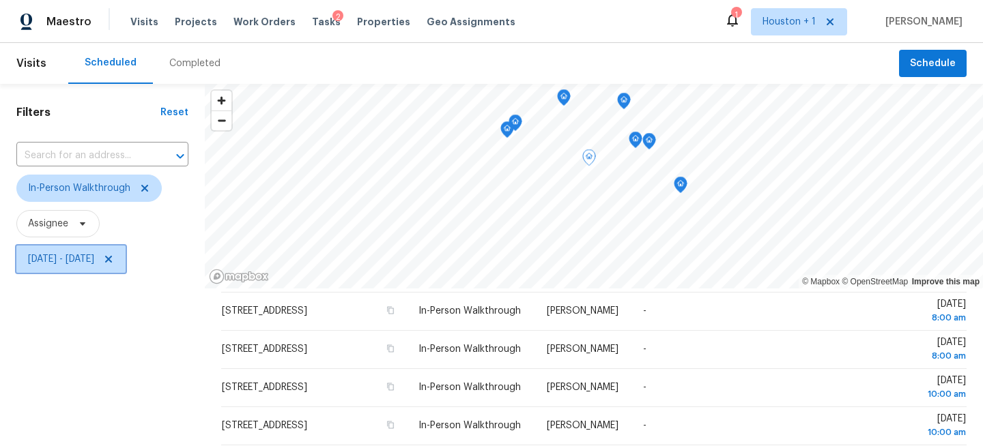
click at [114, 264] on icon at bounding box center [108, 259] width 11 height 11
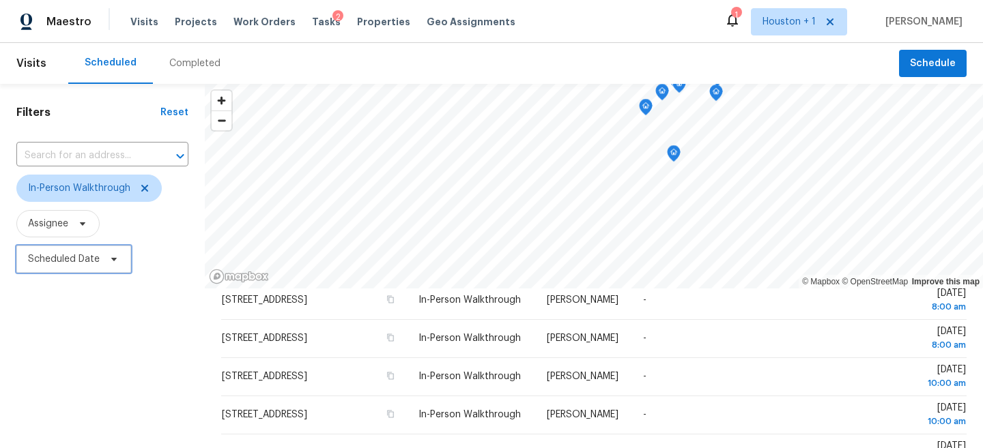
click at [83, 266] on span "Scheduled Date" at bounding box center [64, 259] width 72 height 14
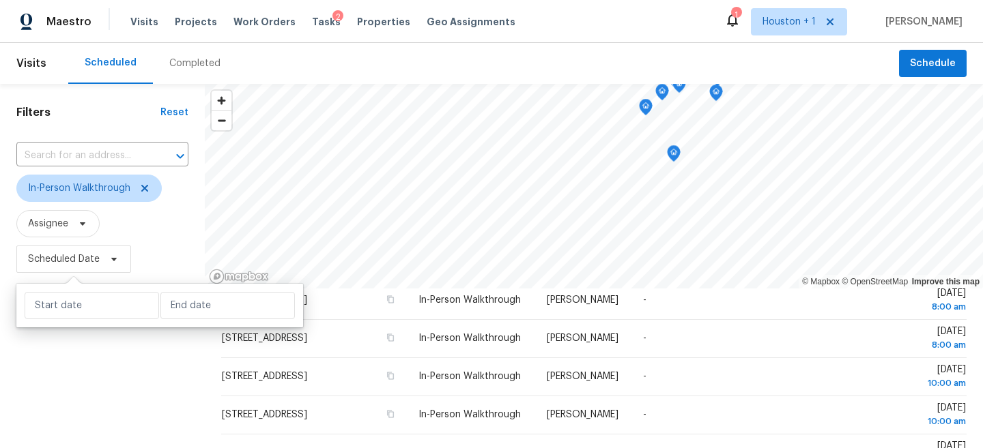
click at [188, 230] on div "Filters Reset ​ In-Person Walkthrough Assignee Scheduled Date" at bounding box center [102, 366] width 205 height 564
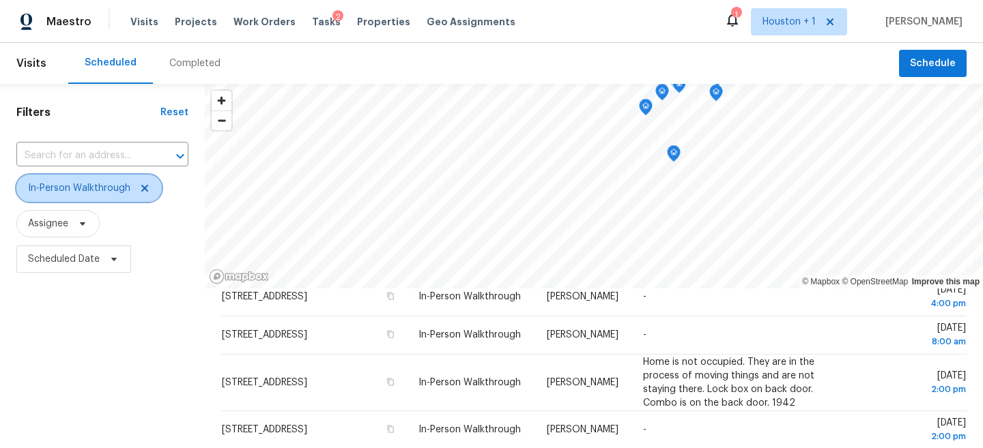
click at [147, 194] on span "In-Person Walkthrough" at bounding box center [88, 188] width 145 height 27
click at [116, 317] on div "Filters Reset ​ In-Person Walkthrough Assignee Scheduled Date" at bounding box center [102, 366] width 205 height 564
click at [143, 191] on icon at bounding box center [144, 188] width 11 height 11
